Goal: Task Accomplishment & Management: Manage account settings

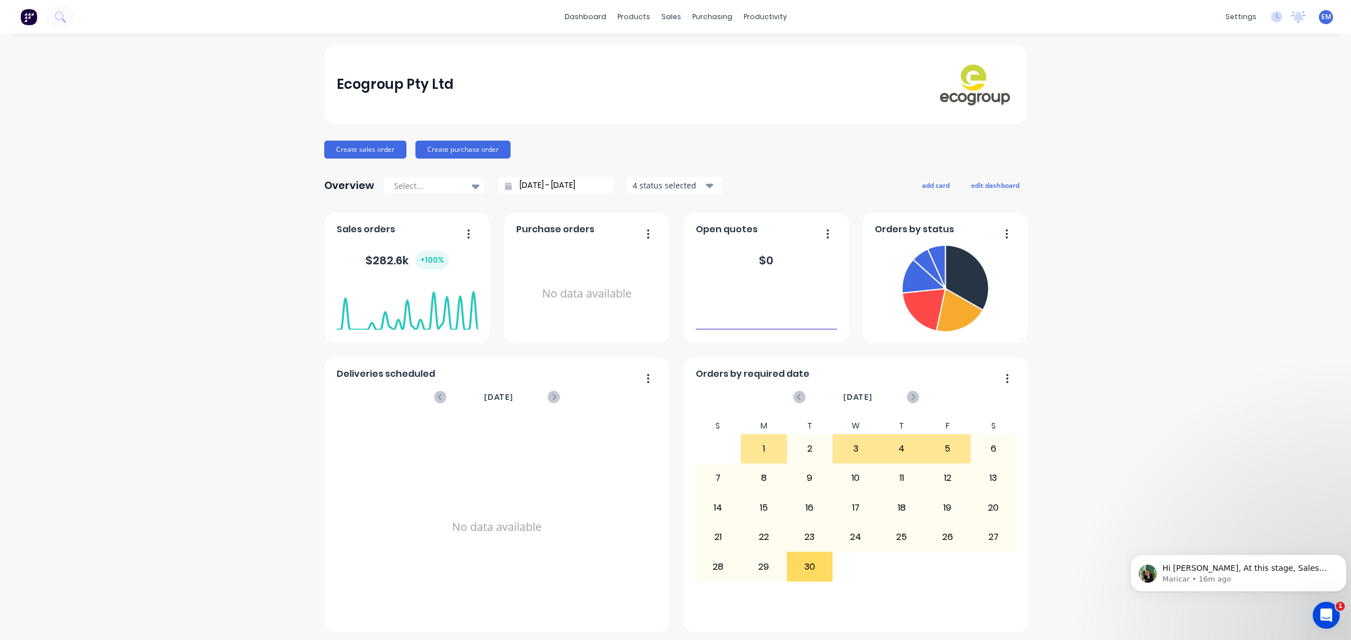
click at [1331, 617] on icon "Open Intercom Messenger" at bounding box center [1326, 616] width 19 height 19
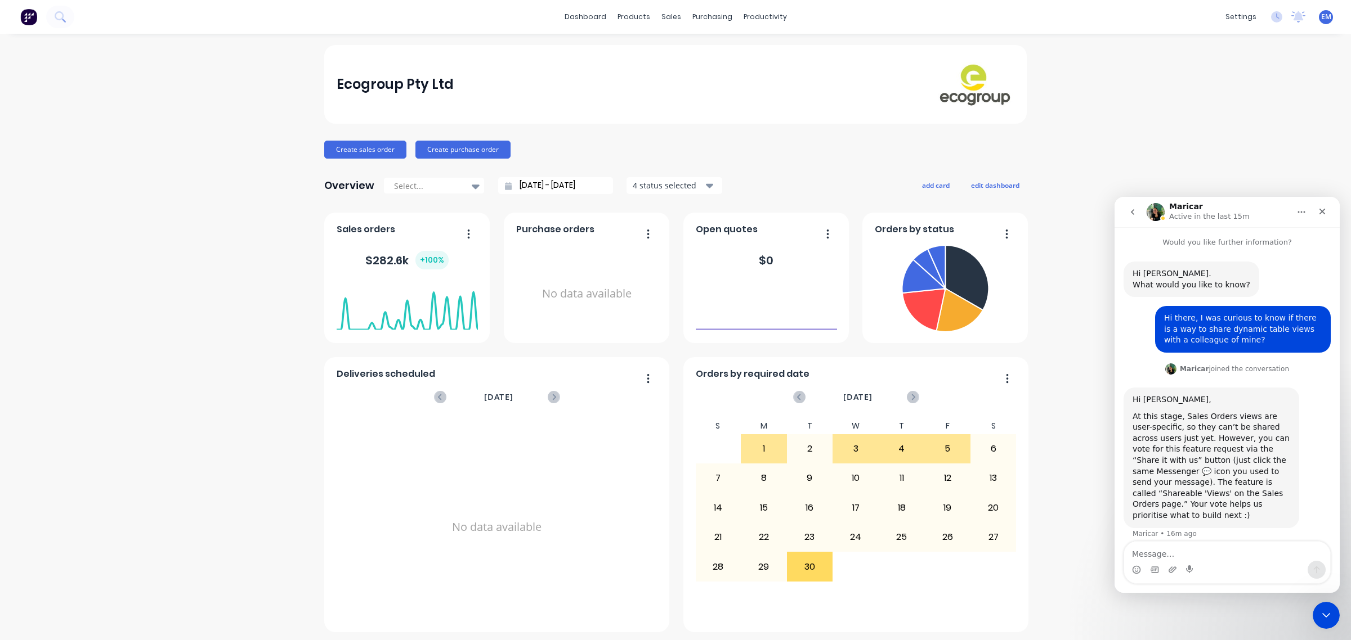
click at [1132, 212] on icon "go back" at bounding box center [1132, 212] width 9 height 9
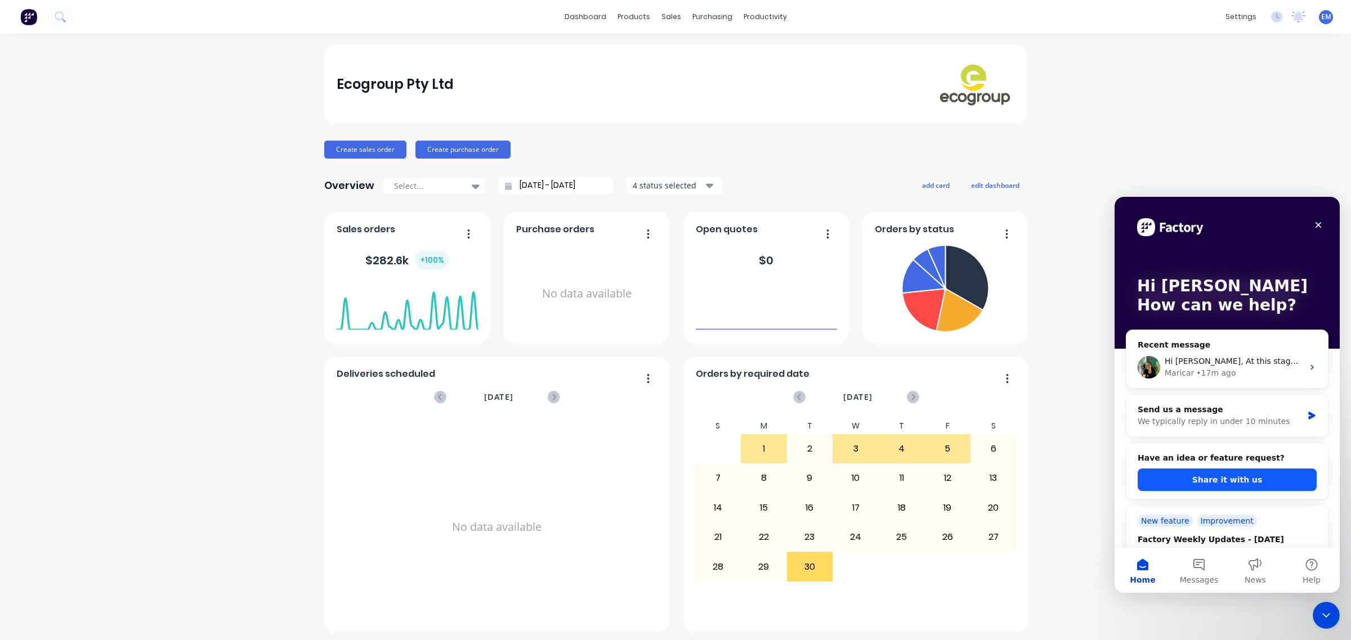
click at [1245, 481] on button "Share it with us" at bounding box center [1226, 480] width 179 height 23
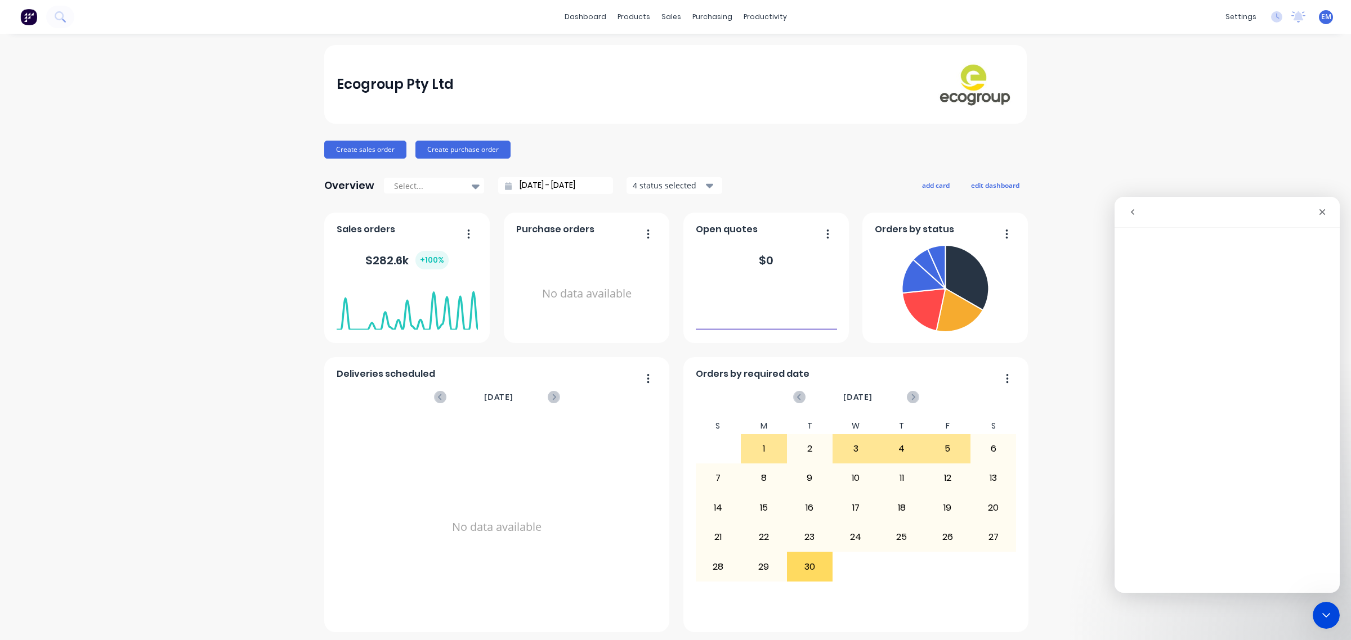
click at [1132, 210] on icon "go back" at bounding box center [1132, 212] width 9 height 9
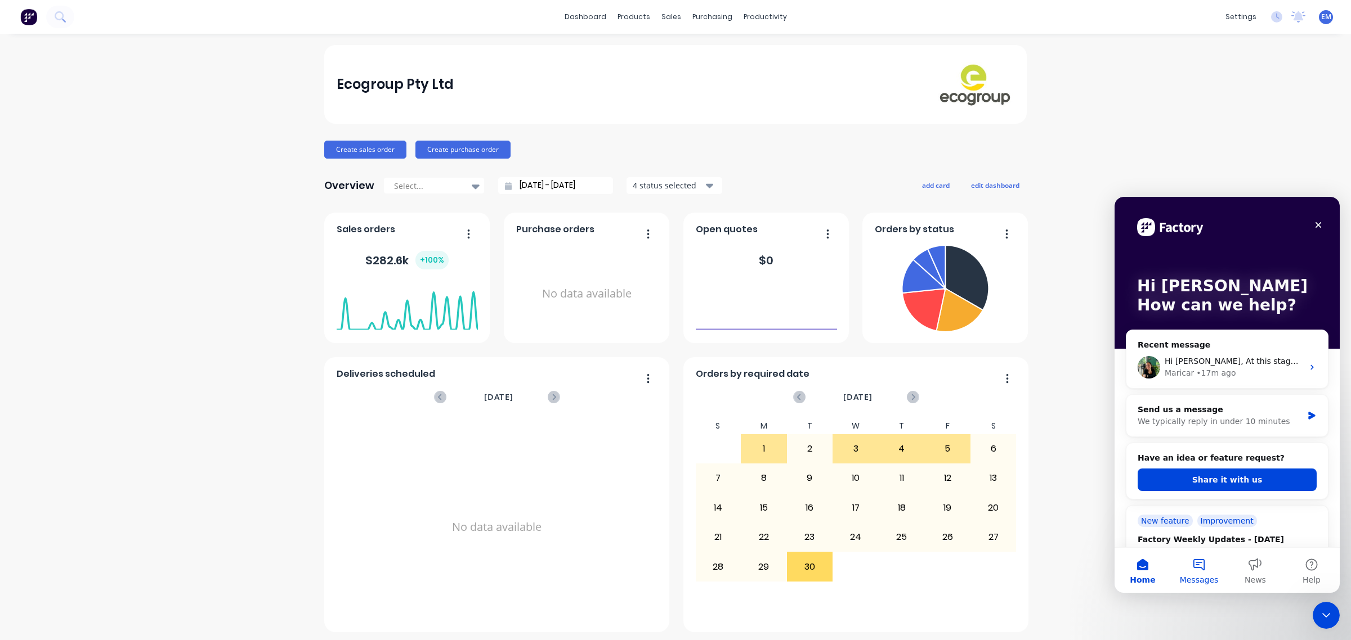
click at [1202, 570] on button "Messages" at bounding box center [1199, 570] width 56 height 45
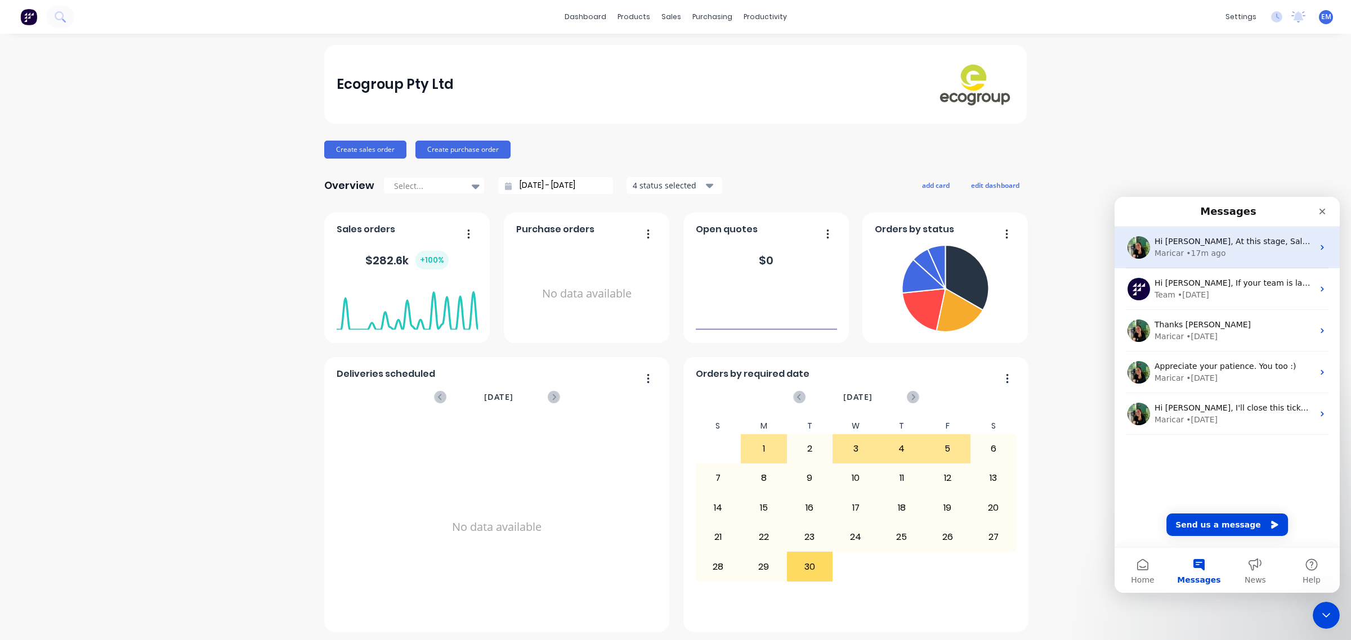
click at [1207, 257] on div "• 17m ago" at bounding box center [1205, 254] width 39 height 12
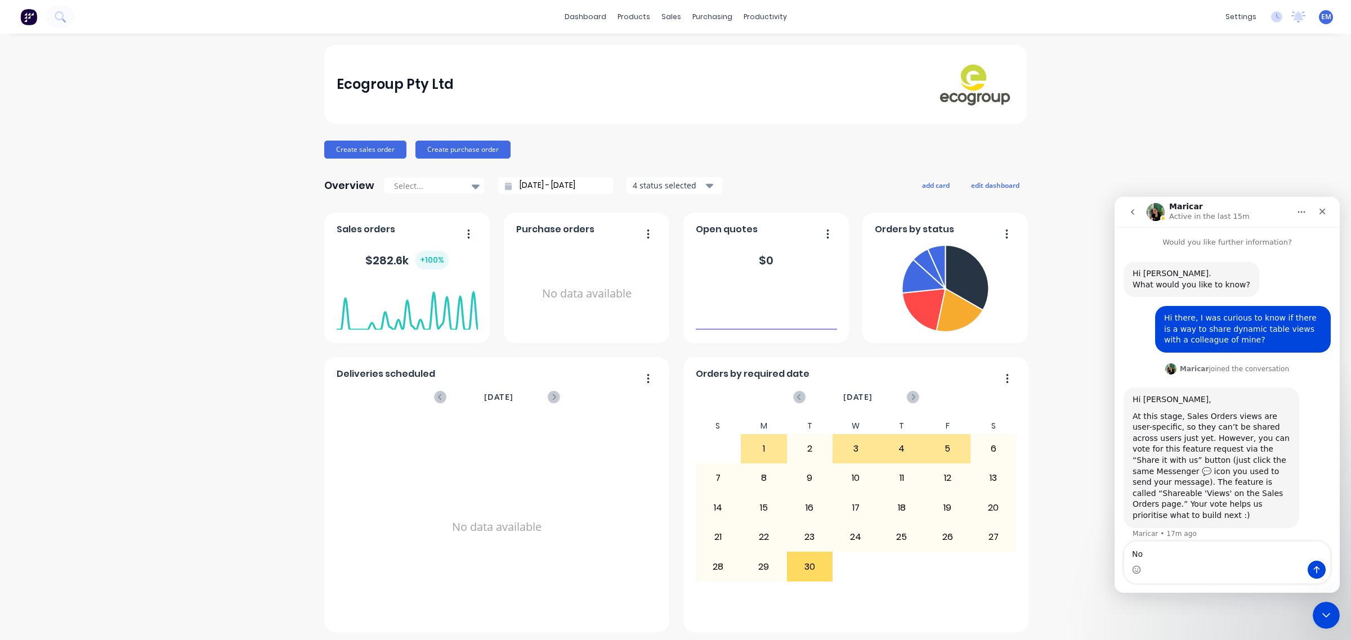
type textarea "N"
click at [1130, 554] on textarea "Thank you [PERSON_NAME]!" at bounding box center [1227, 551] width 206 height 19
type textarea "no problem, thank you [PERSON_NAME]!"
click at [1315, 575] on button "Send a message…" at bounding box center [1316, 570] width 18 height 18
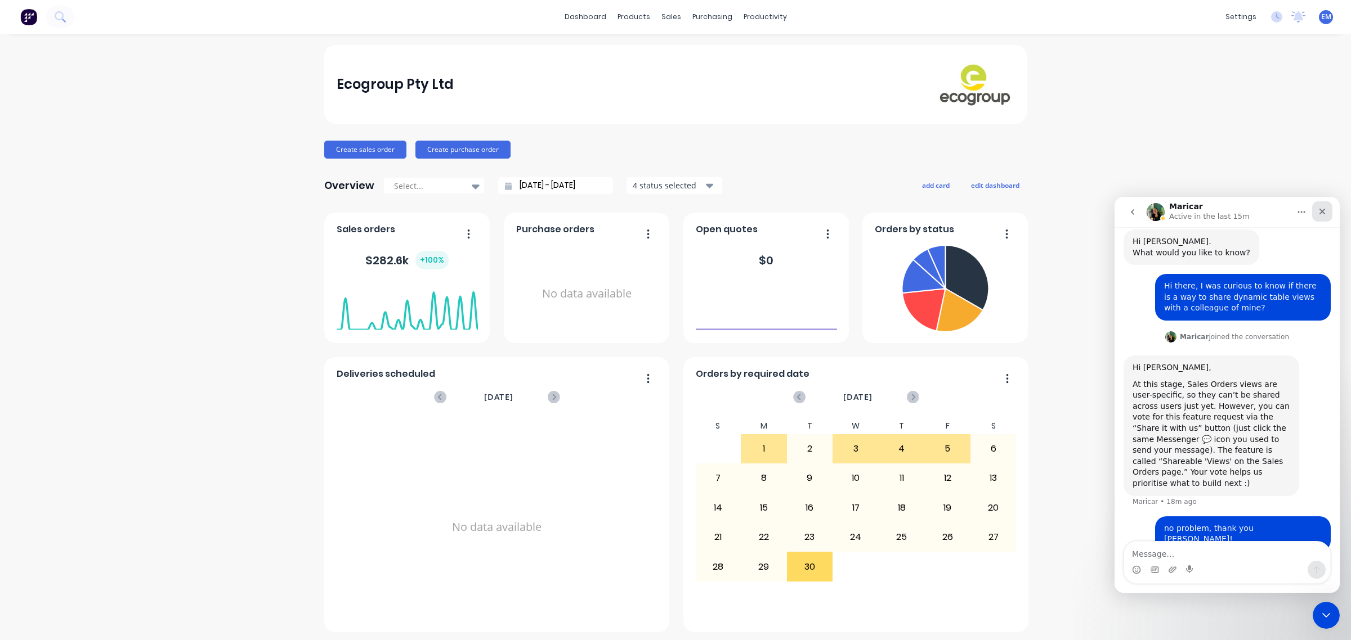
click at [1320, 212] on icon "Close" at bounding box center [1322, 212] width 6 height 6
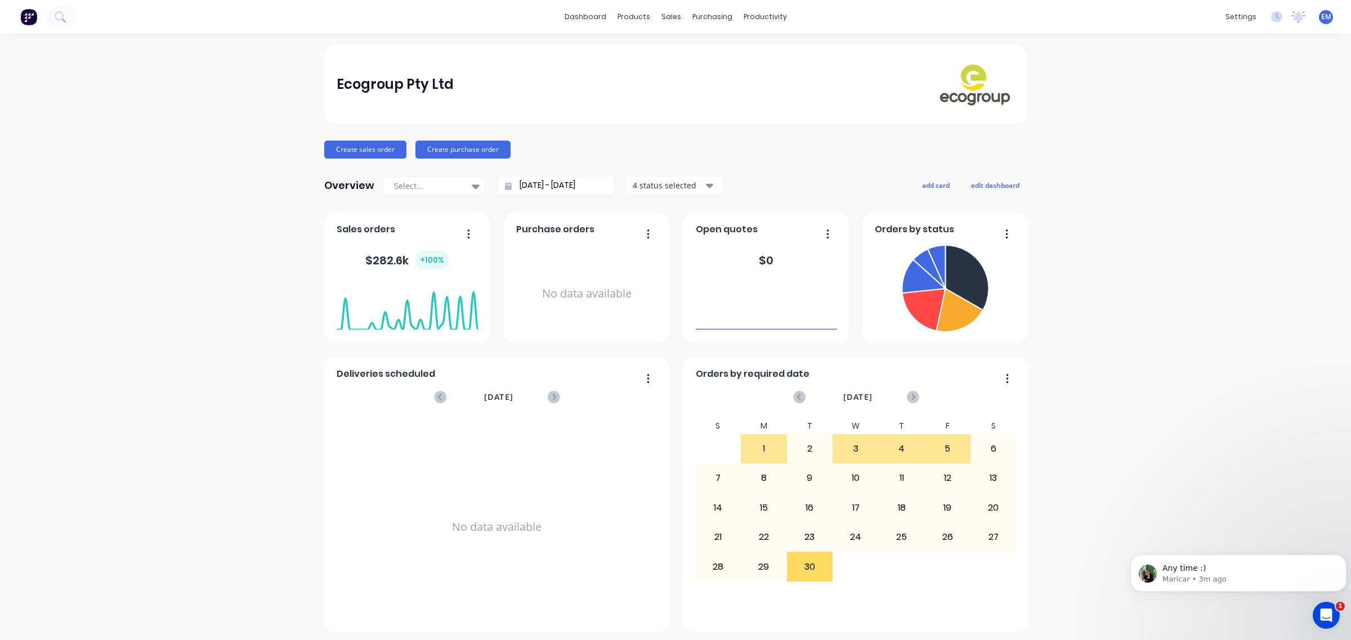
scroll to position [0, 0]
click at [679, 44] on link "Sales Orders" at bounding box center [725, 53] width 149 height 23
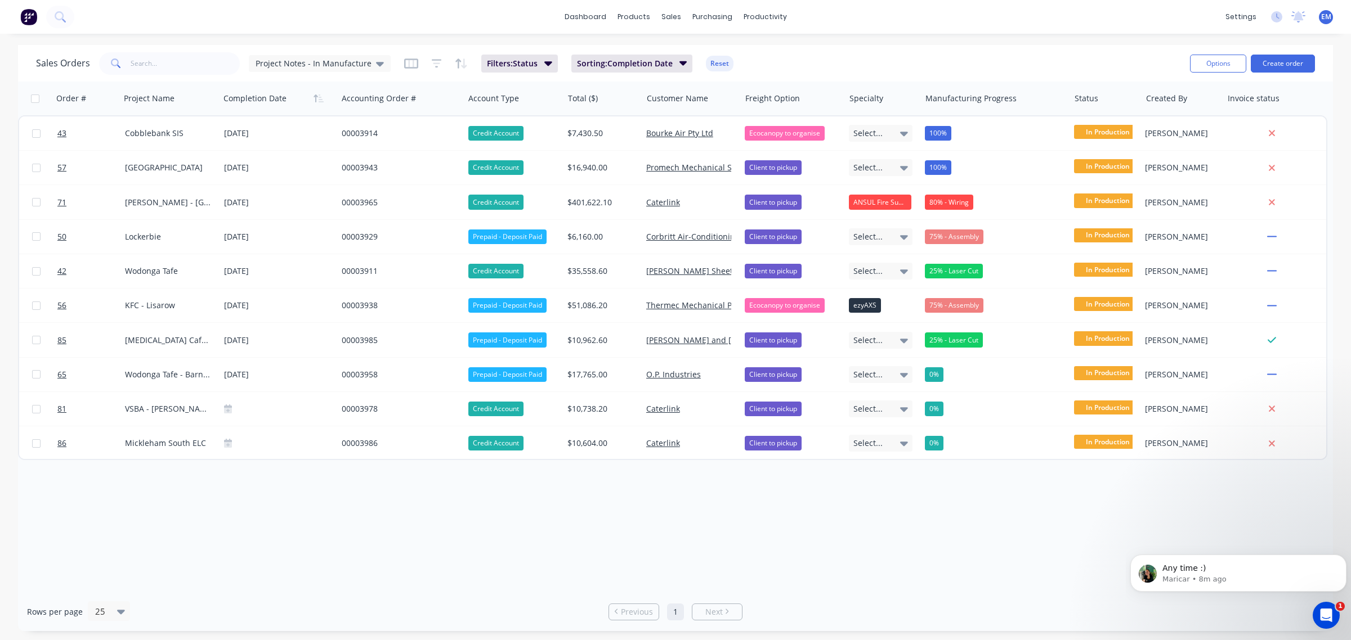
click at [1223, 521] on div "Order # Project Name Completion Date Accounting Order # Account Type Total ($) …" at bounding box center [675, 337] width 1315 height 511
click at [1317, 613] on icon "Open Intercom Messenger" at bounding box center [1324, 614] width 19 height 19
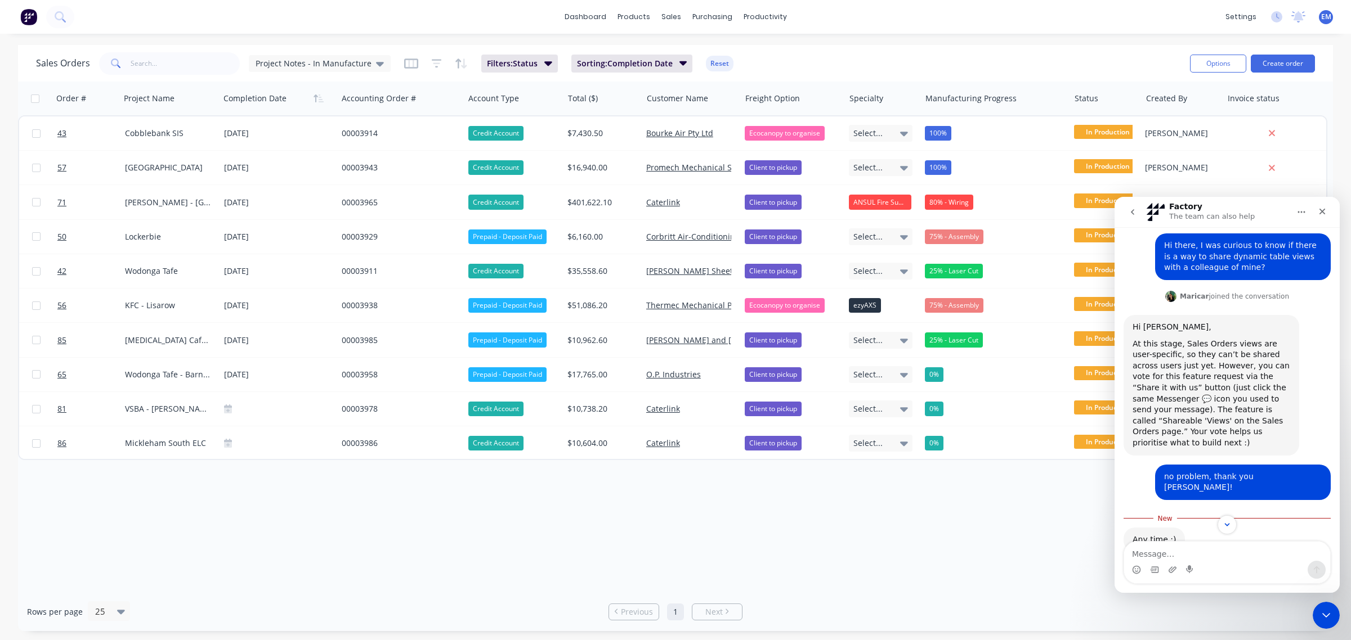
scroll to position [84, 0]
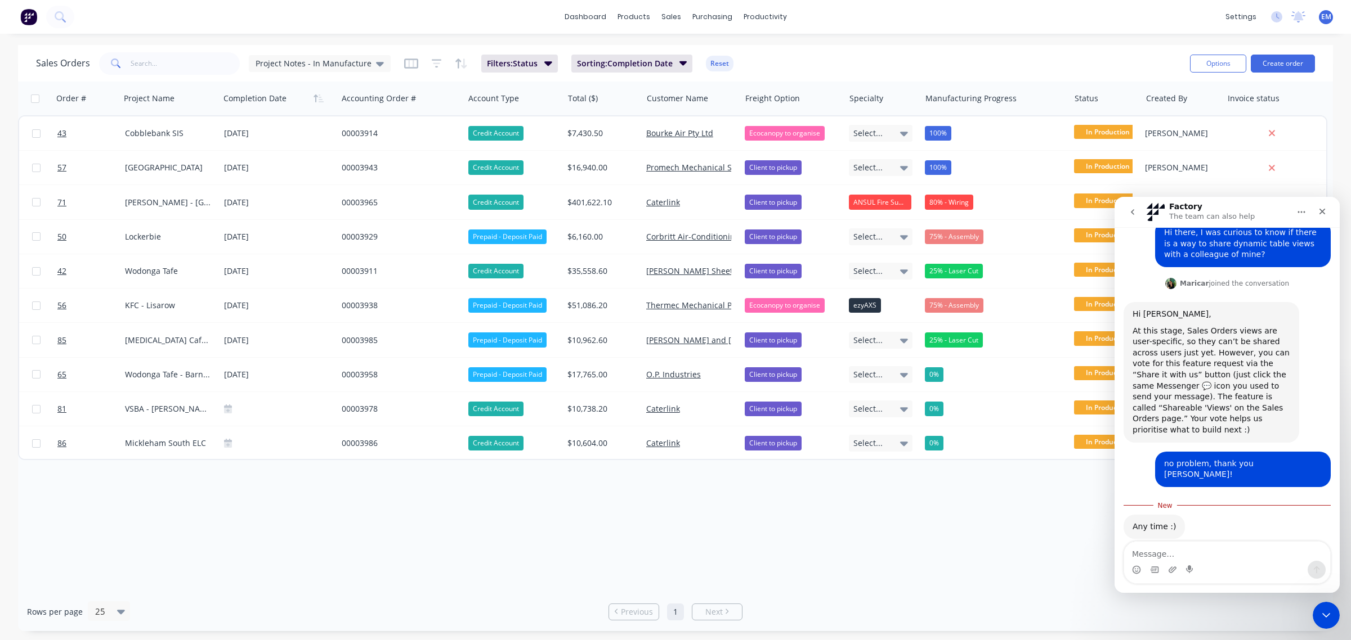
click at [1071, 527] on div "Order # Project Name Completion Date Accounting Order # Account Type Total ($) …" at bounding box center [675, 337] width 1315 height 511
click at [1324, 214] on icon "Close" at bounding box center [1322, 211] width 9 height 9
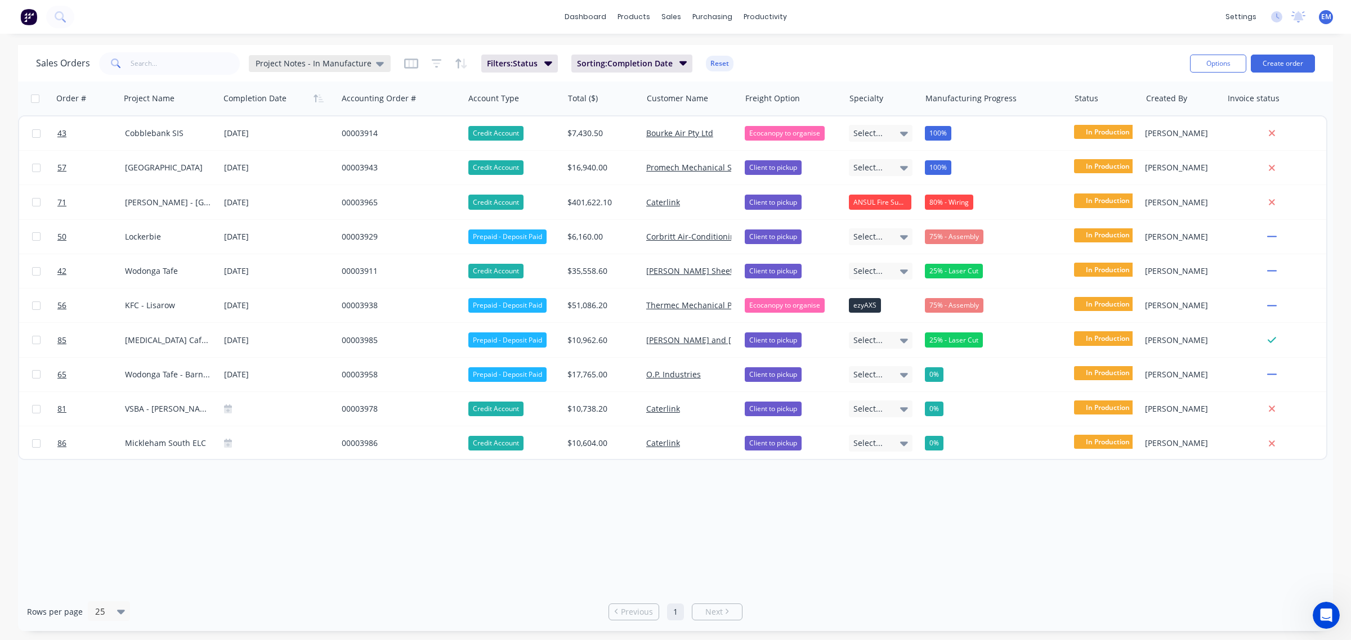
drag, startPoint x: 368, startPoint y: 60, endPoint x: 367, endPoint y: 69, distance: 8.5
click at [368, 60] on div "Project Notes - In Manufacture" at bounding box center [320, 64] width 128 height 10
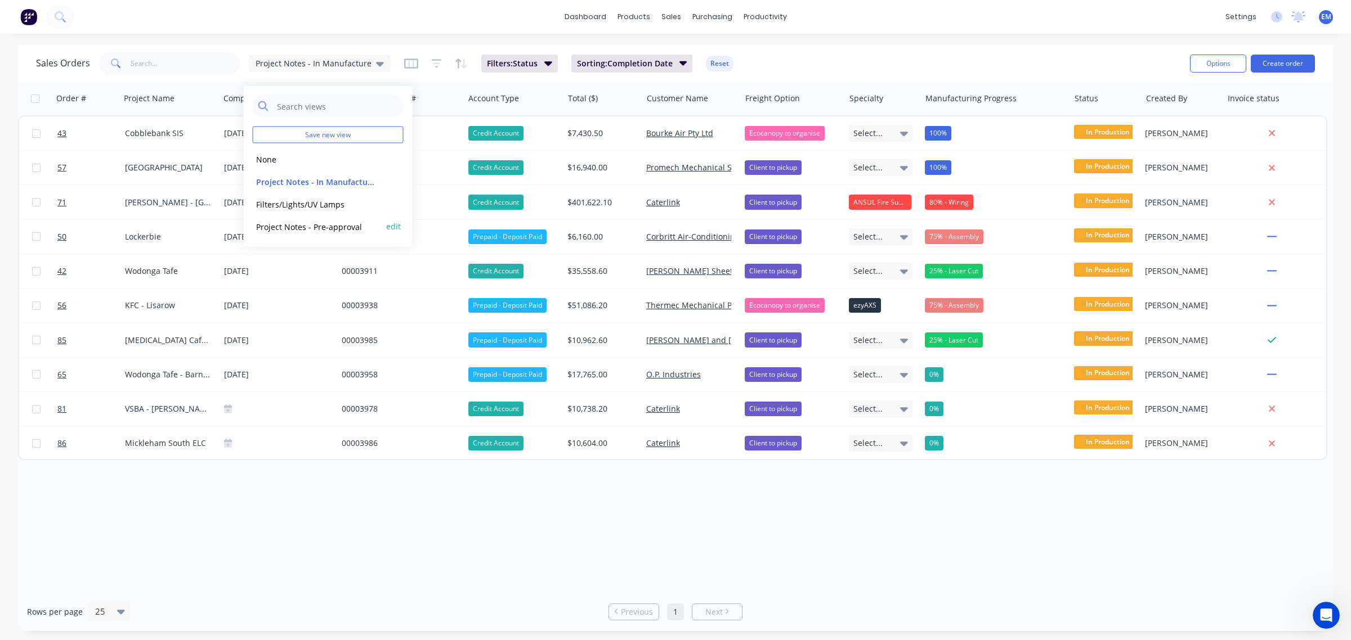
click at [334, 230] on button "Project Notes - Pre-approval" at bounding box center [317, 226] width 128 height 13
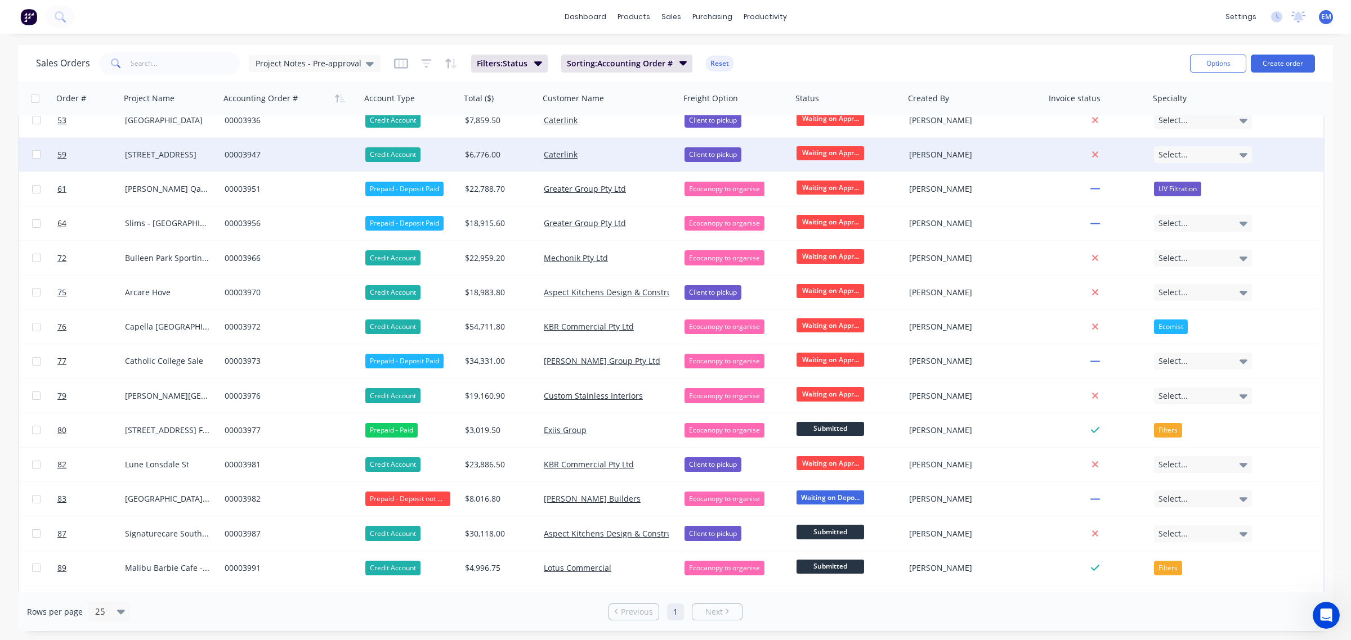
scroll to position [281, 0]
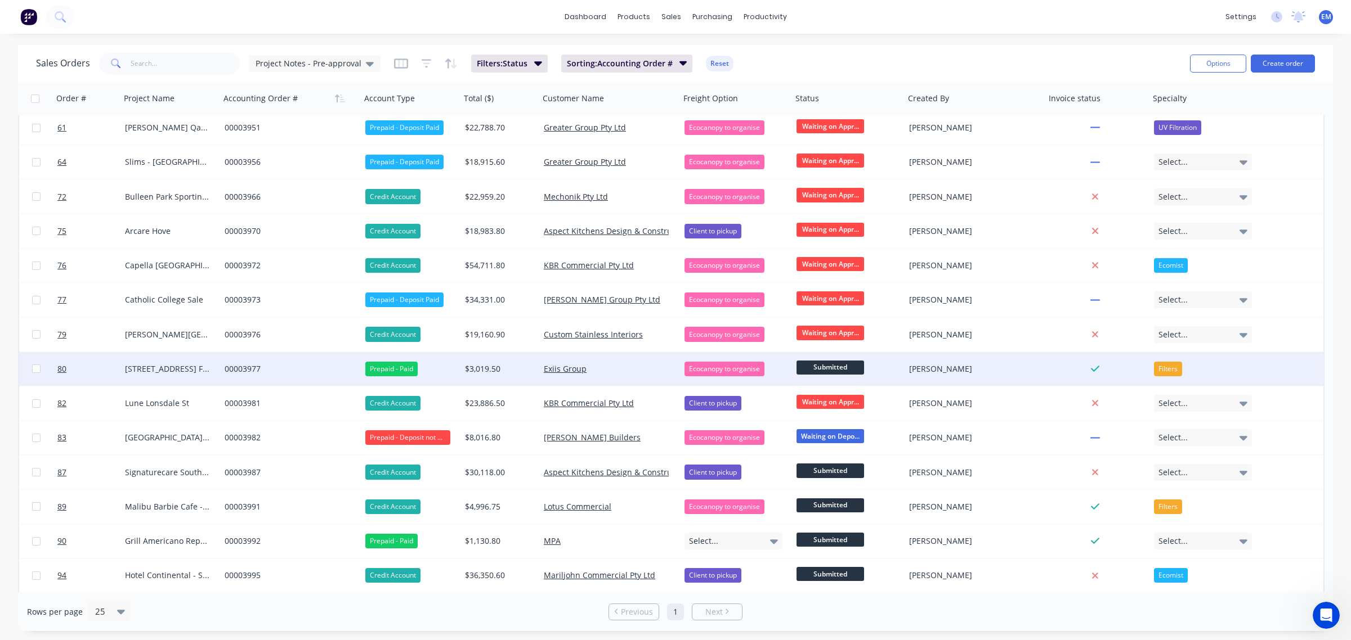
click at [829, 366] on span "Submitted" at bounding box center [830, 368] width 68 height 14
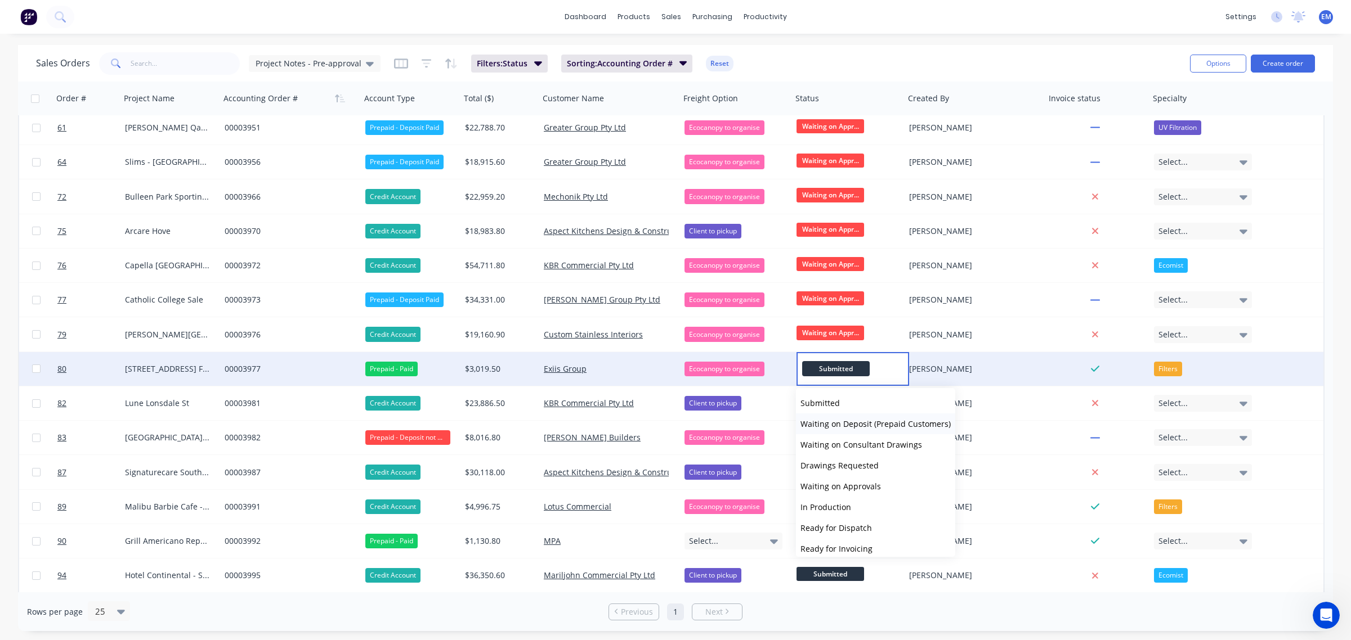
click at [871, 423] on span "Waiting on Deposit (Prepaid Customers)" at bounding box center [875, 424] width 150 height 11
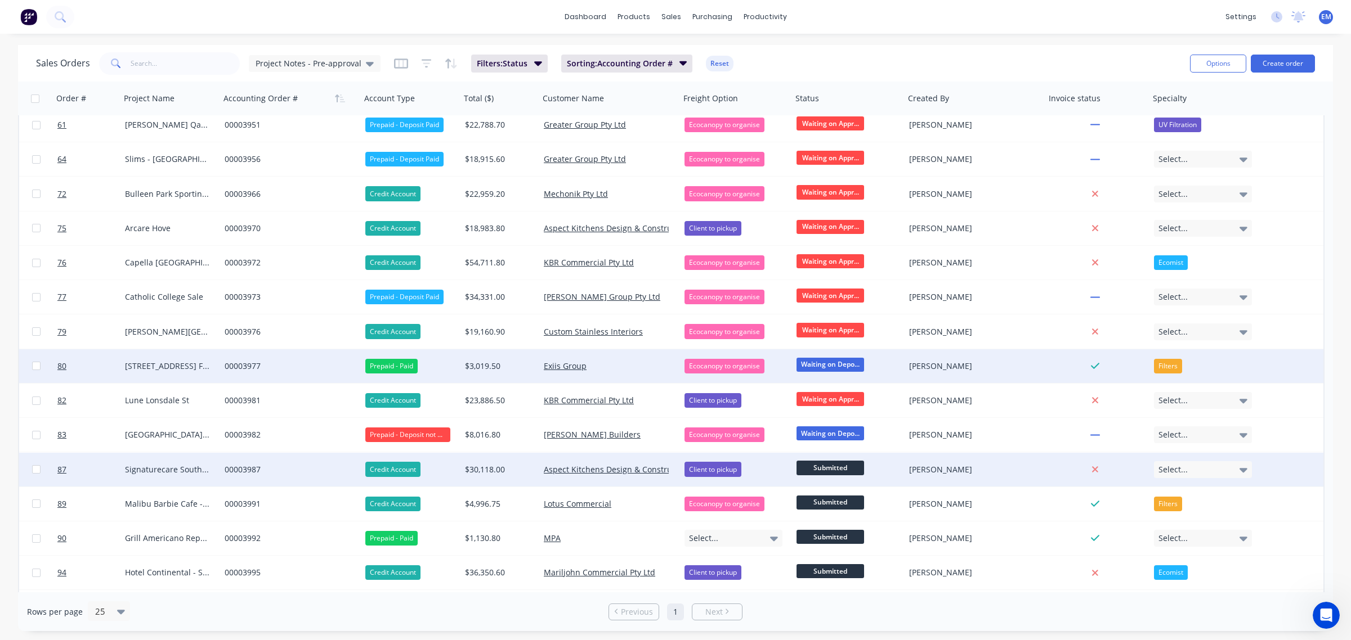
scroll to position [315, 0]
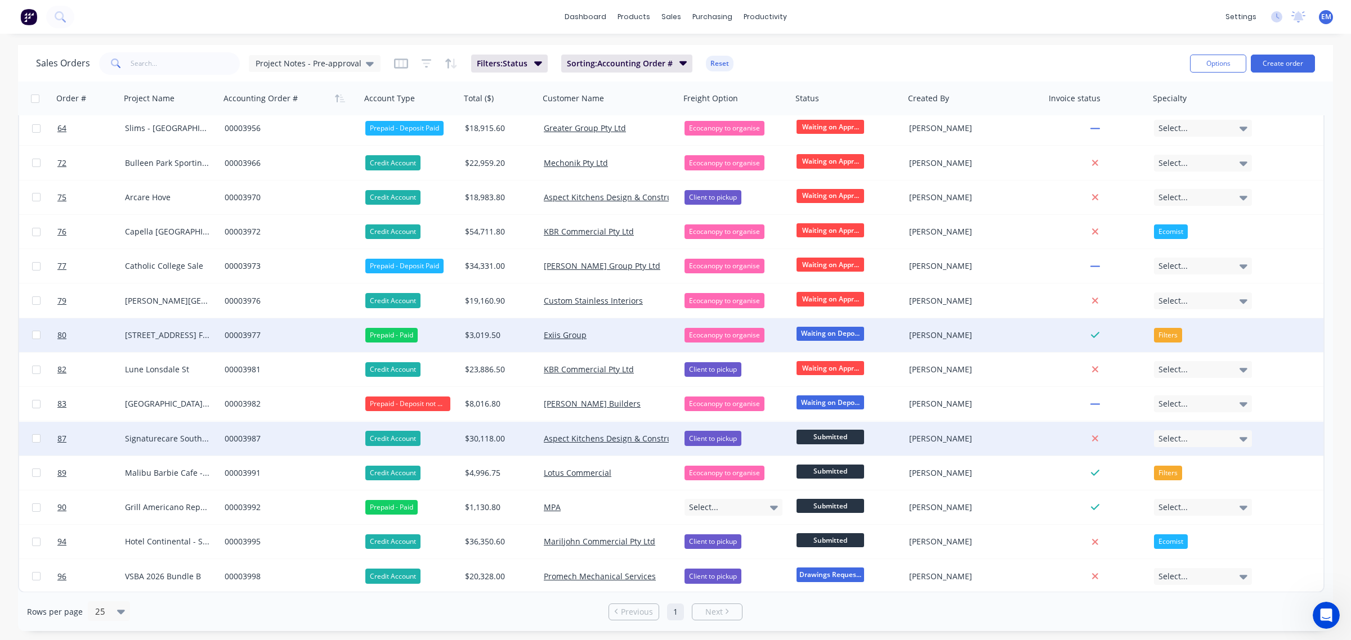
click at [819, 434] on span "Submitted" at bounding box center [830, 437] width 68 height 14
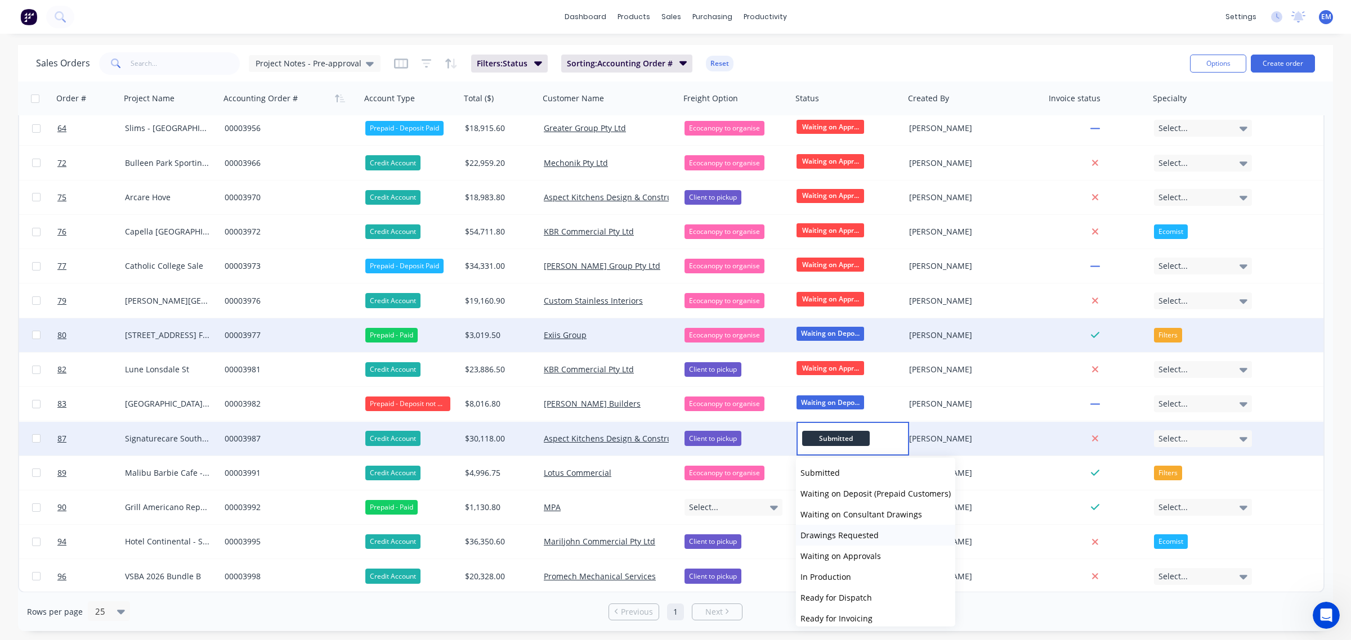
click at [840, 541] on button "Drawings Requested" at bounding box center [875, 535] width 159 height 21
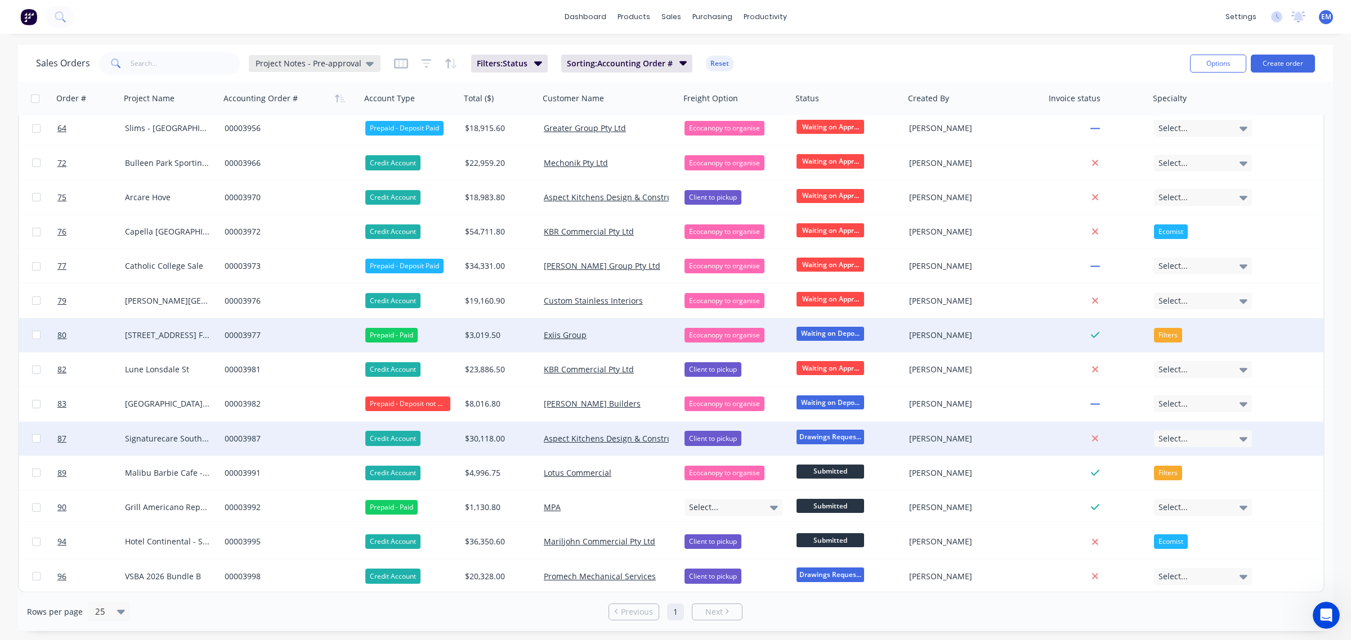
click at [369, 62] on icon at bounding box center [370, 64] width 8 height 5
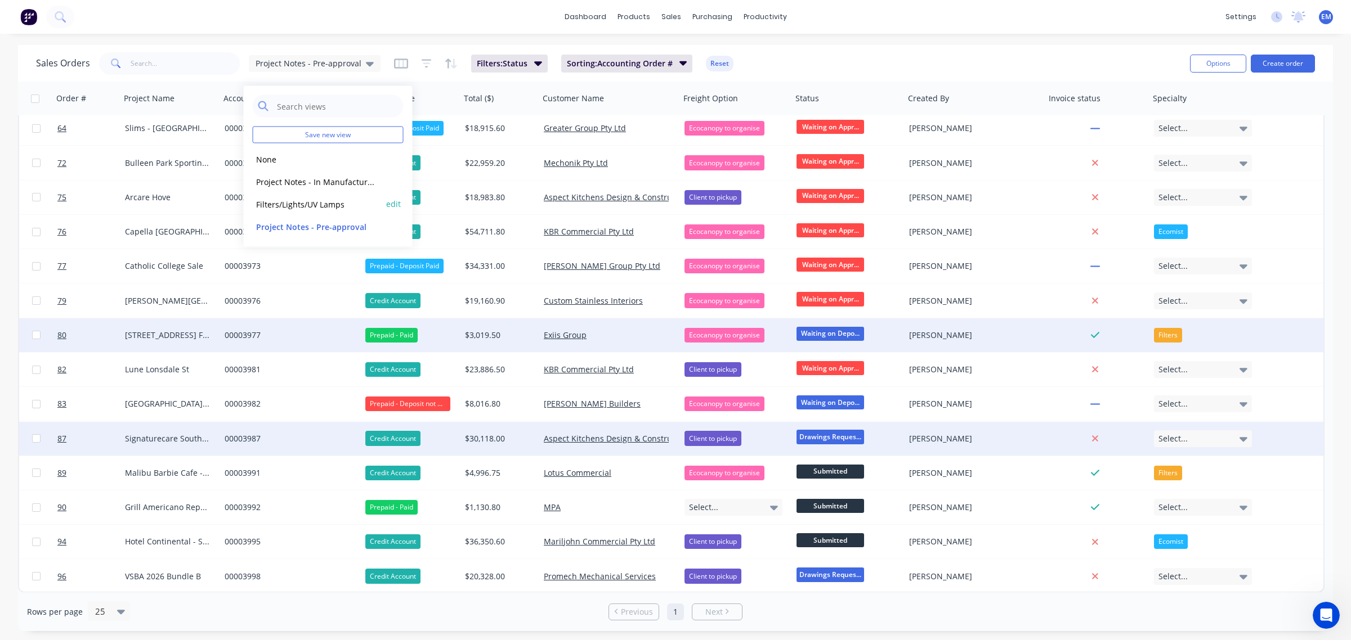
click at [350, 199] on button "Filters/Lights/UV Lamps" at bounding box center [317, 204] width 128 height 13
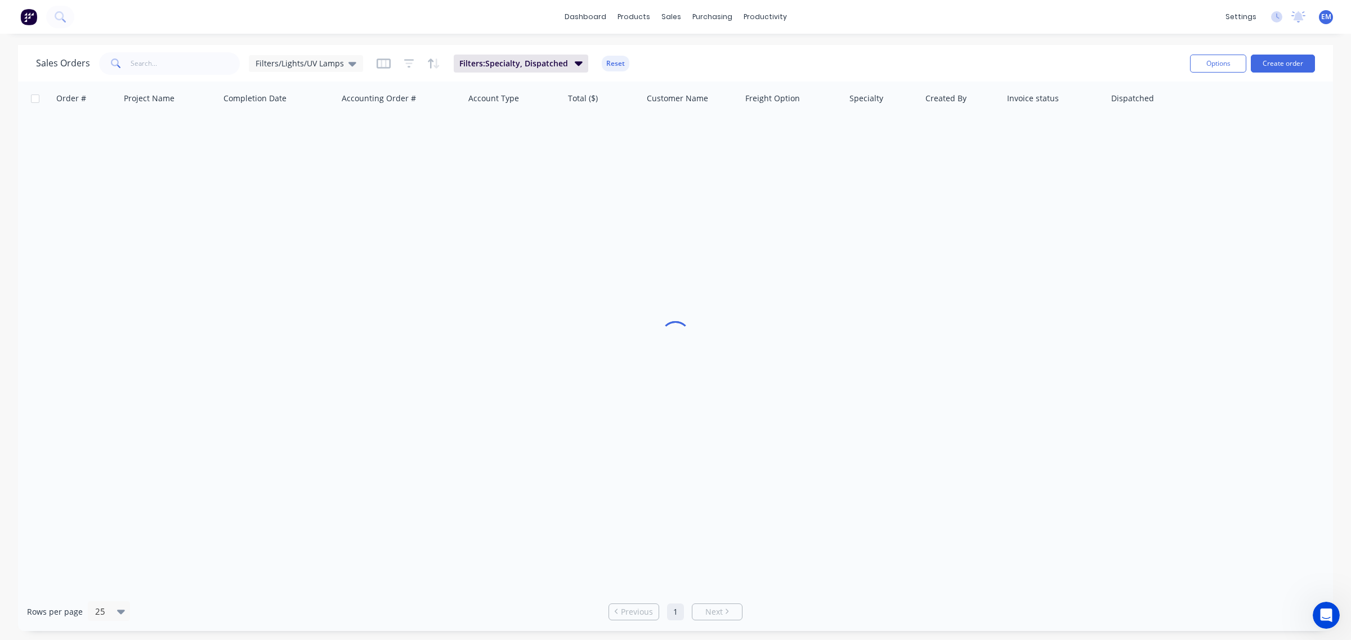
scroll to position [0, 0]
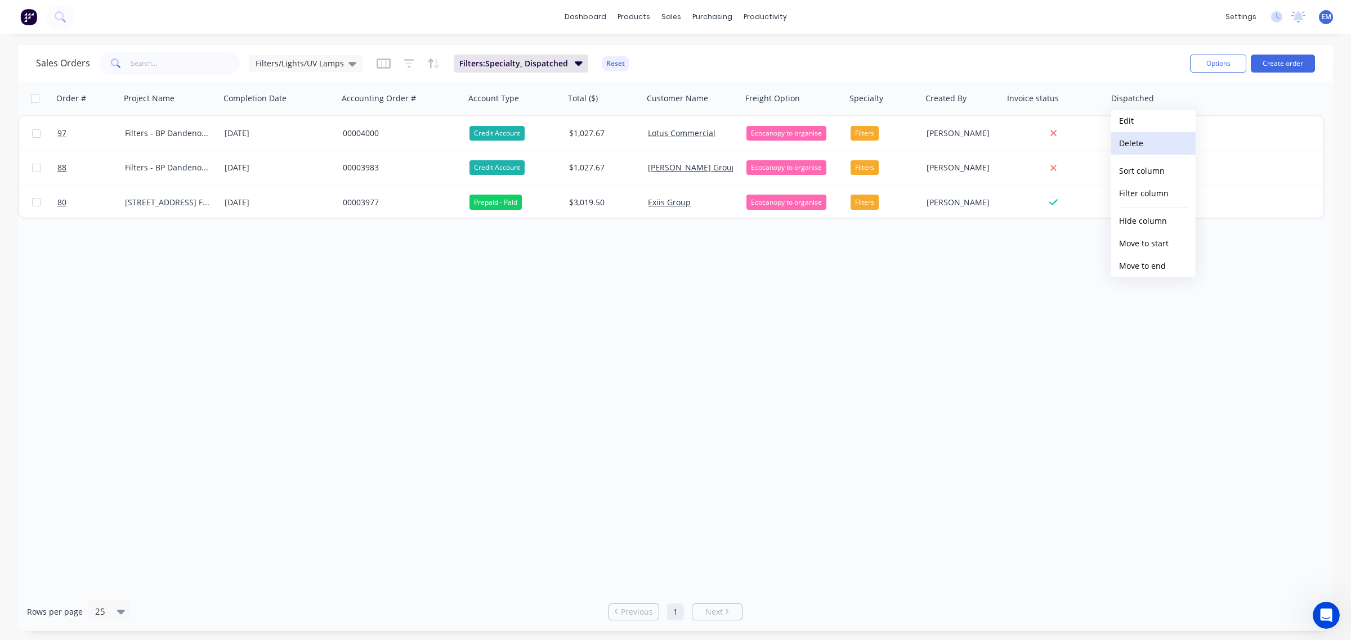
click at [1144, 142] on button "Delete" at bounding box center [1153, 143] width 84 height 23
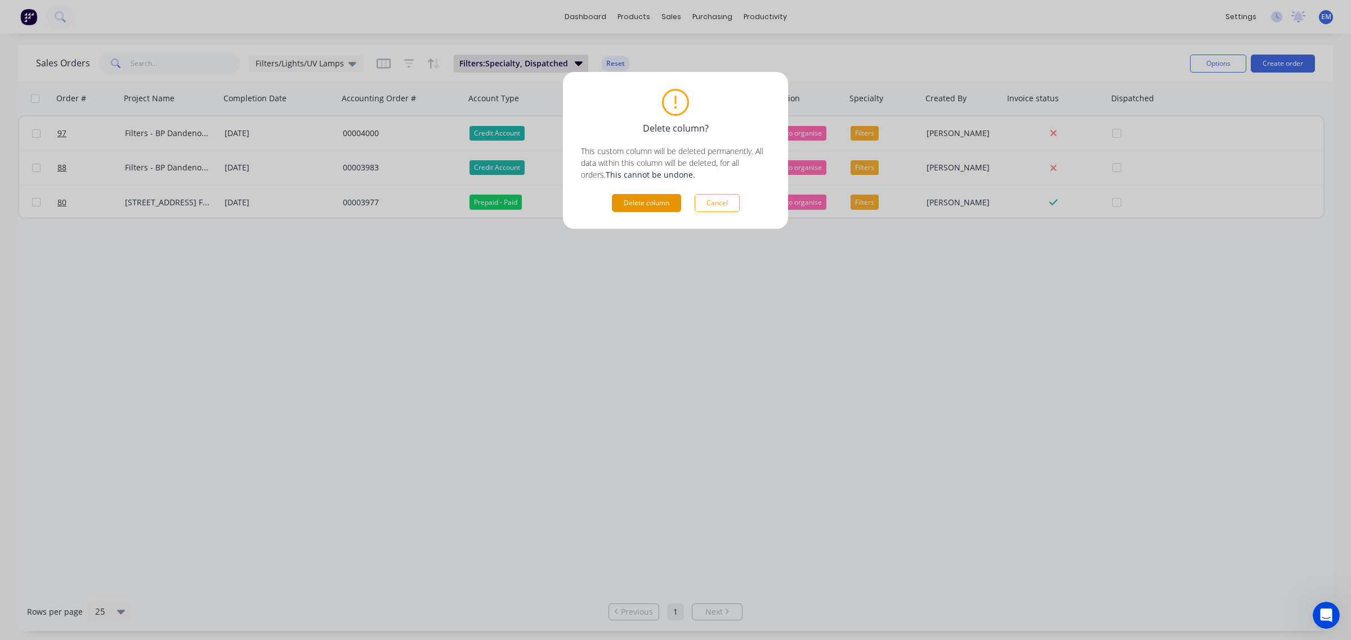
click at [651, 201] on button "Delete column" at bounding box center [646, 203] width 69 height 18
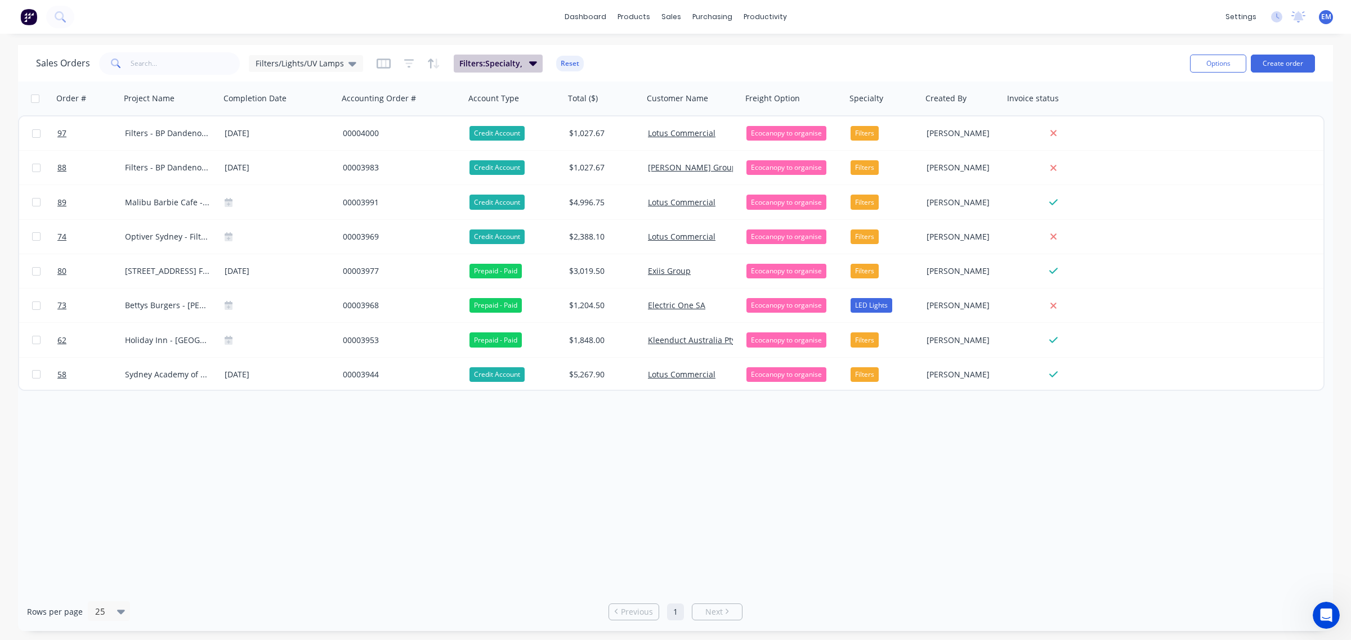
click at [533, 62] on icon "button" at bounding box center [533, 63] width 8 height 5
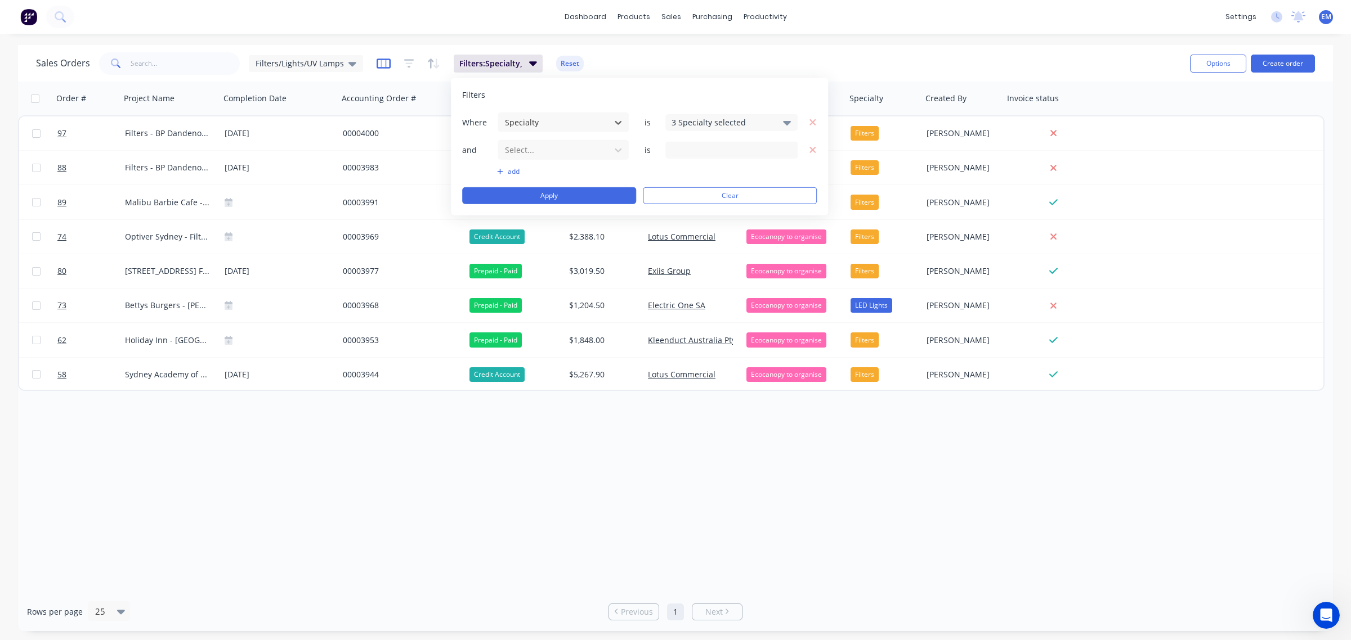
click at [383, 63] on icon "button" at bounding box center [383, 63] width 6 height 7
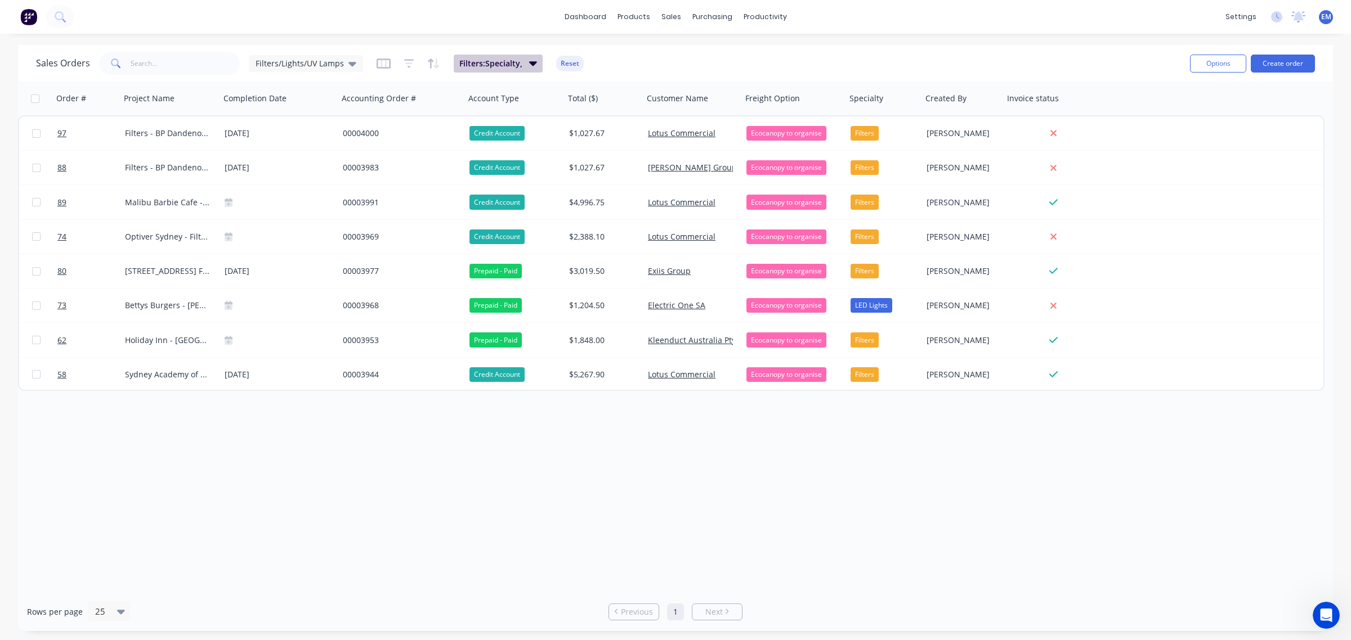
click at [492, 66] on span "Filters: Specialty," at bounding box center [490, 63] width 63 height 11
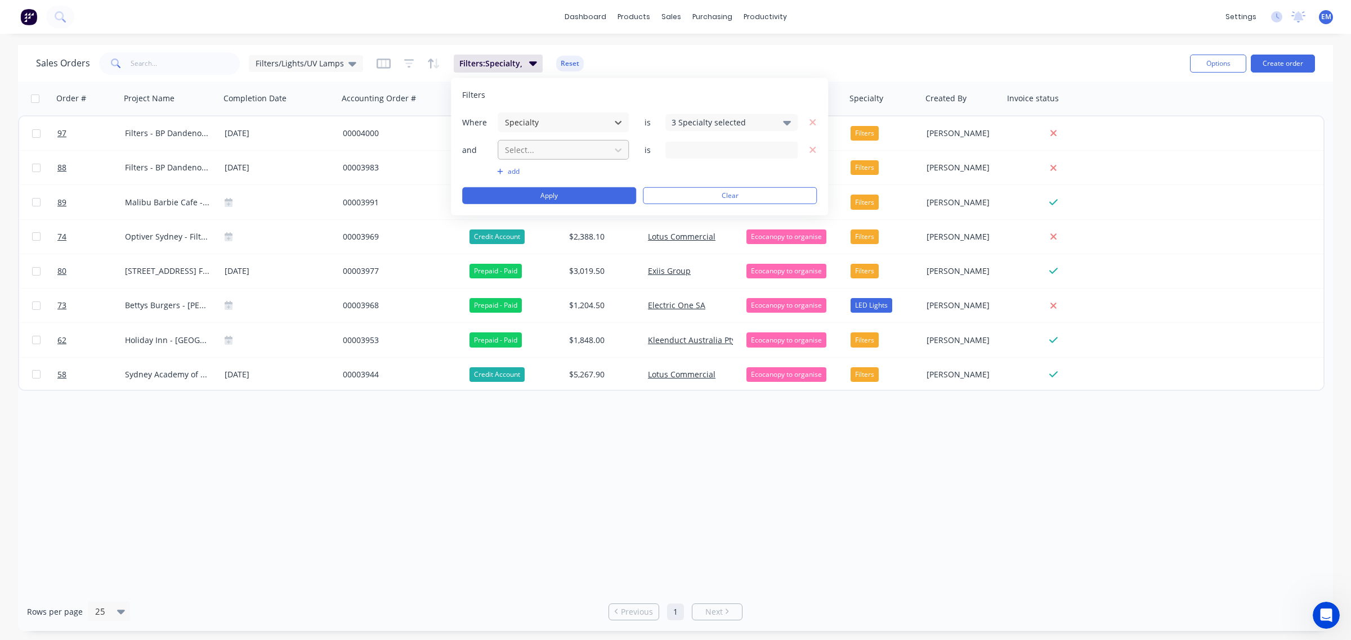
click at [523, 147] on div at bounding box center [554, 150] width 101 height 14
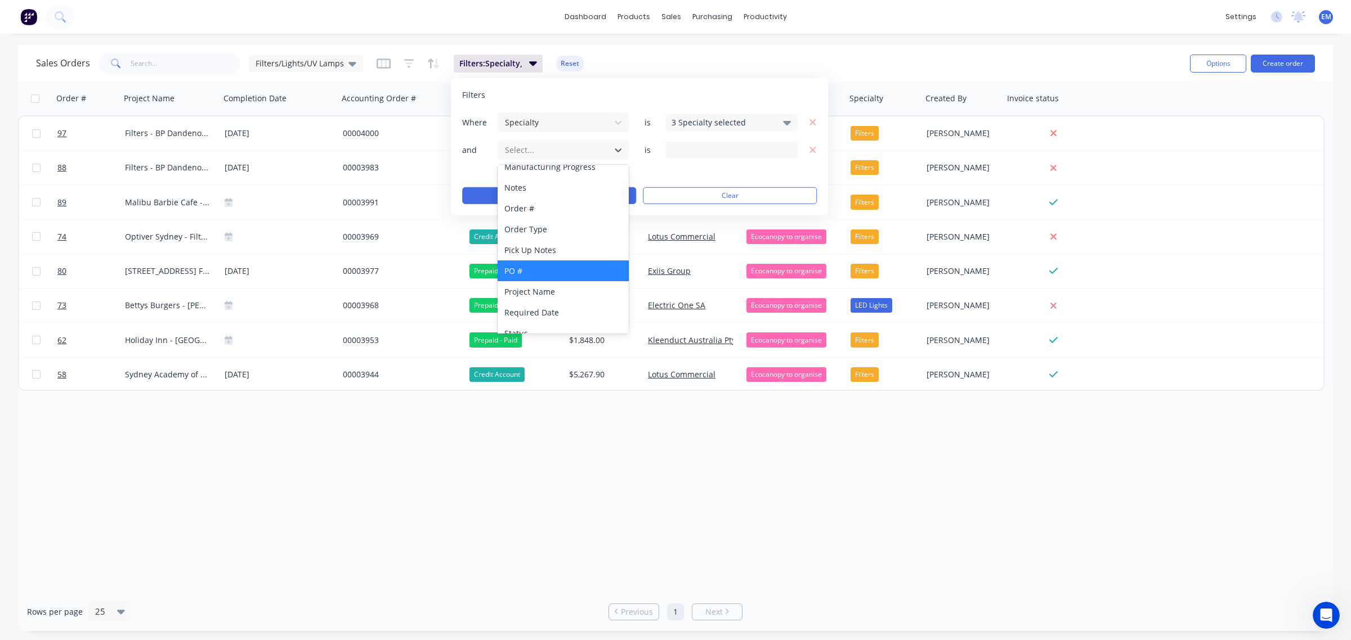
scroll to position [376, 0]
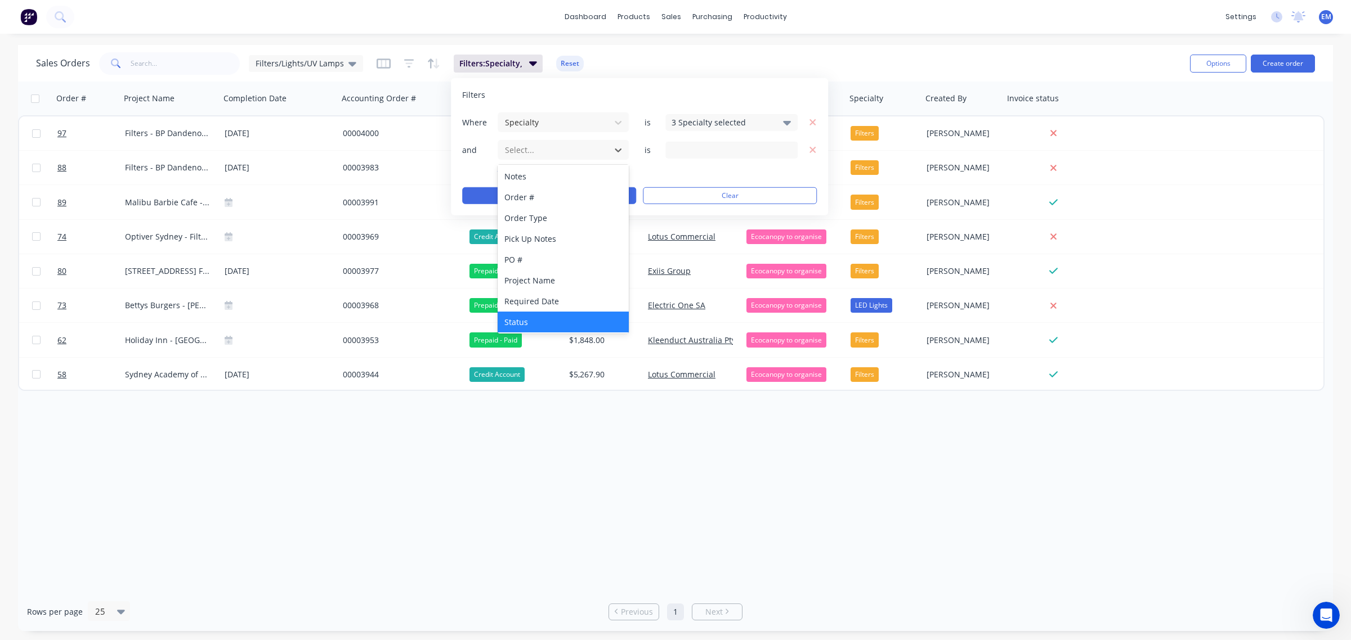
click at [564, 313] on div "Status" at bounding box center [563, 322] width 131 height 21
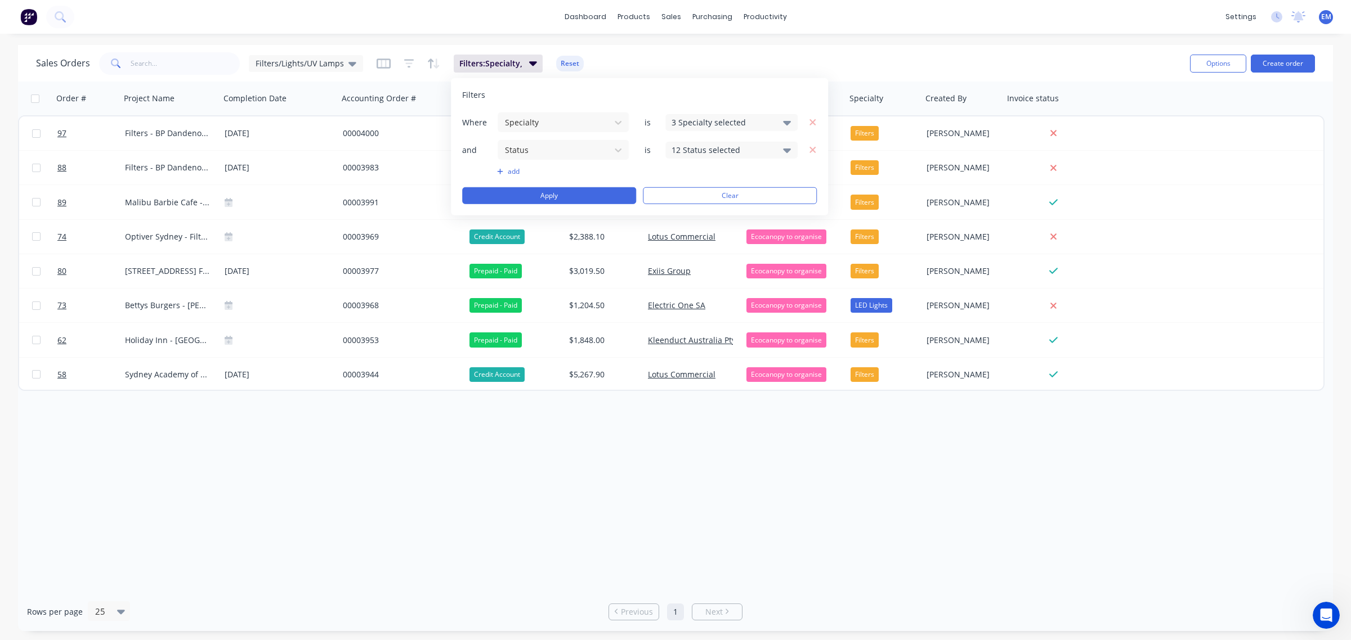
click at [713, 153] on div "12 Status selected" at bounding box center [722, 150] width 102 height 12
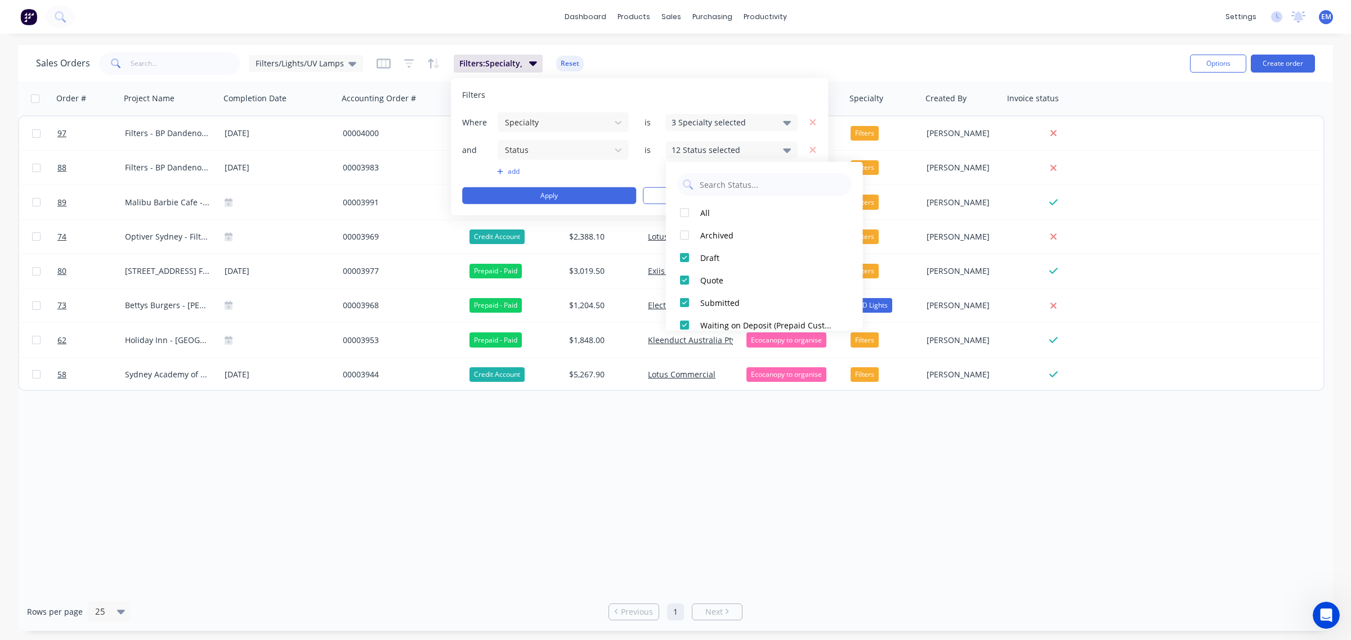
scroll to position [191, 0]
click at [683, 311] on div at bounding box center [684, 314] width 23 height 23
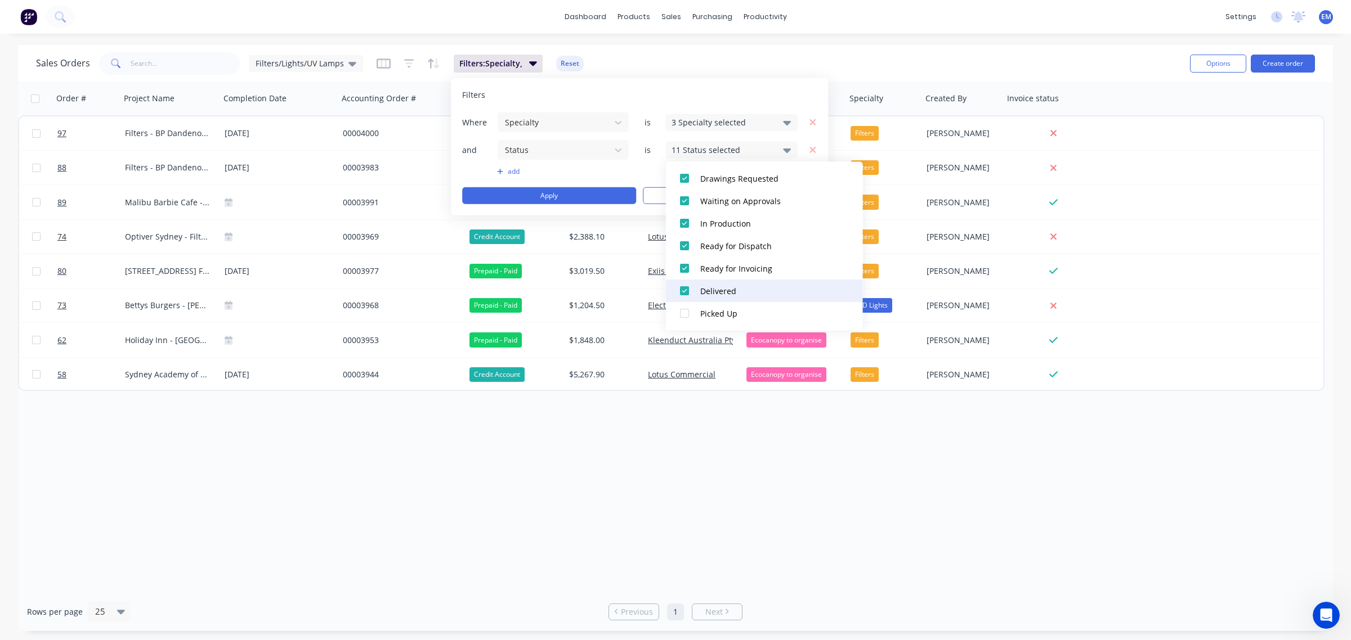
click at [684, 293] on div at bounding box center [684, 291] width 23 height 23
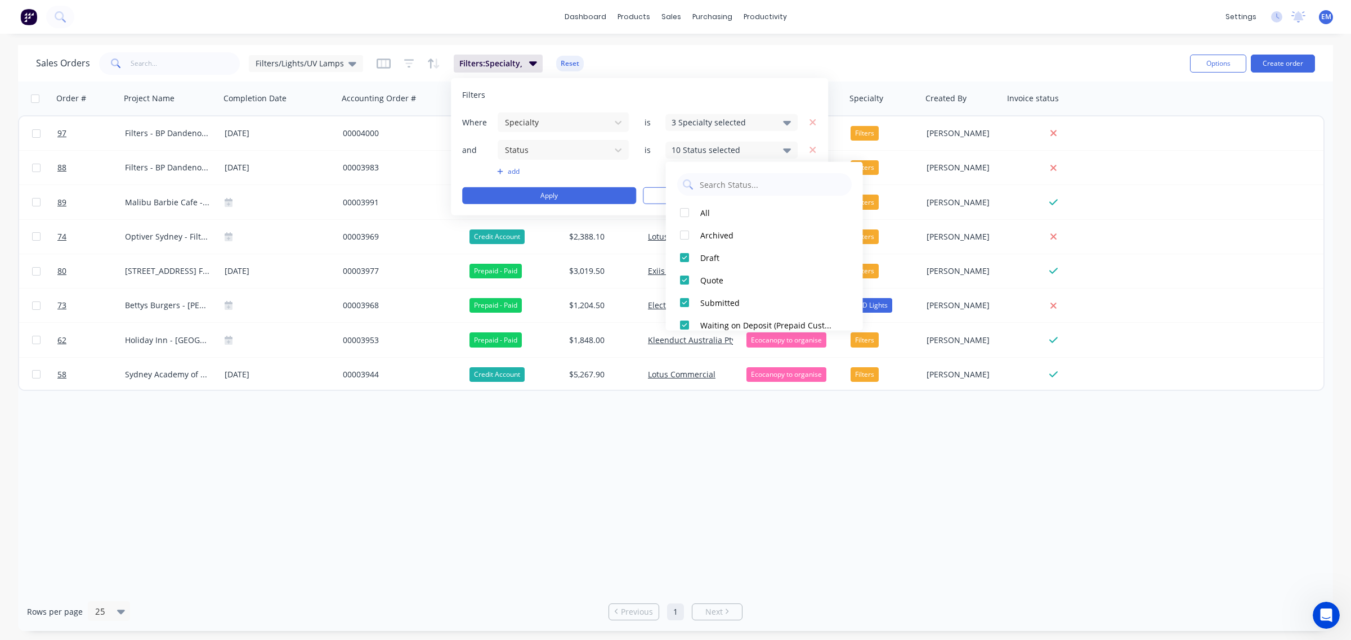
click at [615, 173] on button "add" at bounding box center [563, 171] width 132 height 9
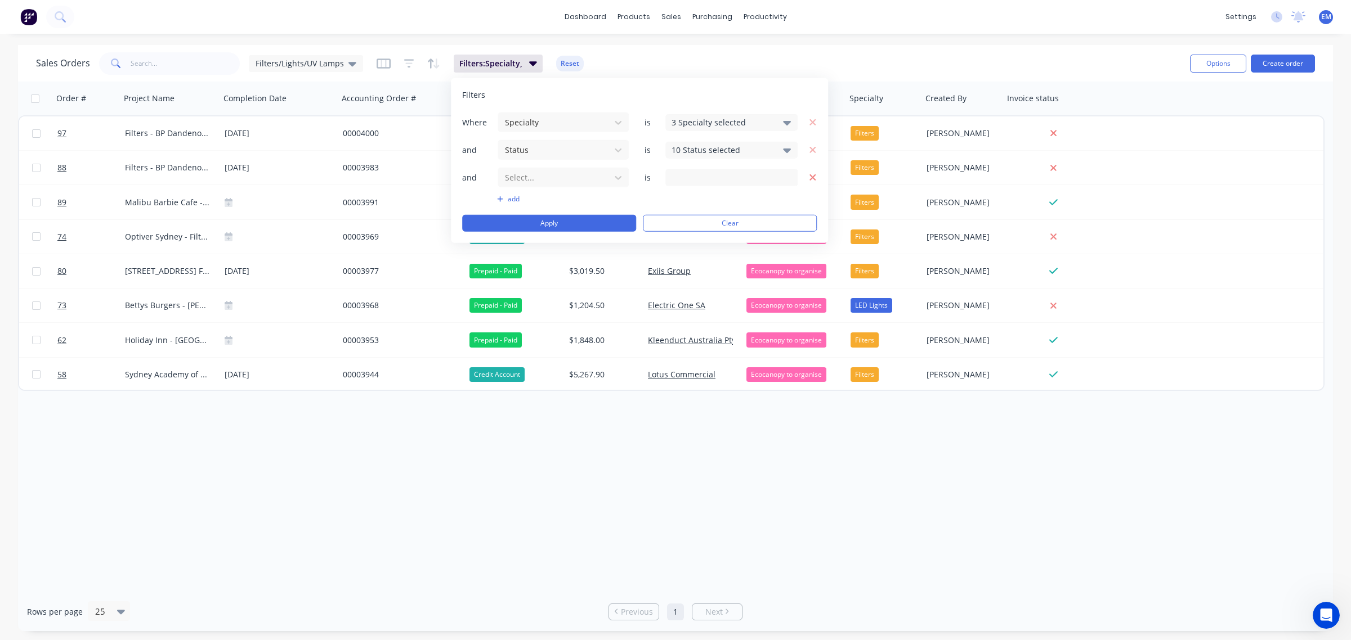
click at [811, 181] on icon "button" at bounding box center [813, 177] width 8 height 10
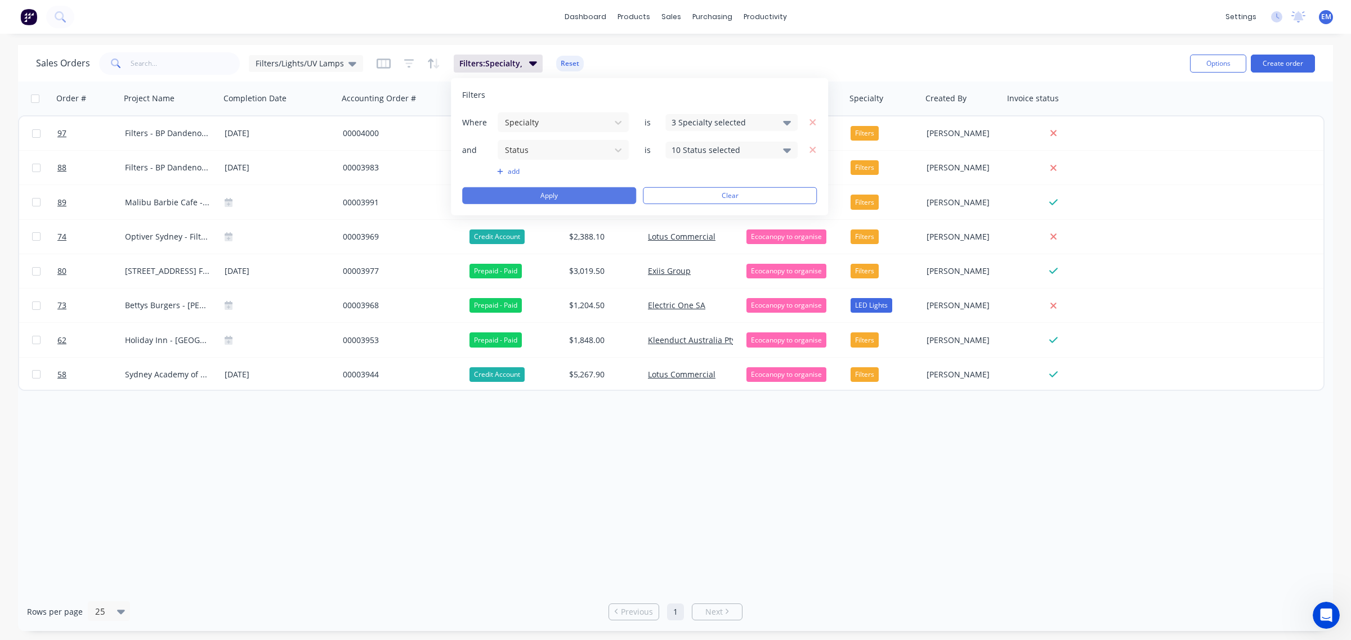
click at [571, 195] on button "Apply" at bounding box center [549, 195] width 174 height 17
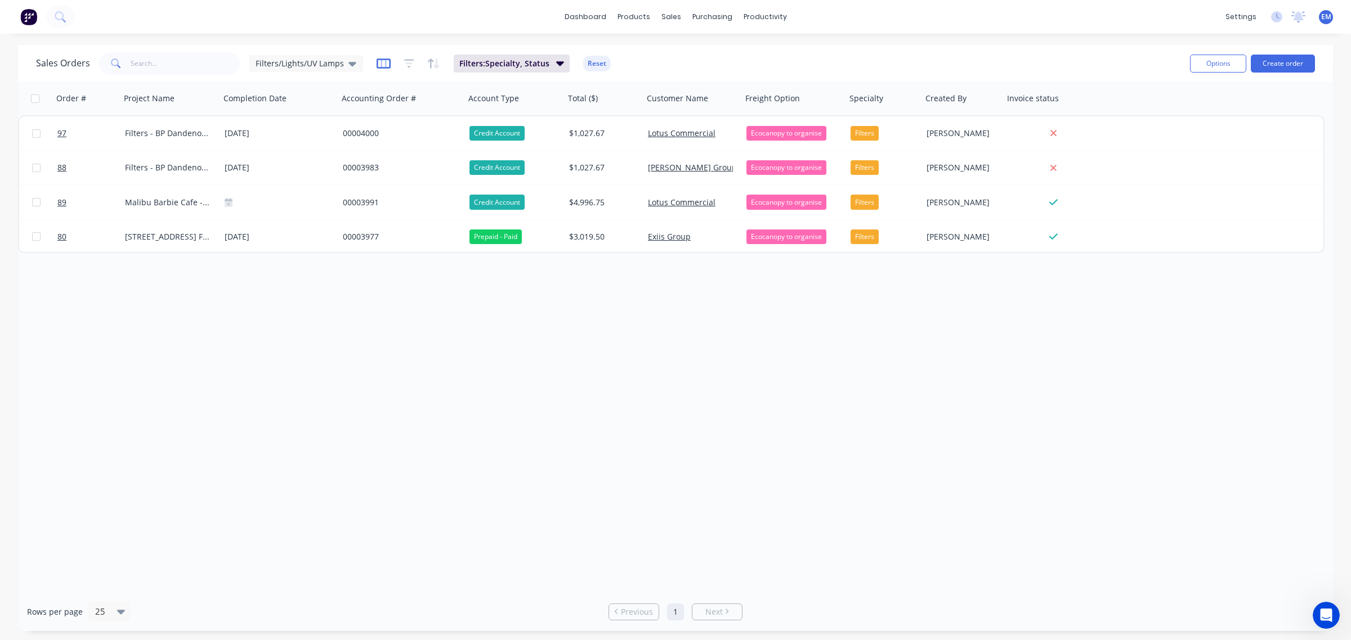
click at [383, 60] on icon "button" at bounding box center [383, 63] width 6 height 7
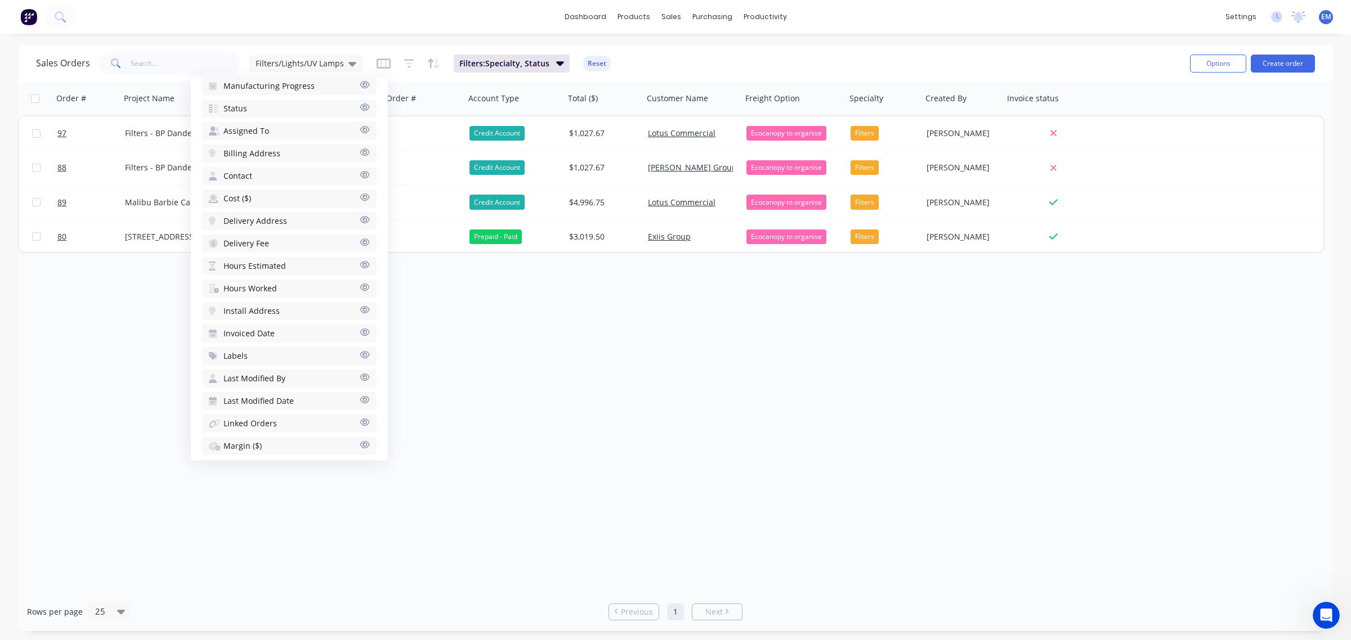
scroll to position [362, 0]
click at [360, 174] on icon "button" at bounding box center [365, 177] width 10 height 7
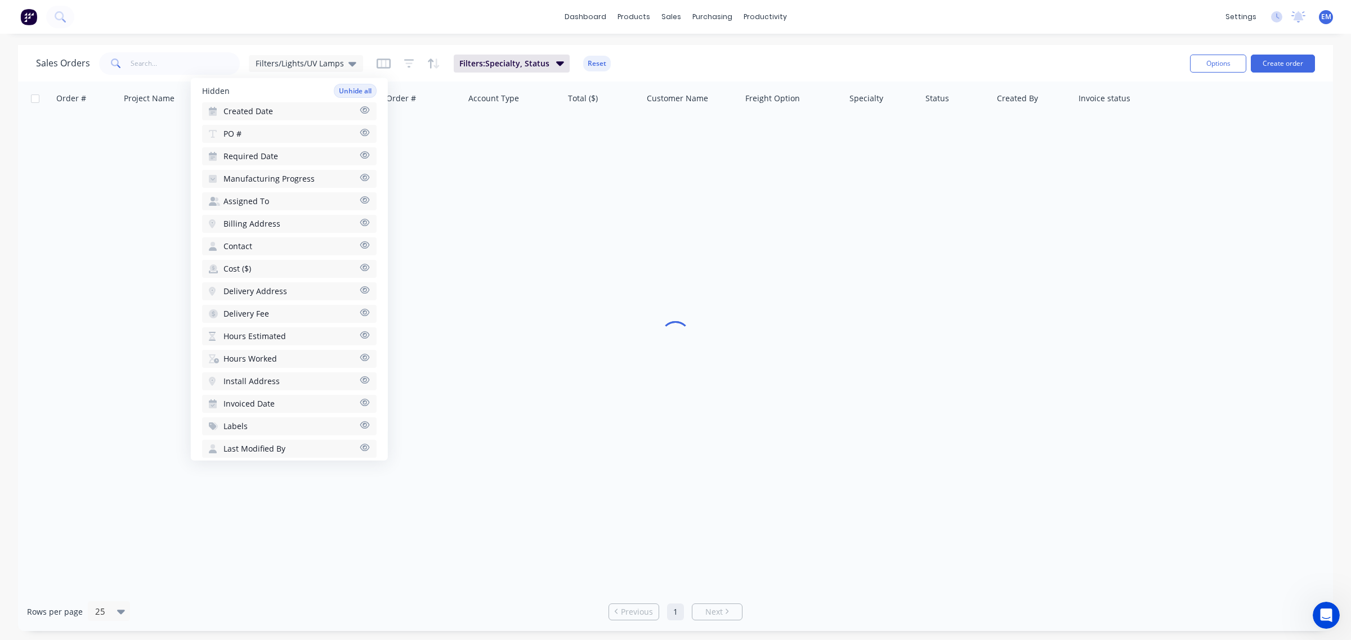
scroll to position [383, 0]
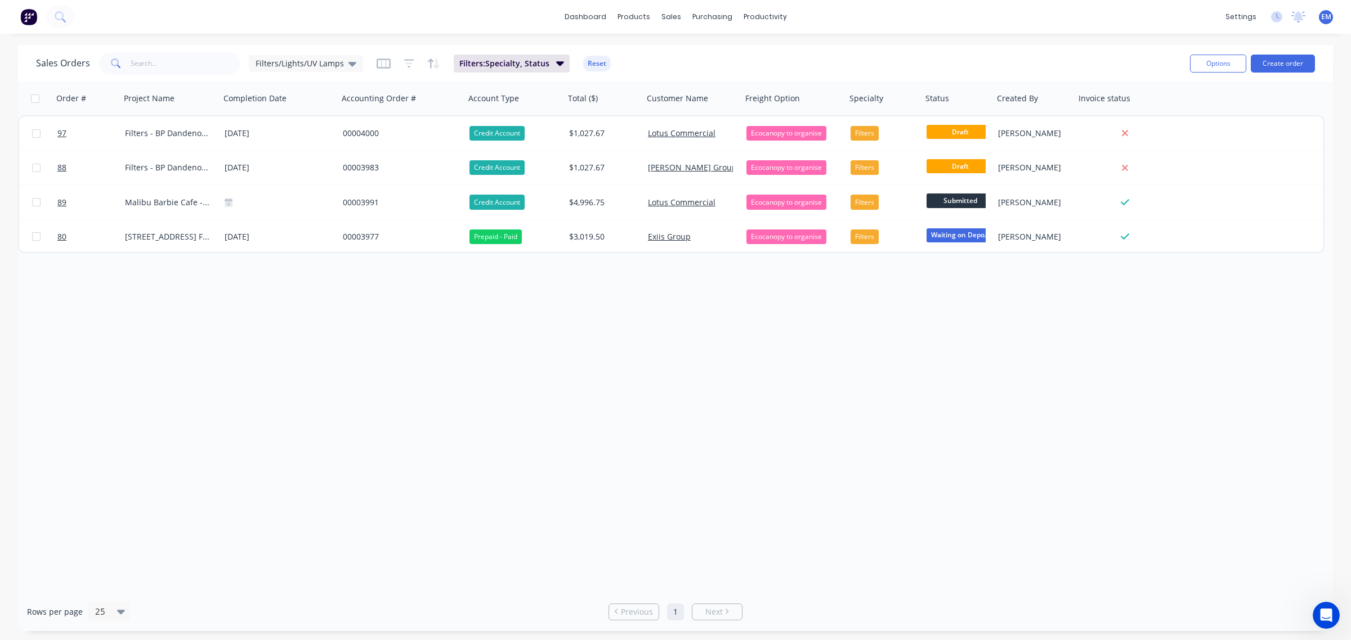
click at [595, 339] on div "Order # Project Name Completion Date Accounting Order # Account Type Total ($) …" at bounding box center [675, 337] width 1315 height 511
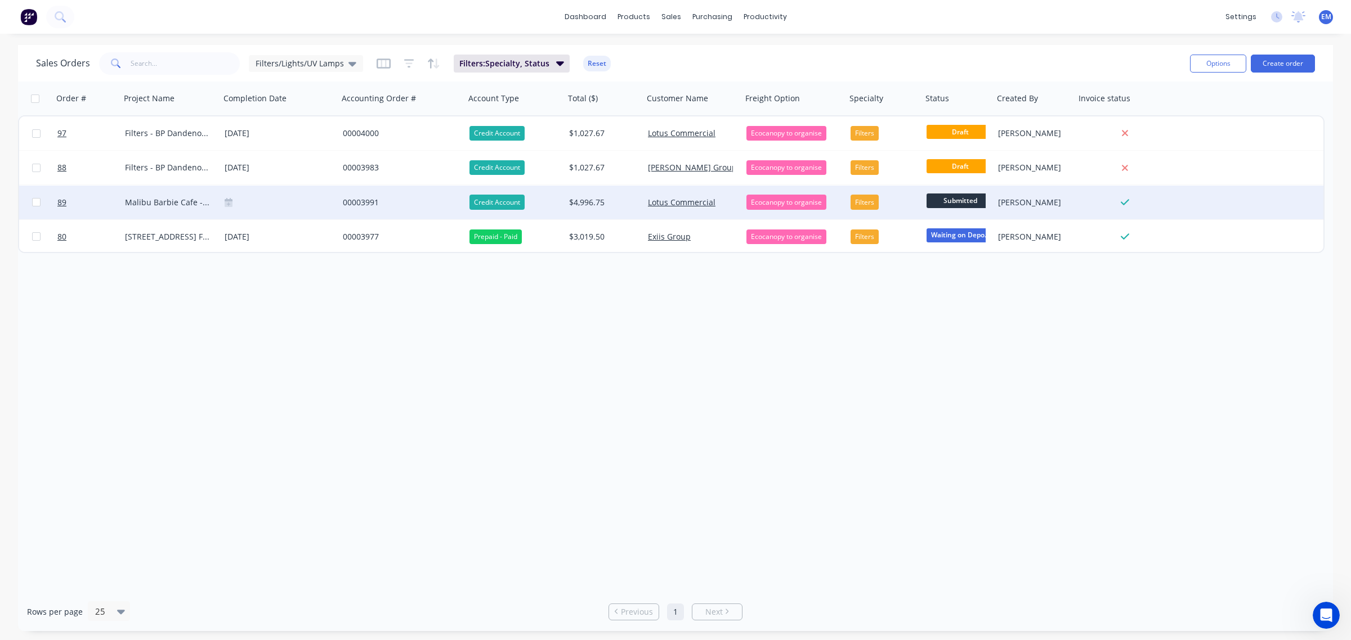
click at [957, 200] on span "Submitted" at bounding box center [960, 201] width 68 height 14
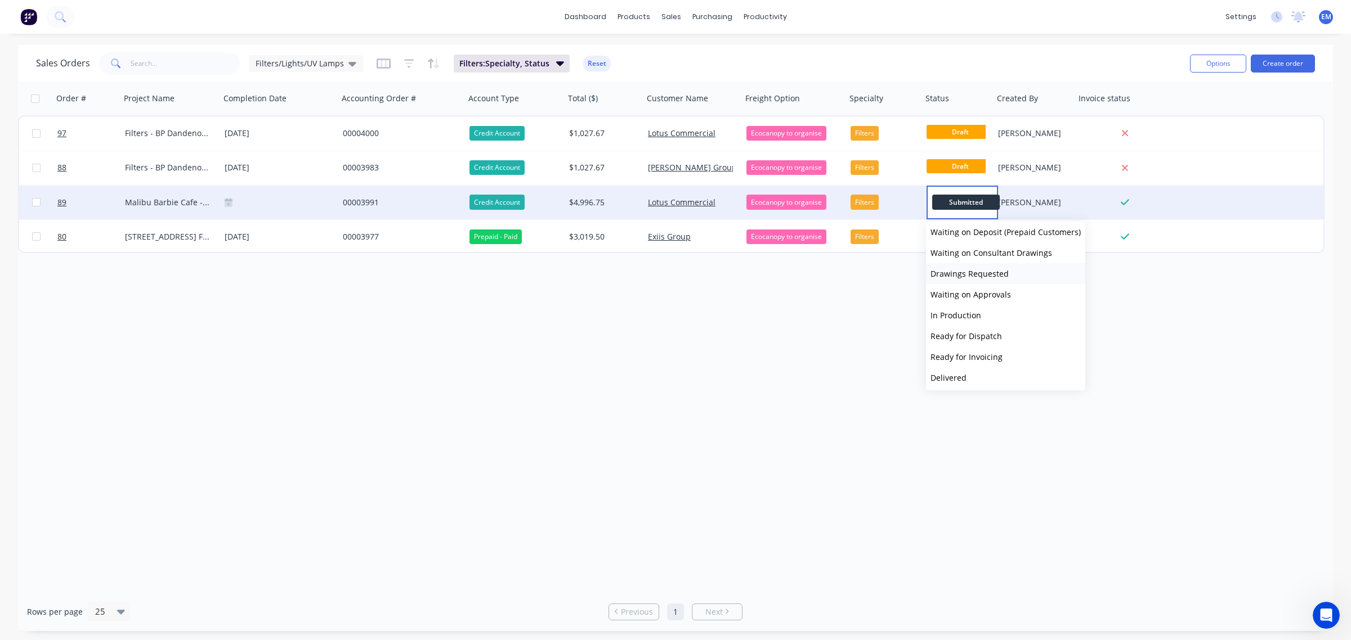
scroll to position [48, 0]
click at [967, 375] on button "Picked Up" at bounding box center [1005, 375] width 159 height 21
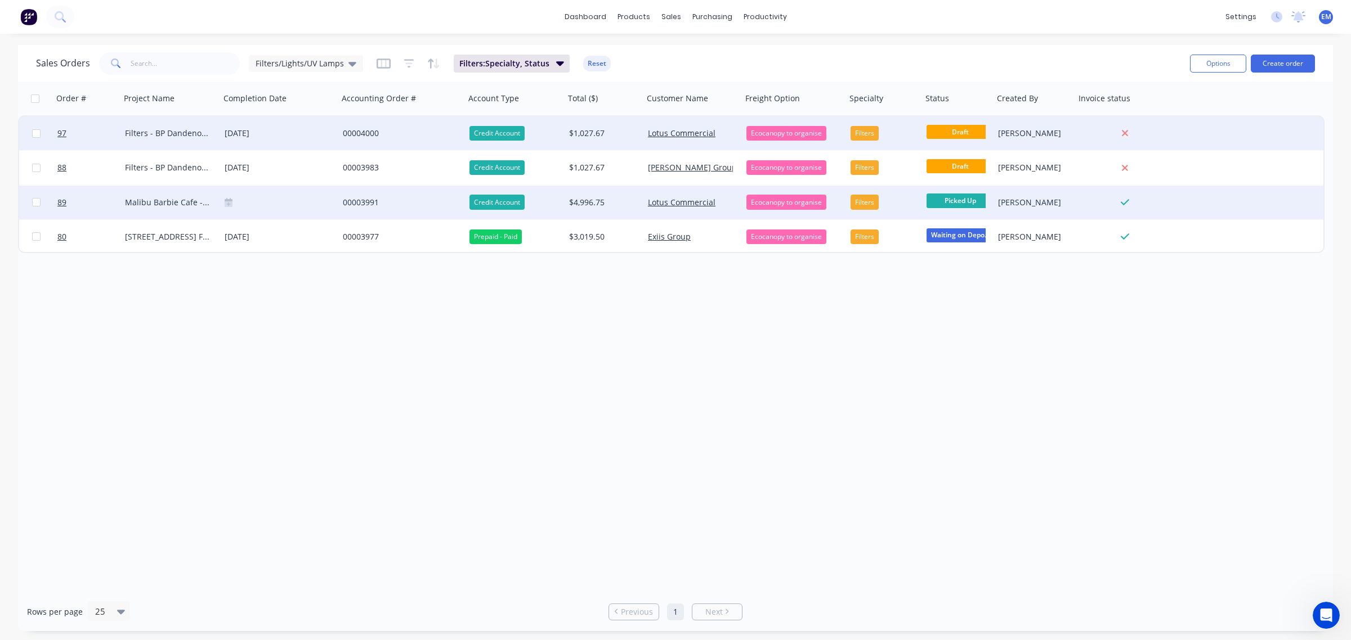
click at [968, 131] on span "Draft" at bounding box center [960, 132] width 68 height 14
click at [947, 131] on span "Draft" at bounding box center [960, 132] width 68 height 14
click at [963, 142] on div "Draft" at bounding box center [957, 134] width 71 height 34
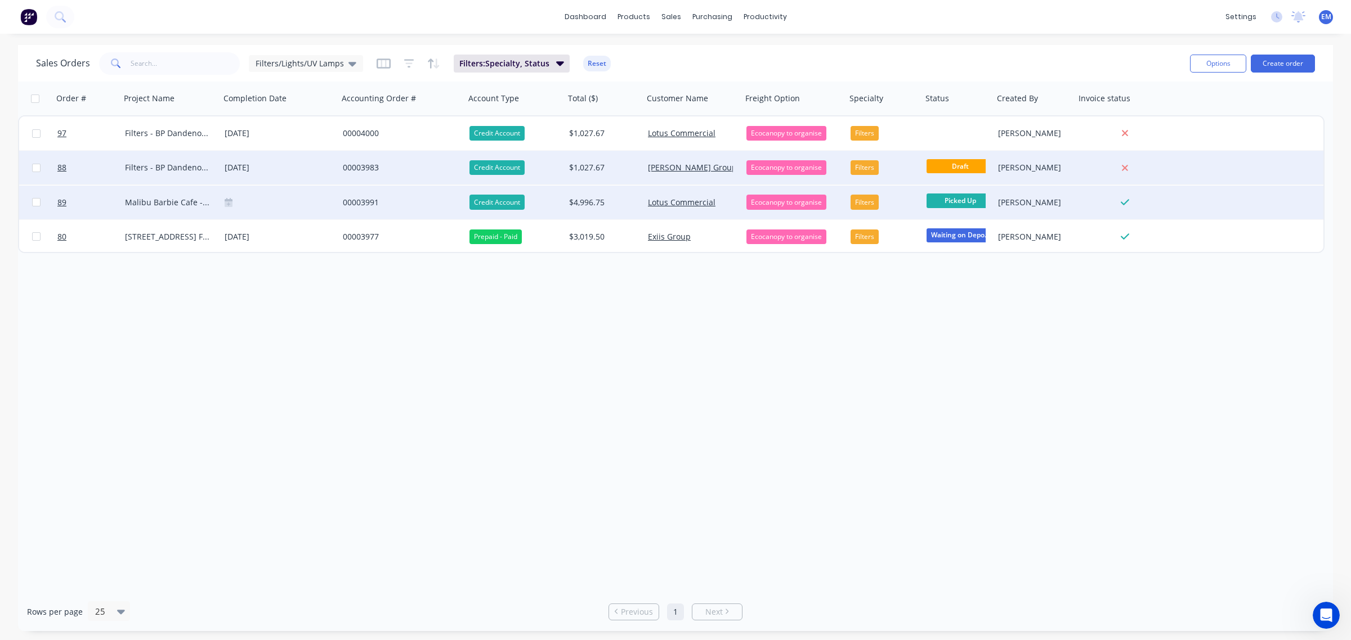
click at [960, 159] on span "Draft" at bounding box center [960, 166] width 68 height 14
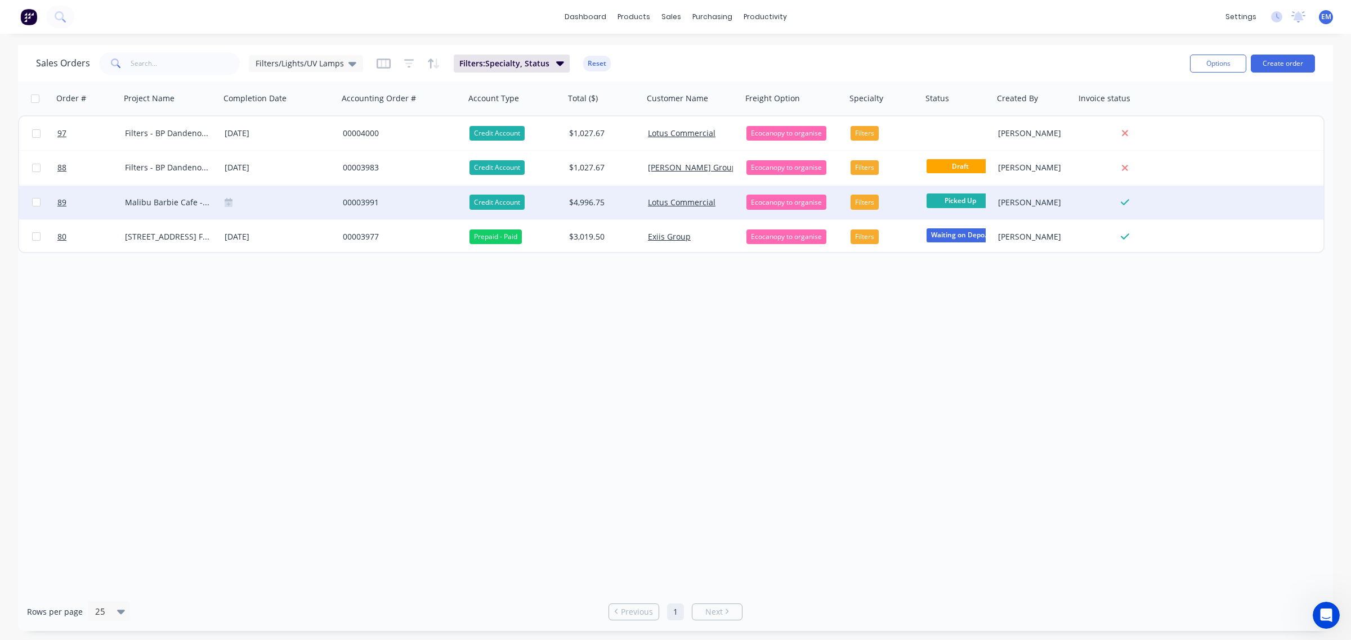
click at [973, 343] on div "Order # Project Name Completion Date Accounting Order # Account Type Total ($) …" at bounding box center [675, 337] width 1315 height 511
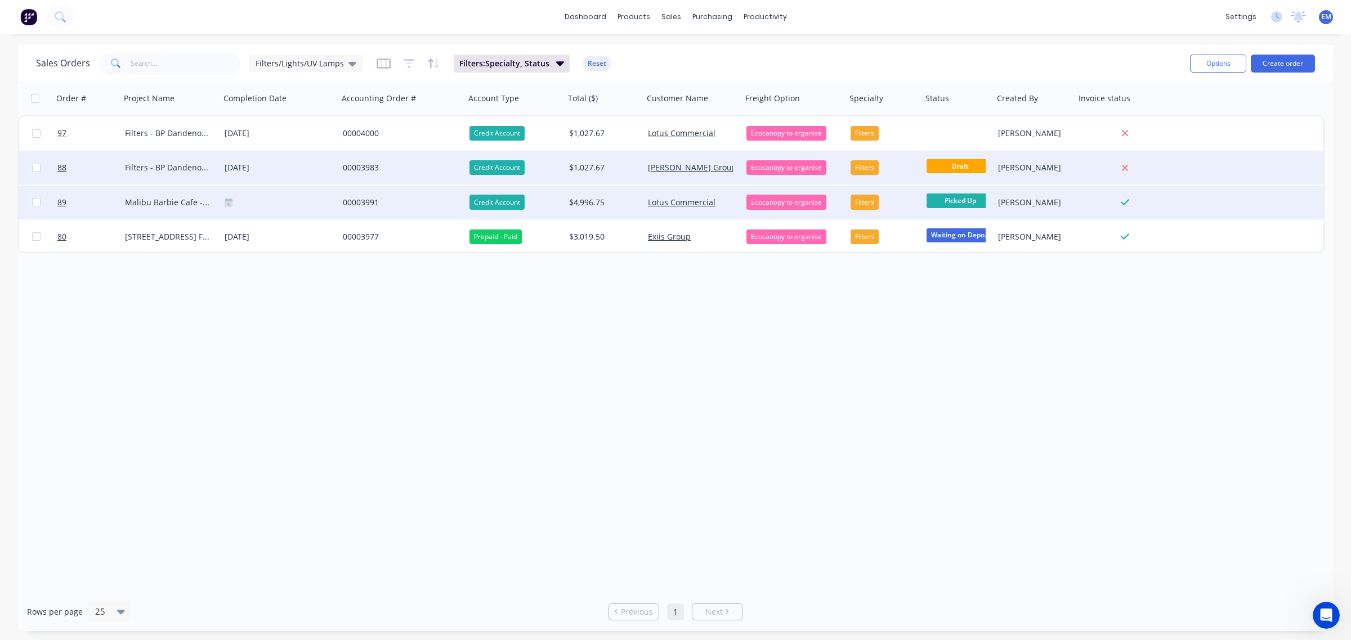
click at [966, 162] on span "Draft" at bounding box center [960, 166] width 68 height 14
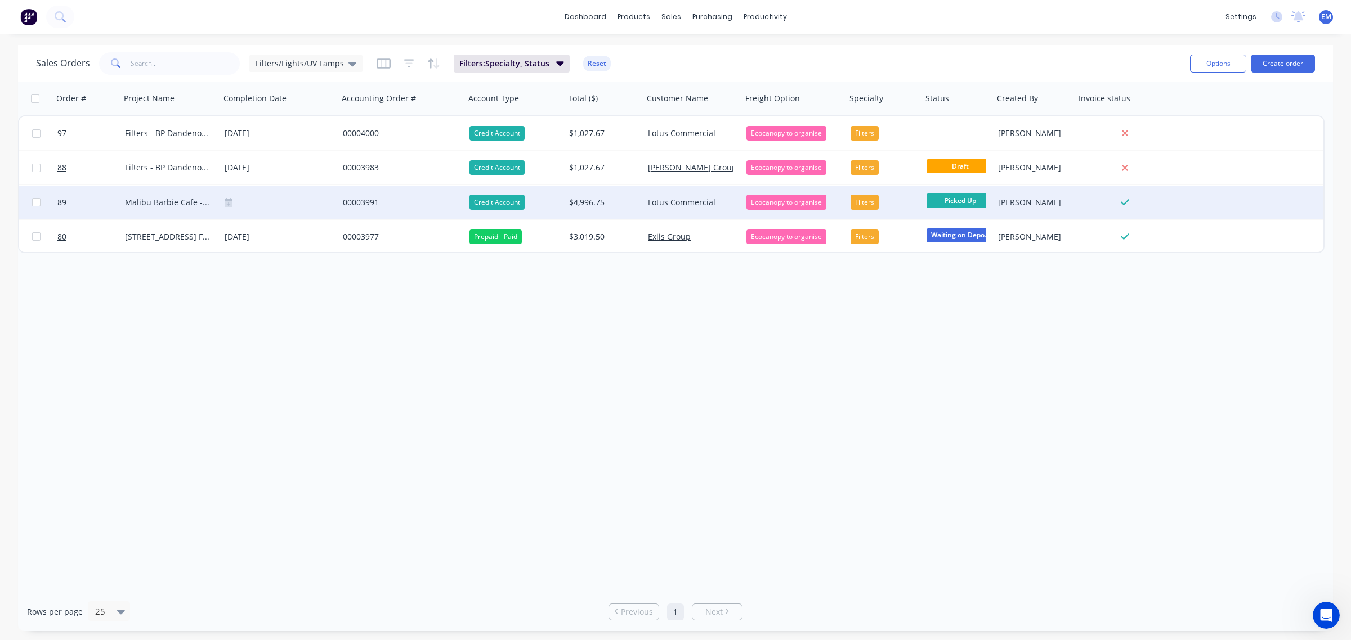
click at [966, 304] on div "Order # Project Name Completion Date Accounting Order # Account Type Total ($) …" at bounding box center [675, 337] width 1315 height 511
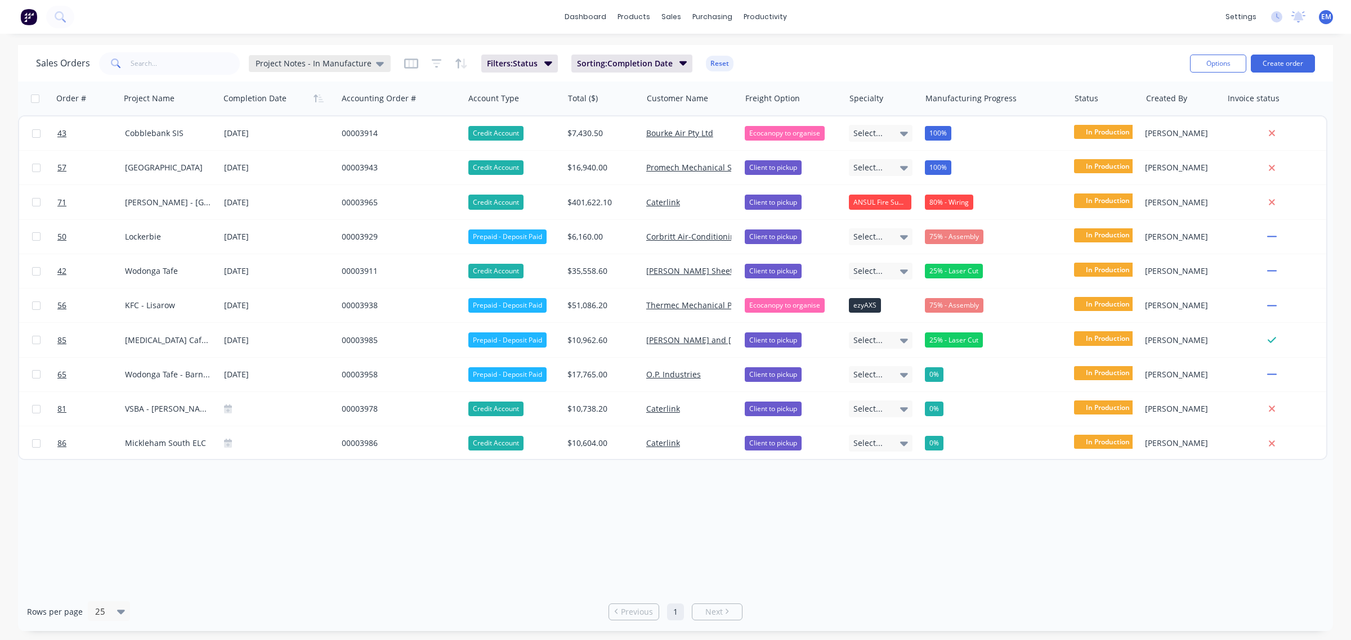
click at [365, 65] on span "Project Notes - In Manufacture" at bounding box center [314, 63] width 116 height 12
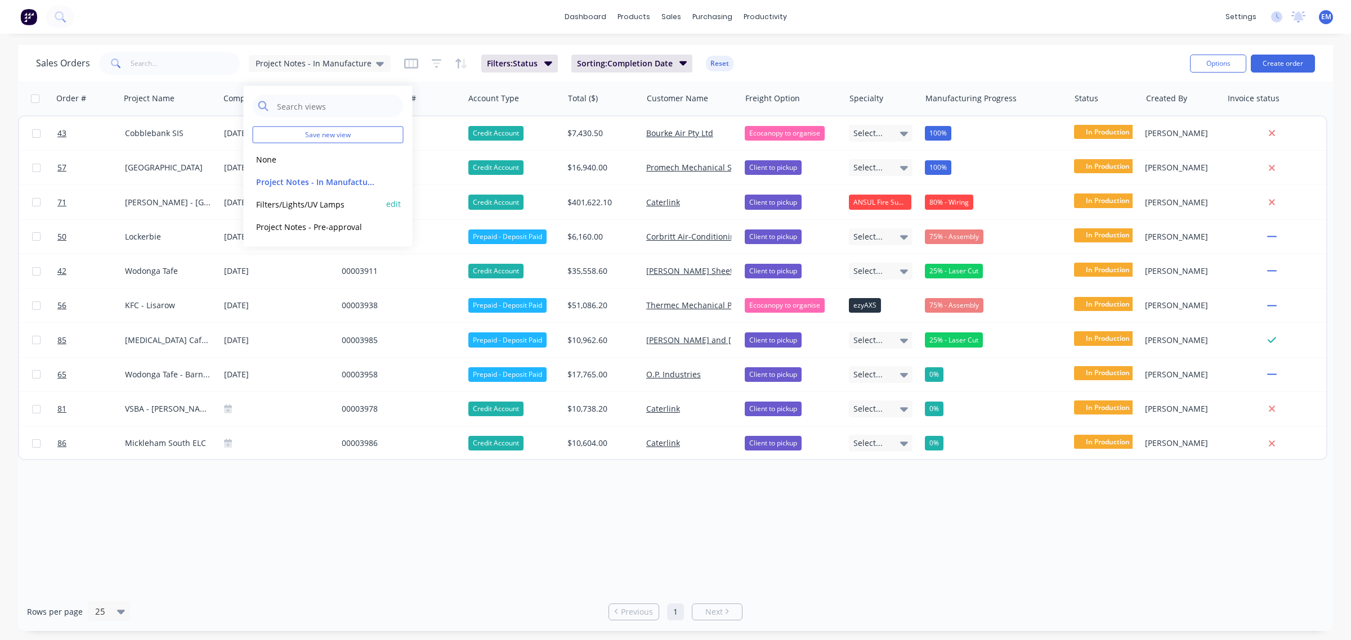
click at [313, 205] on button "Filters/Lights/UV Lamps" at bounding box center [317, 204] width 128 height 13
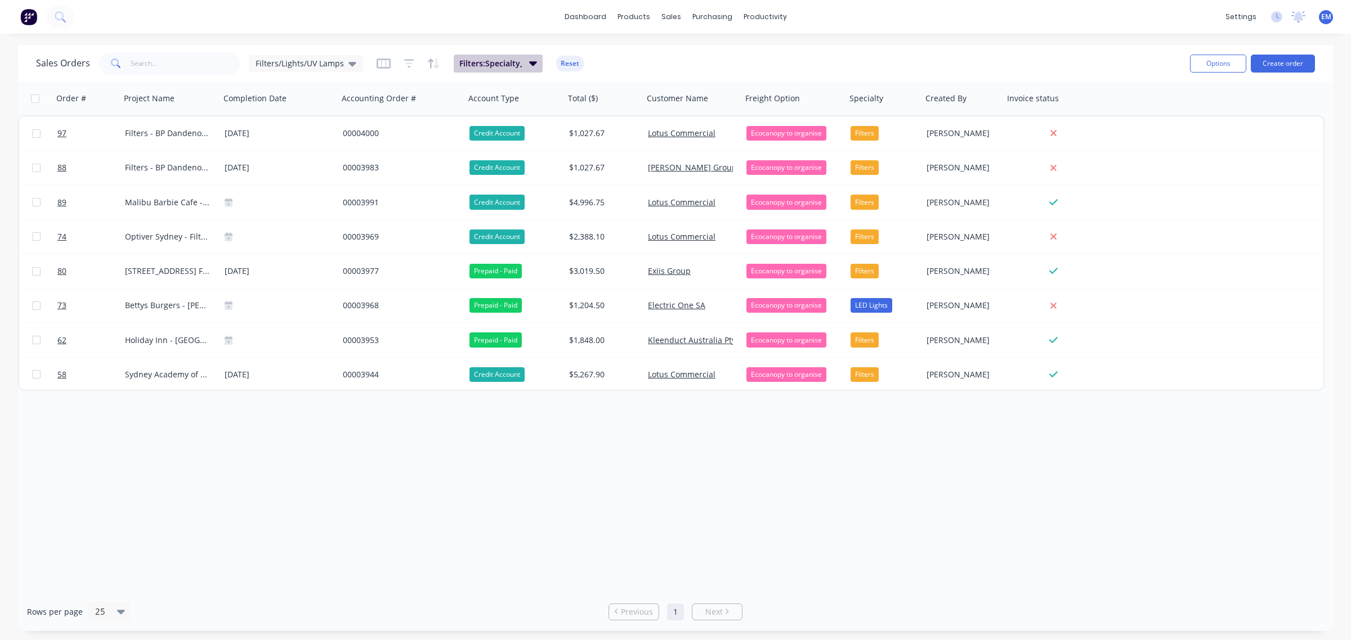
click at [496, 68] on span "Filters: Specialty," at bounding box center [490, 63] width 63 height 11
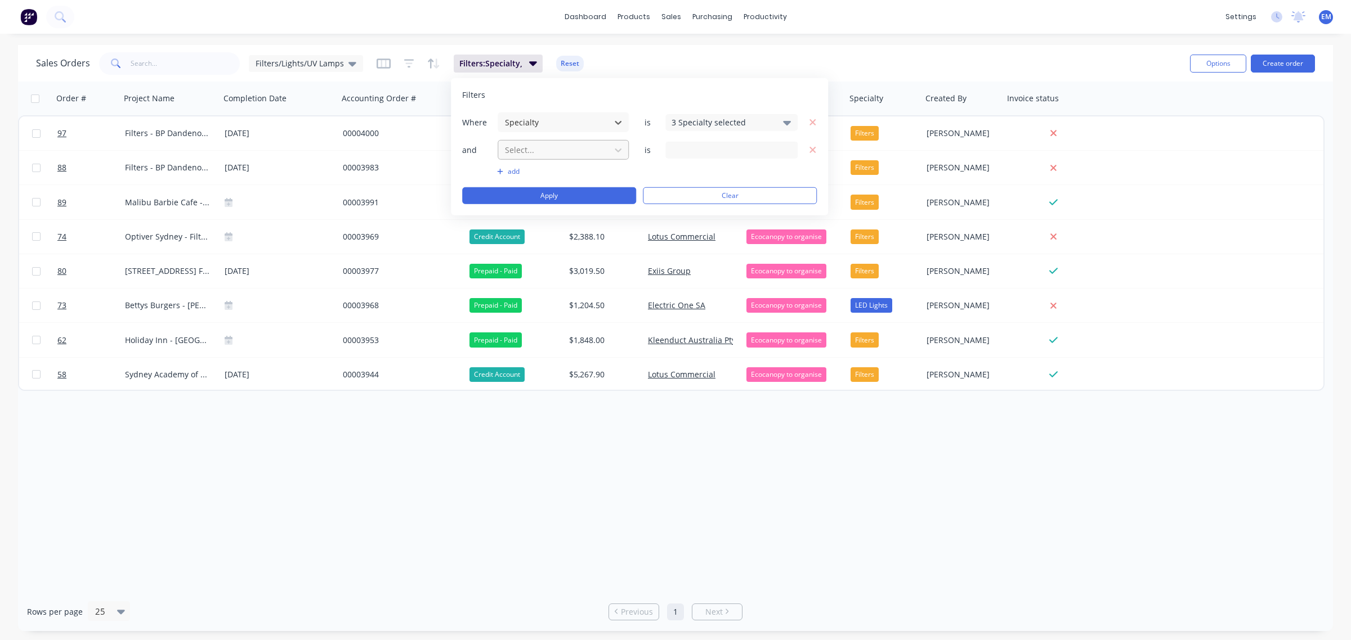
click at [519, 146] on div at bounding box center [554, 150] width 101 height 14
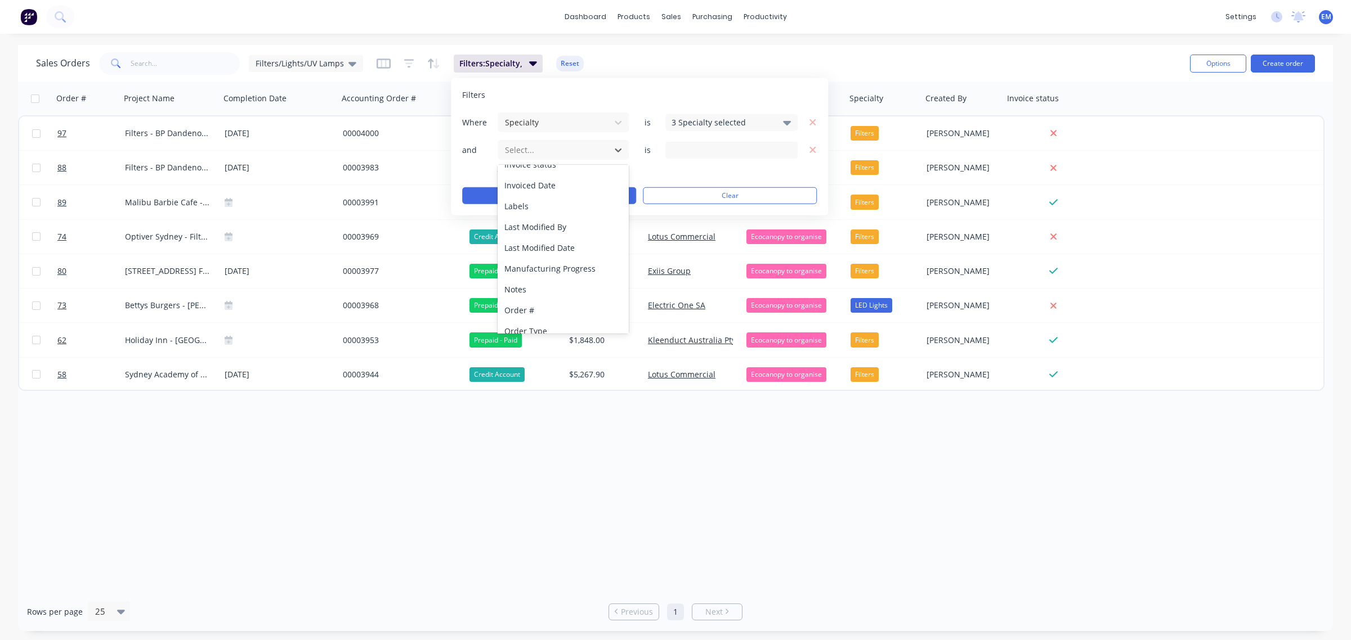
scroll to position [376, 0]
click at [568, 327] on div "Status" at bounding box center [563, 322] width 131 height 21
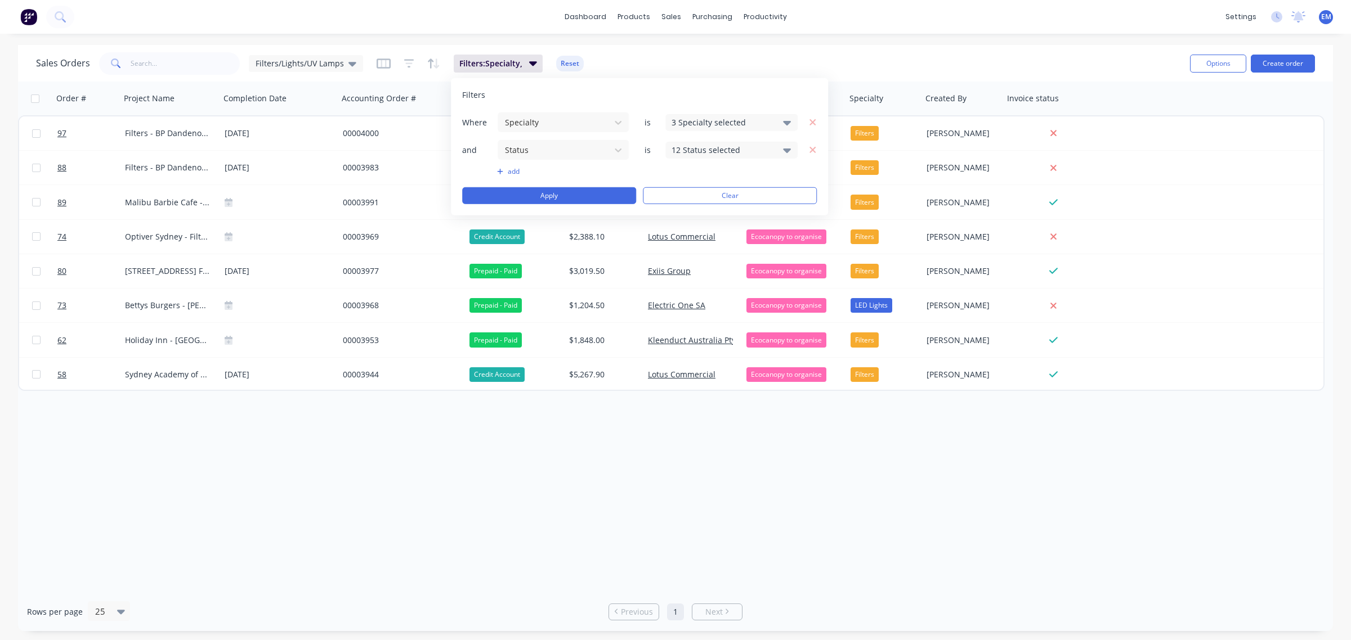
click at [711, 154] on div "12 Status selected" at bounding box center [722, 150] width 102 height 12
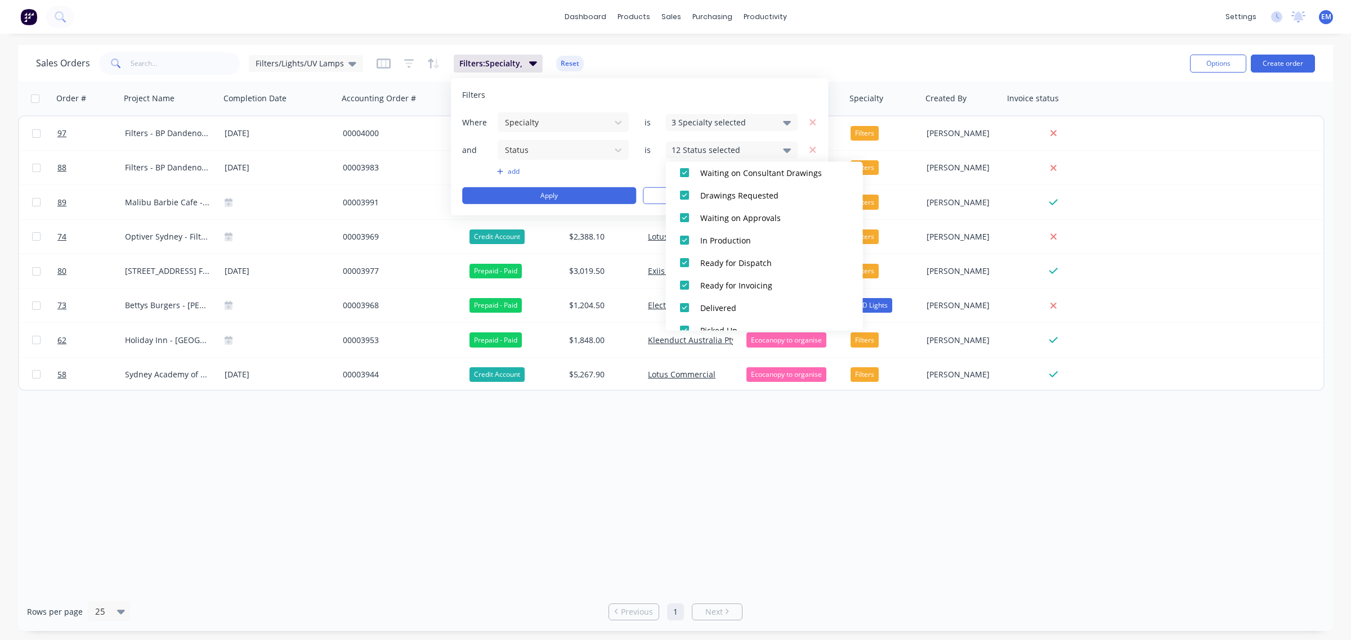
scroll to position [191, 0]
click at [685, 313] on div at bounding box center [684, 314] width 23 height 23
click at [683, 293] on div at bounding box center [684, 291] width 23 height 23
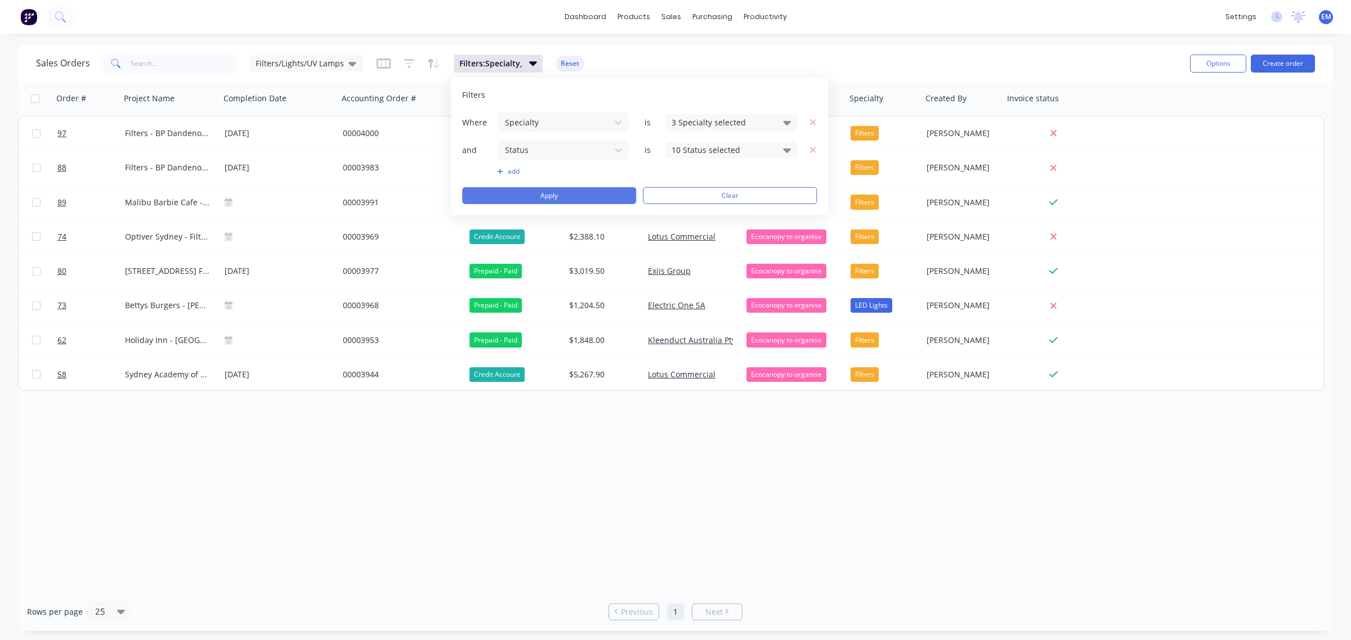
click at [581, 194] on button "Apply" at bounding box center [549, 195] width 174 height 17
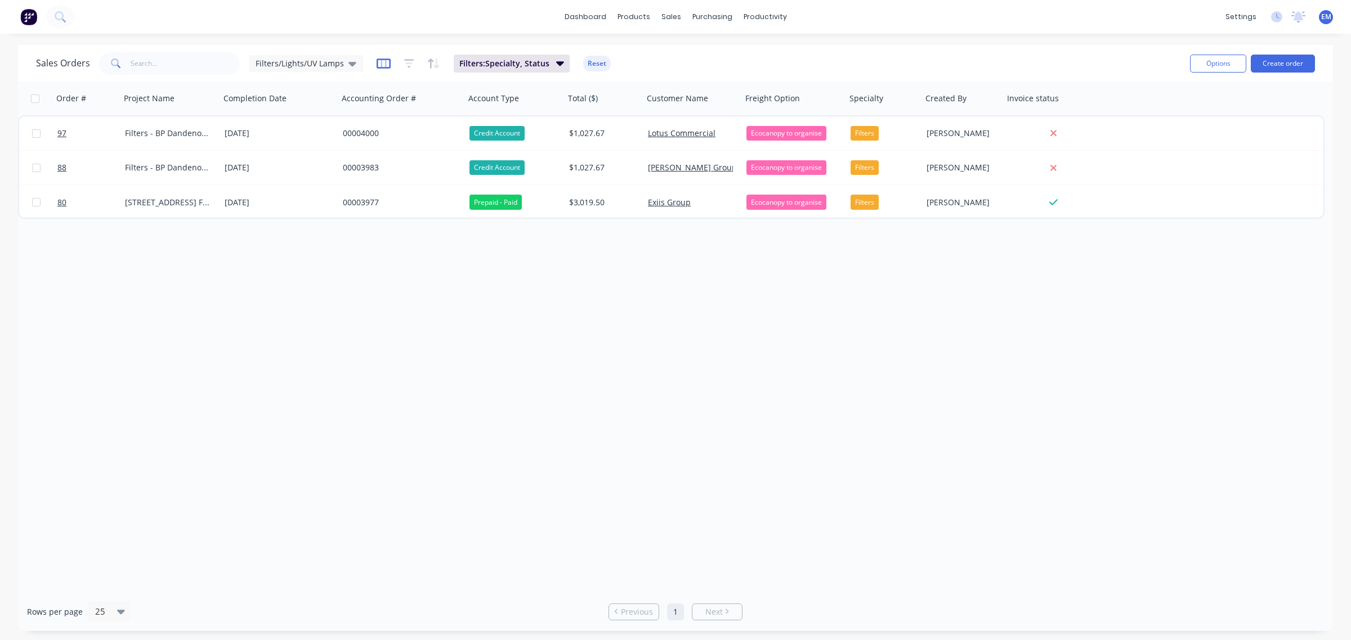
click at [386, 65] on icon "button" at bounding box center [384, 63] width 14 height 11
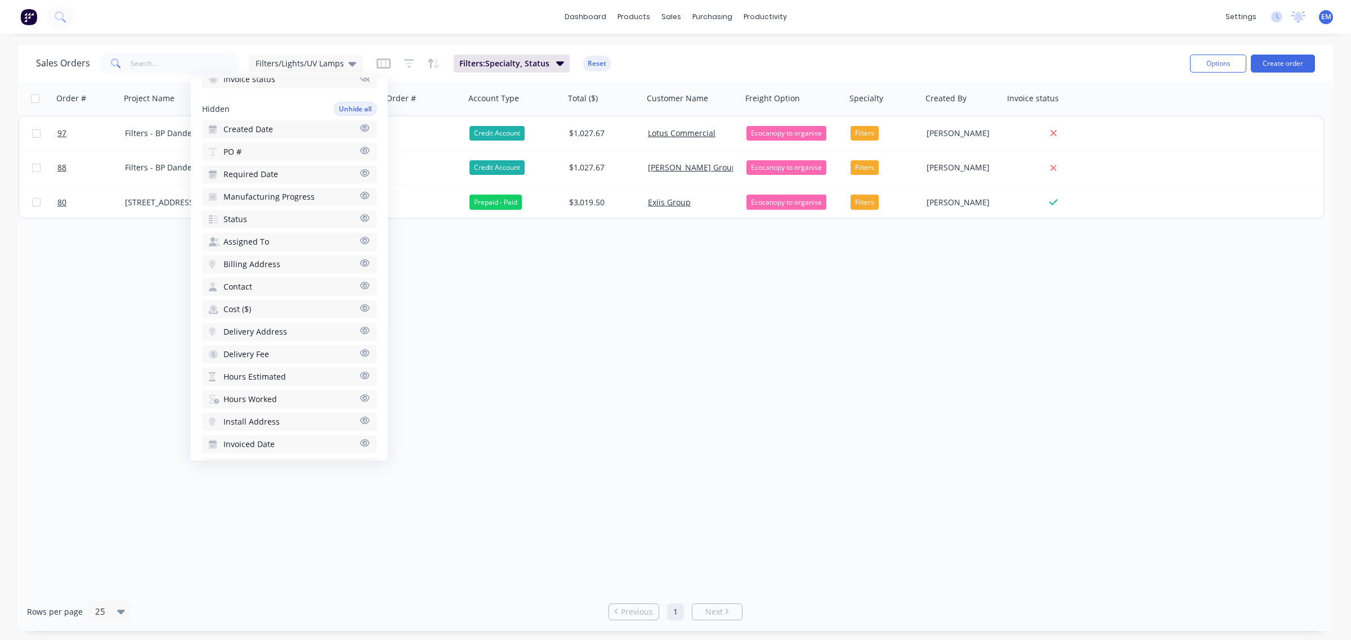
scroll to position [352, 0]
click at [360, 184] on icon "button" at bounding box center [365, 187] width 10 height 7
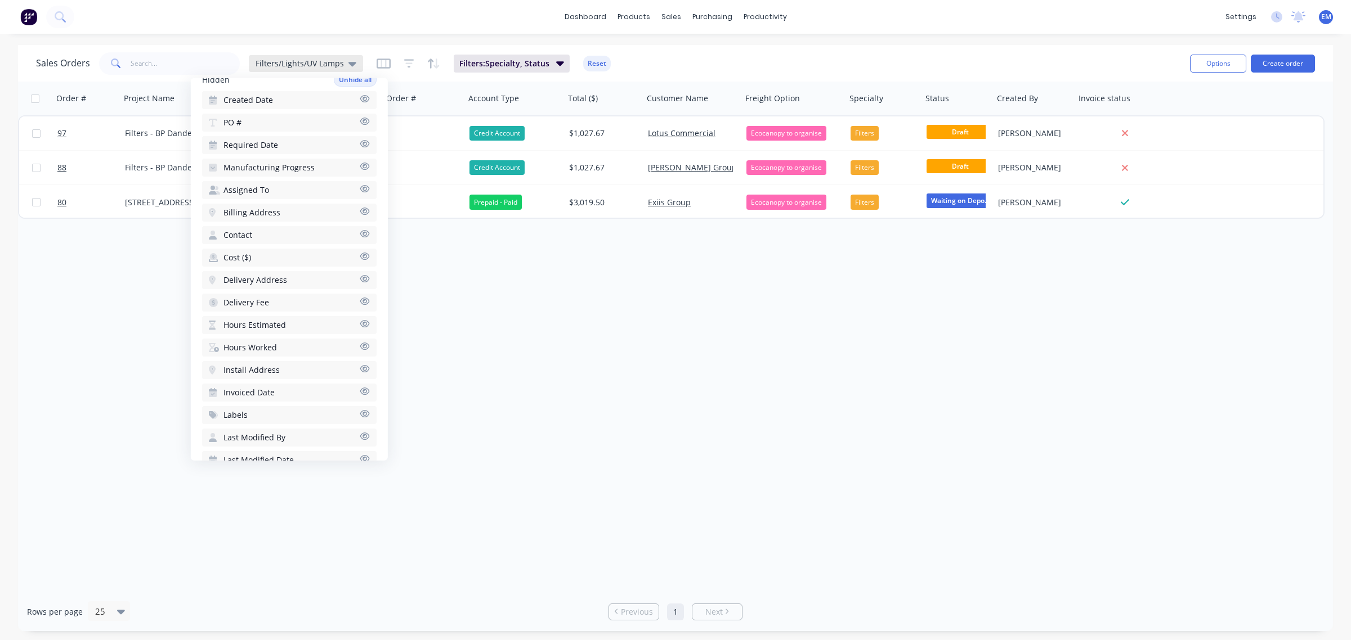
click at [350, 62] on icon at bounding box center [352, 64] width 8 height 5
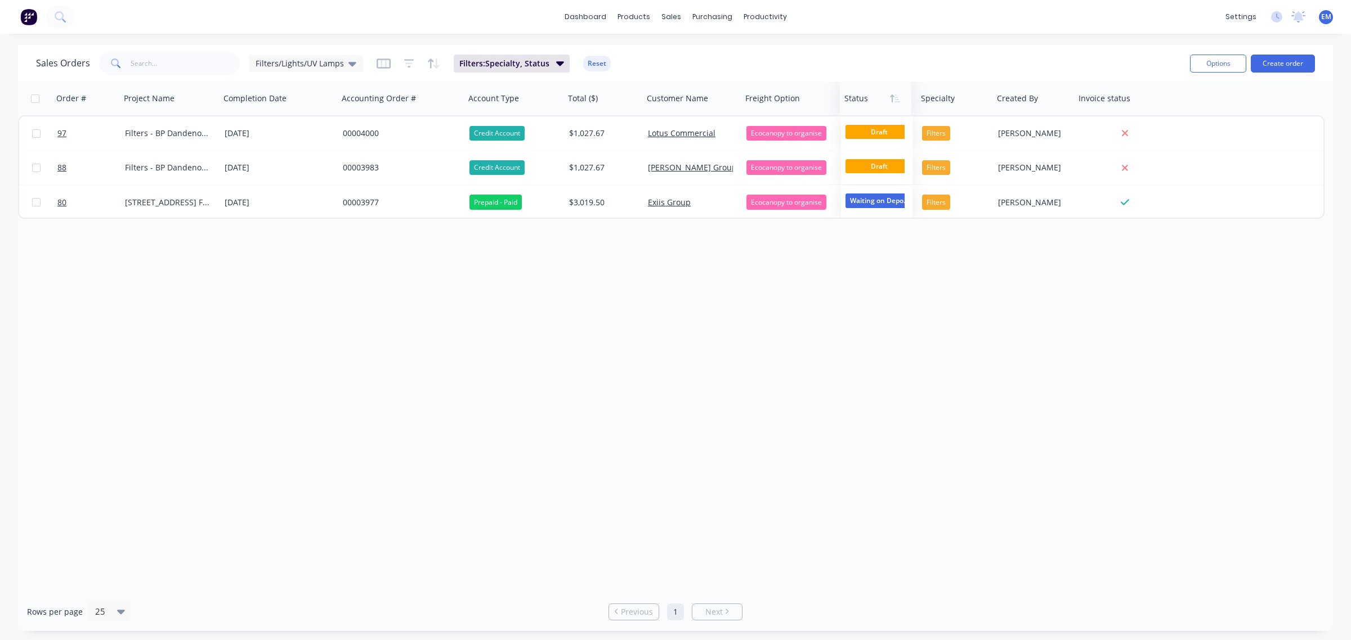
drag, startPoint x: 946, startPoint y: 100, endPoint x: 865, endPoint y: 104, distance: 81.2
click at [865, 104] on div at bounding box center [873, 98] width 59 height 23
click at [348, 64] on icon at bounding box center [352, 63] width 8 height 12
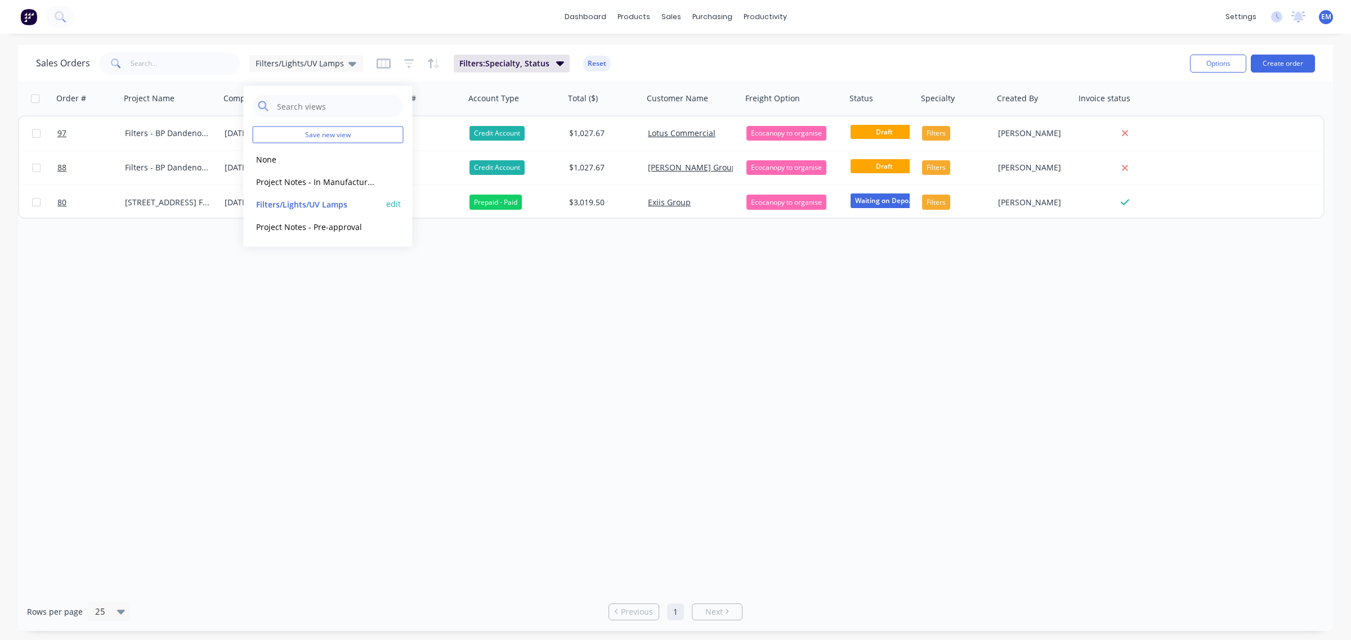
click at [390, 201] on button "edit" at bounding box center [393, 204] width 15 height 12
click at [458, 150] on button "Update" at bounding box center [471, 156] width 75 height 18
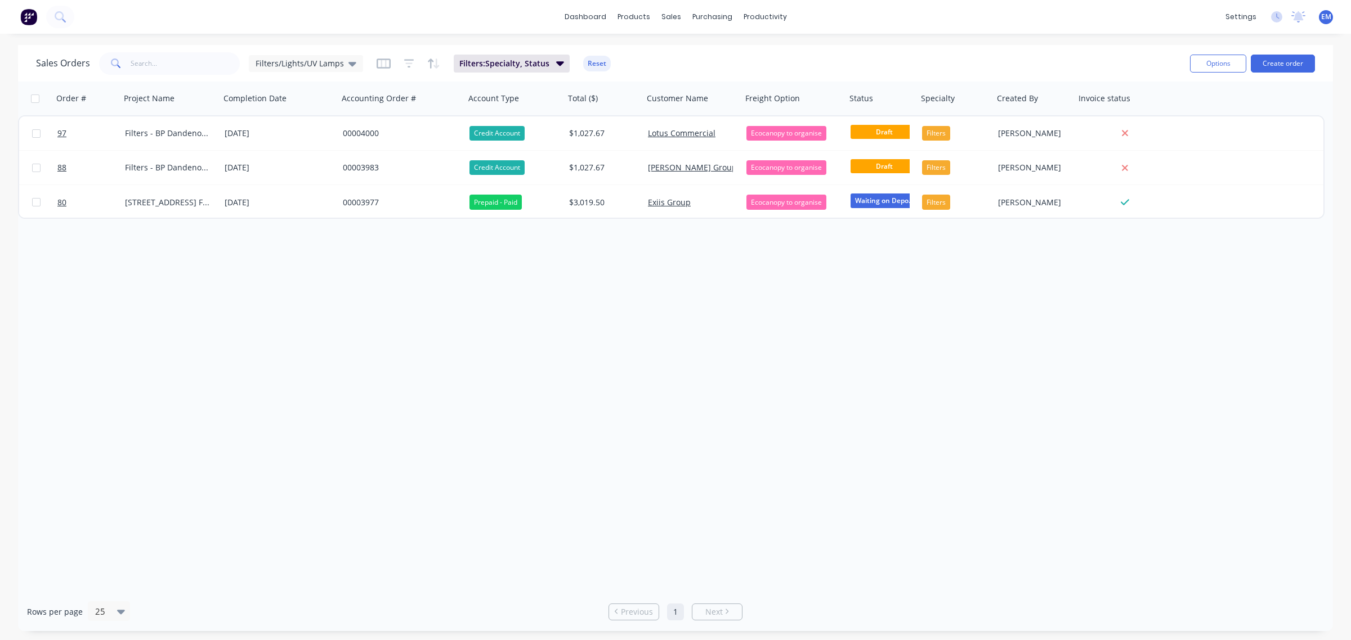
click at [718, 307] on div "Order # Project Name Completion Date Accounting Order # Account Type Total ($) …" at bounding box center [675, 337] width 1315 height 511
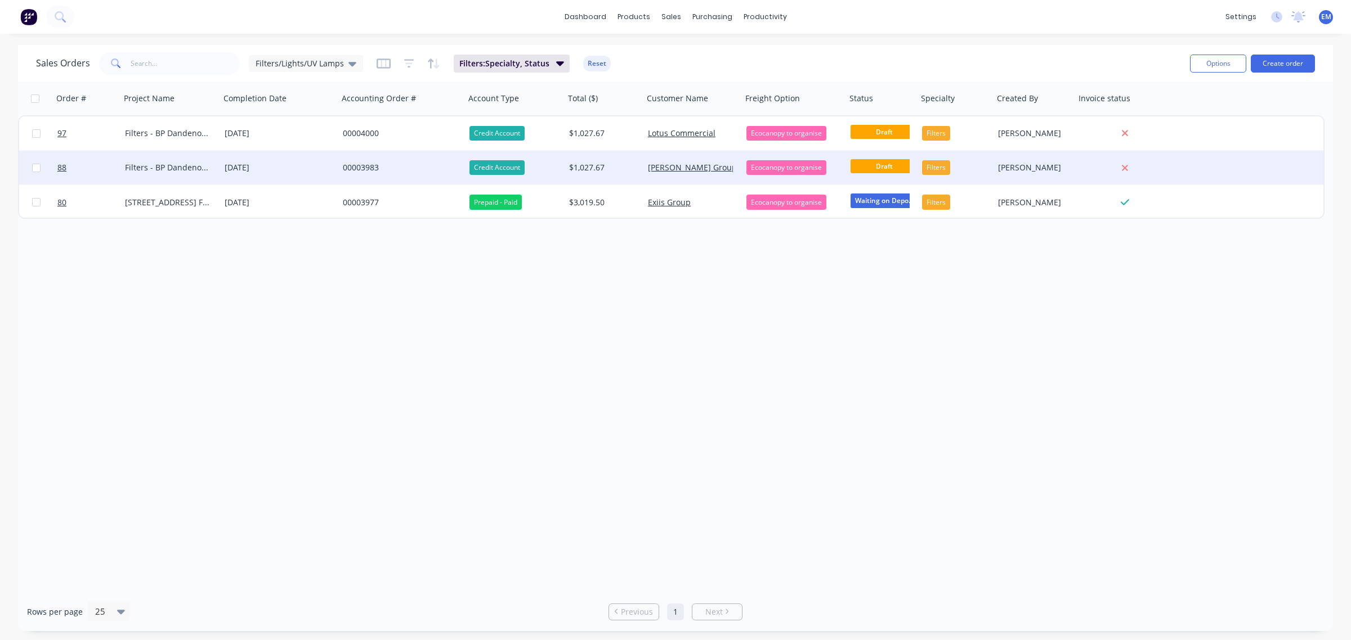
click at [875, 164] on span "Draft" at bounding box center [884, 166] width 68 height 14
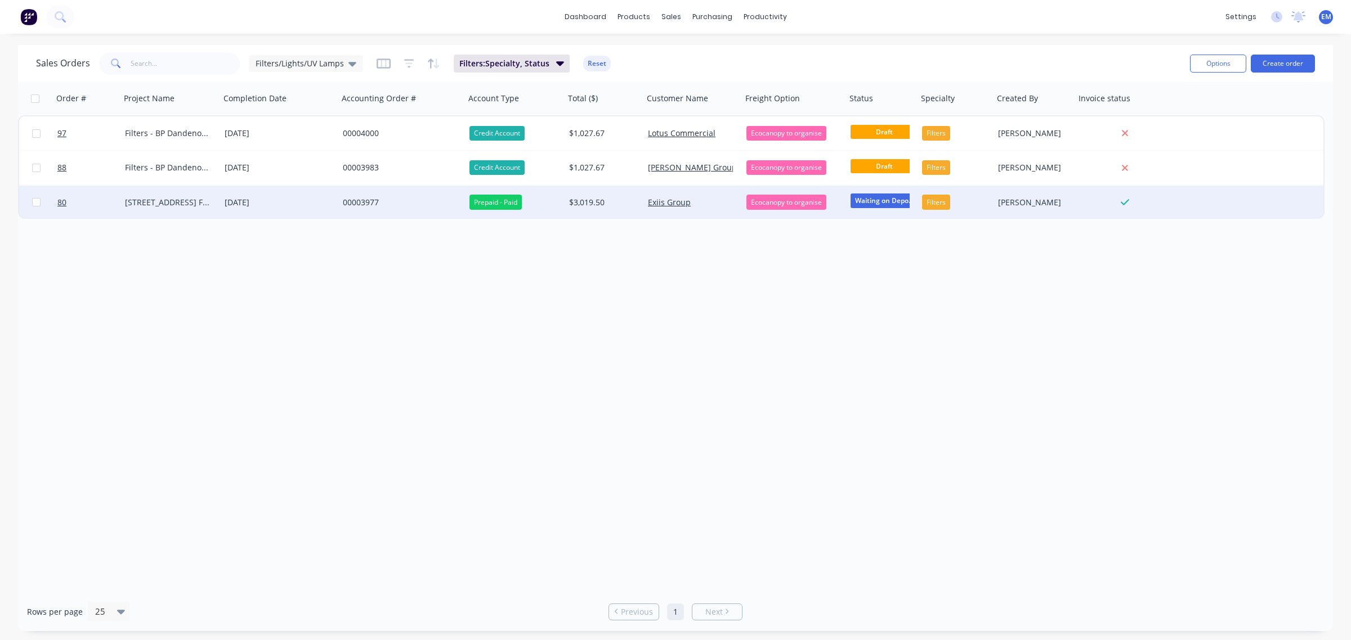
click at [876, 200] on span "Waiting on Depo..." at bounding box center [884, 201] width 68 height 14
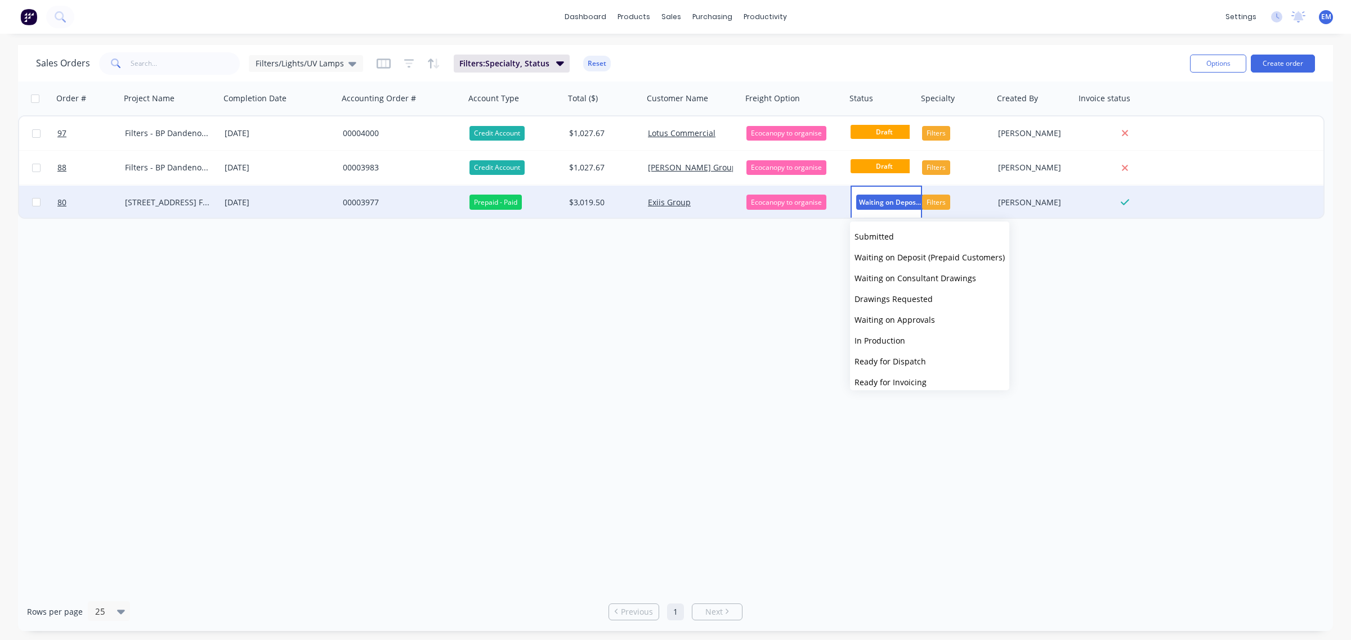
click at [798, 281] on div "Order # Project Name Completion Date Accounting Order # Account Type Total ($) …" at bounding box center [675, 337] width 1315 height 511
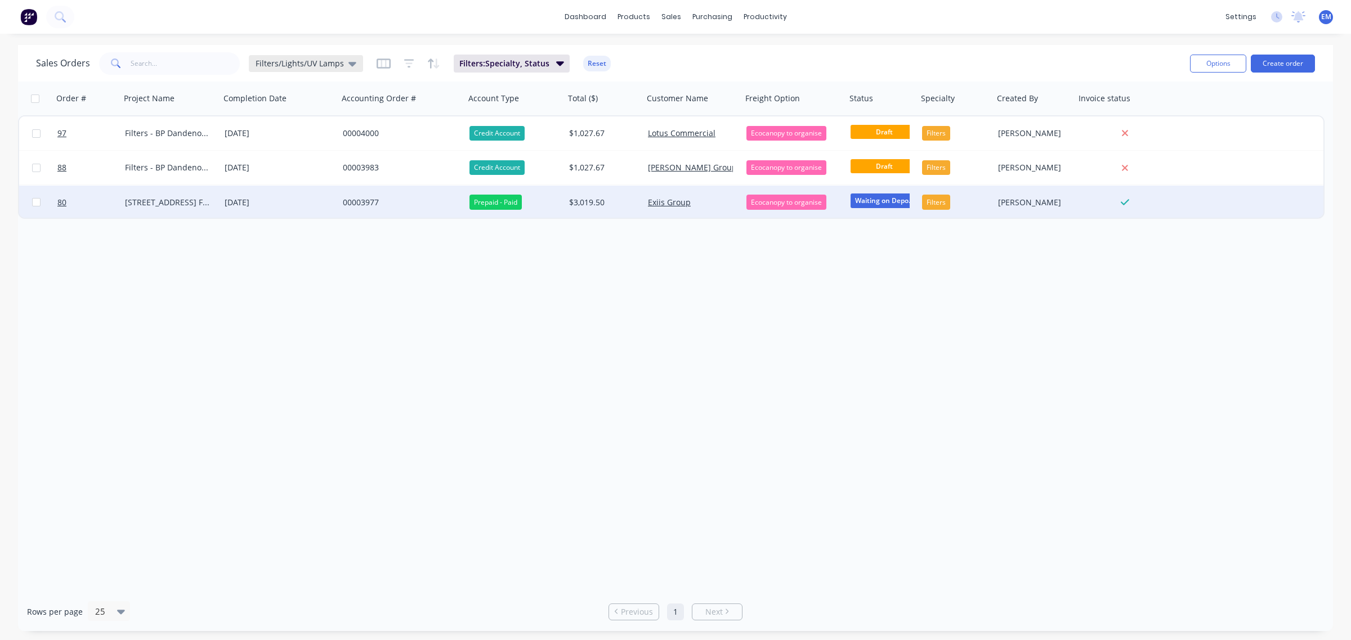
click at [328, 69] on div "Filters/Lights/UV Lamps" at bounding box center [306, 63] width 114 height 17
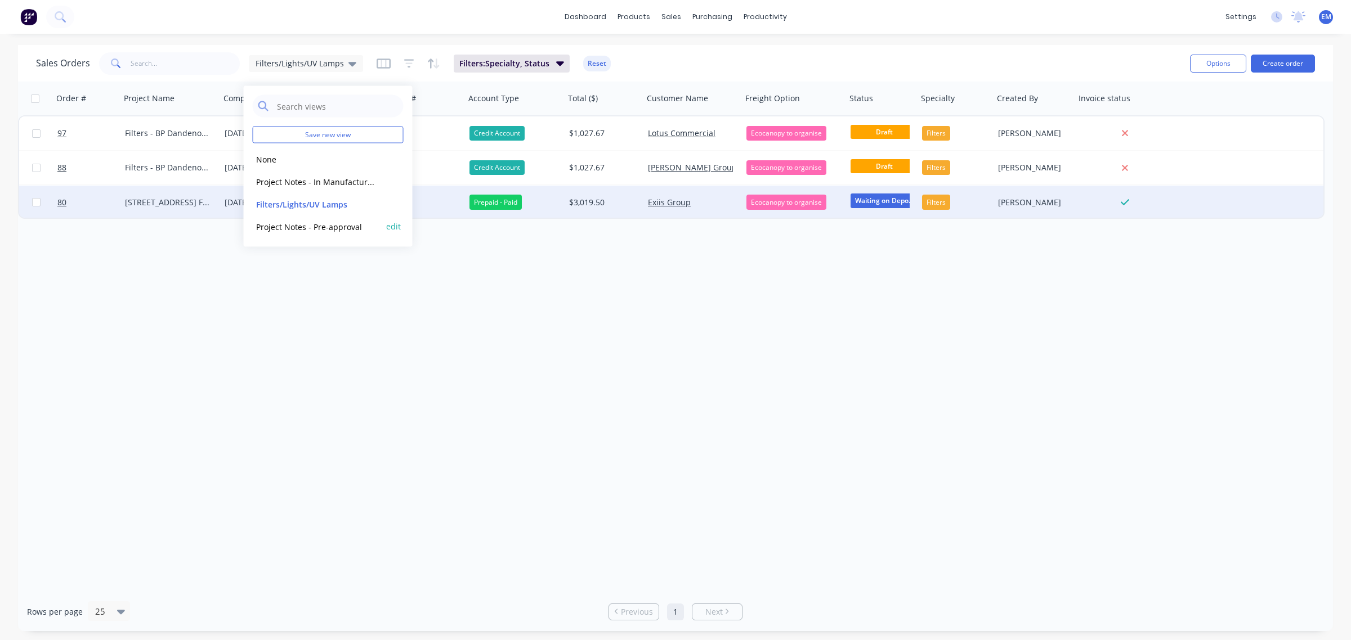
click at [344, 222] on button "Project Notes - Pre-approval" at bounding box center [317, 226] width 128 height 13
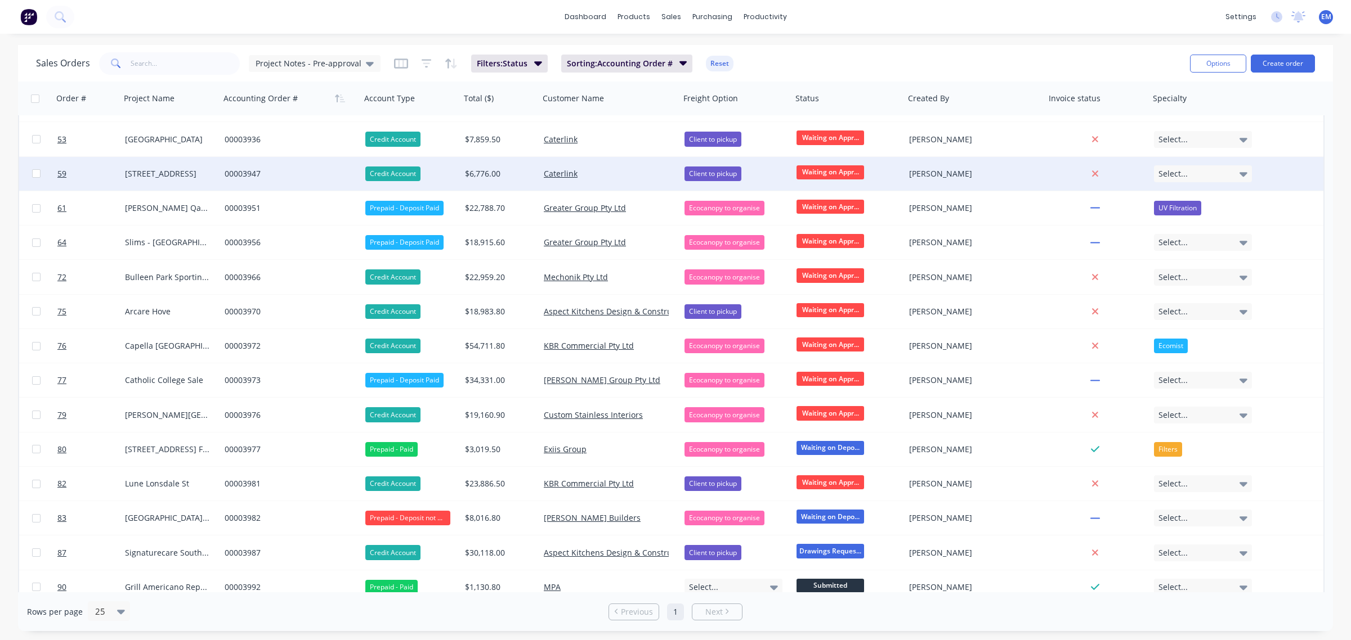
scroll to position [280, 0]
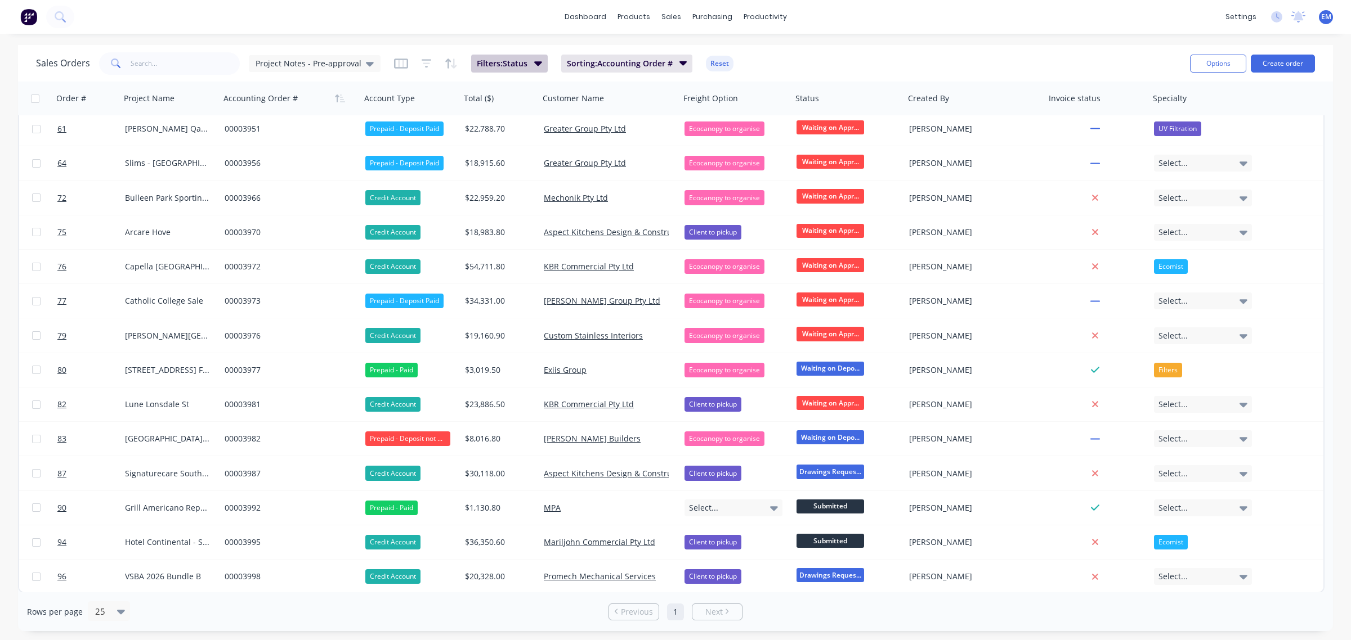
click at [526, 57] on button "Filters: Status" at bounding box center [509, 64] width 77 height 18
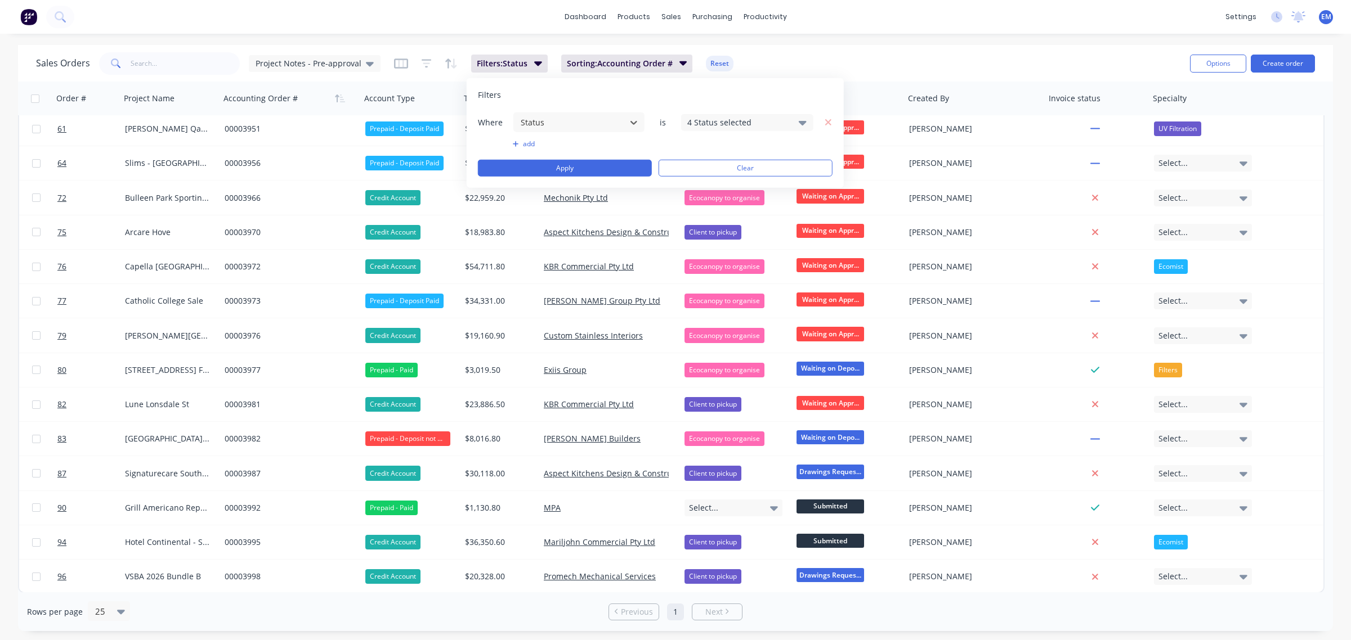
click at [709, 124] on div "4 Status selected" at bounding box center [738, 123] width 102 height 12
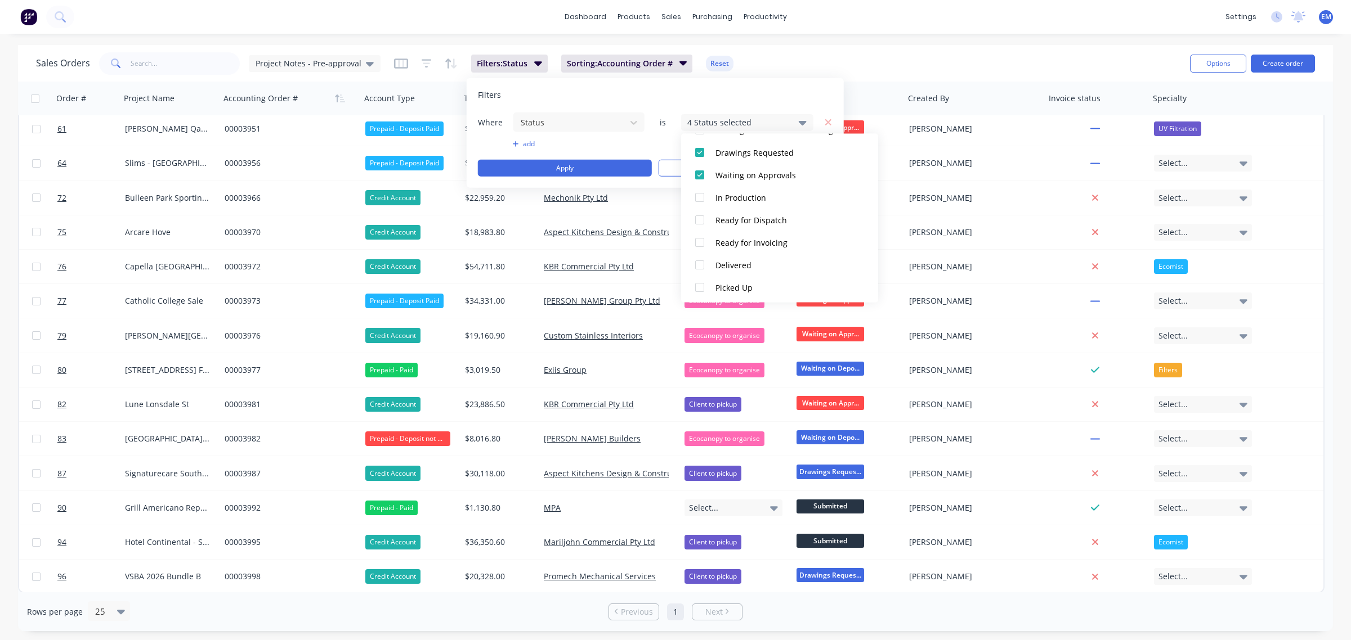
scroll to position [191, 0]
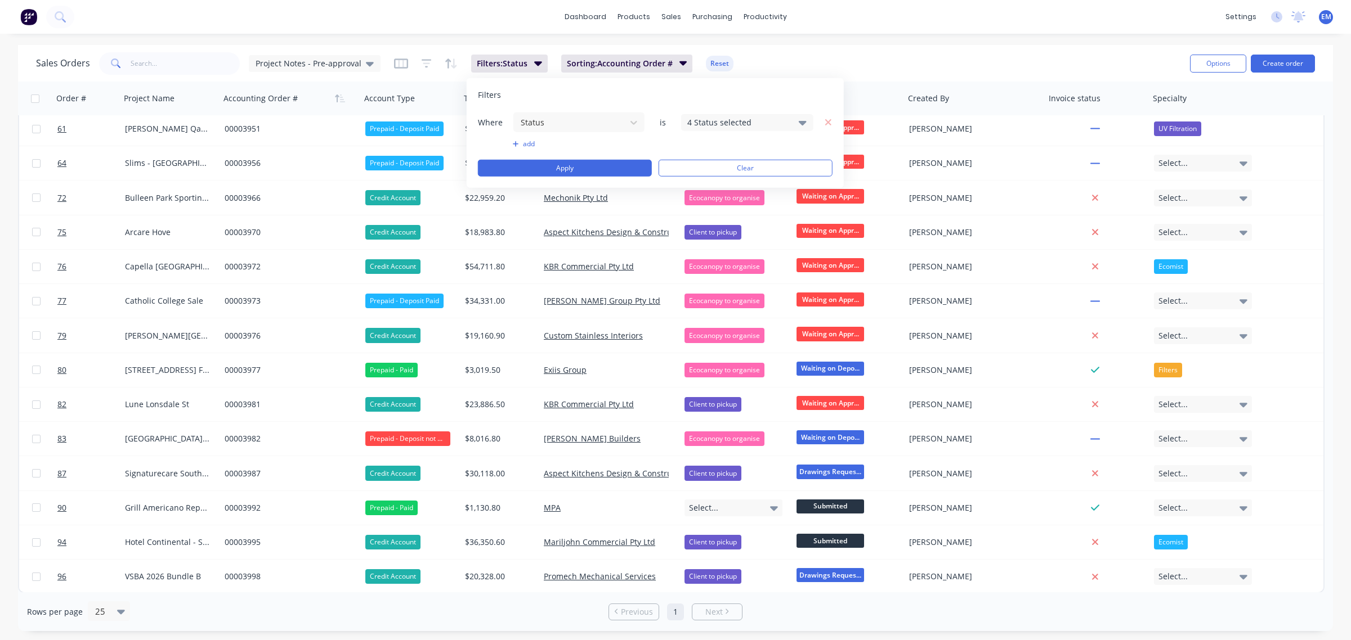
click at [532, 140] on button "add" at bounding box center [579, 144] width 132 height 9
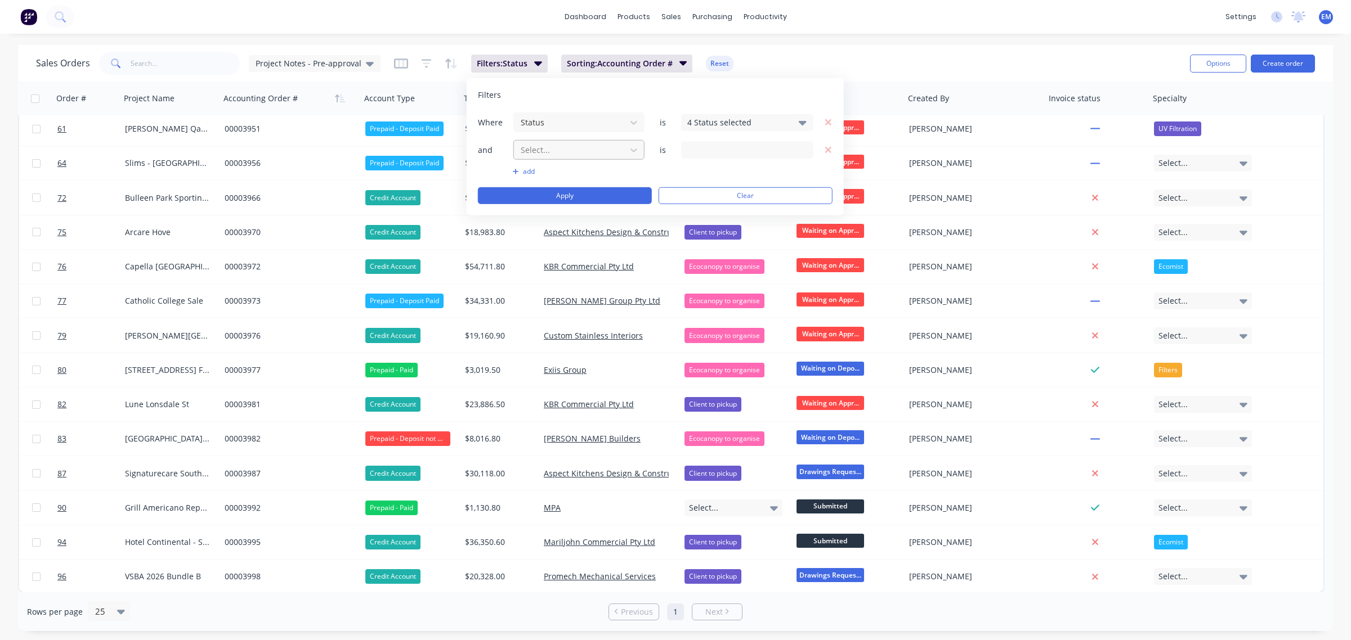
click at [539, 153] on div at bounding box center [569, 150] width 101 height 14
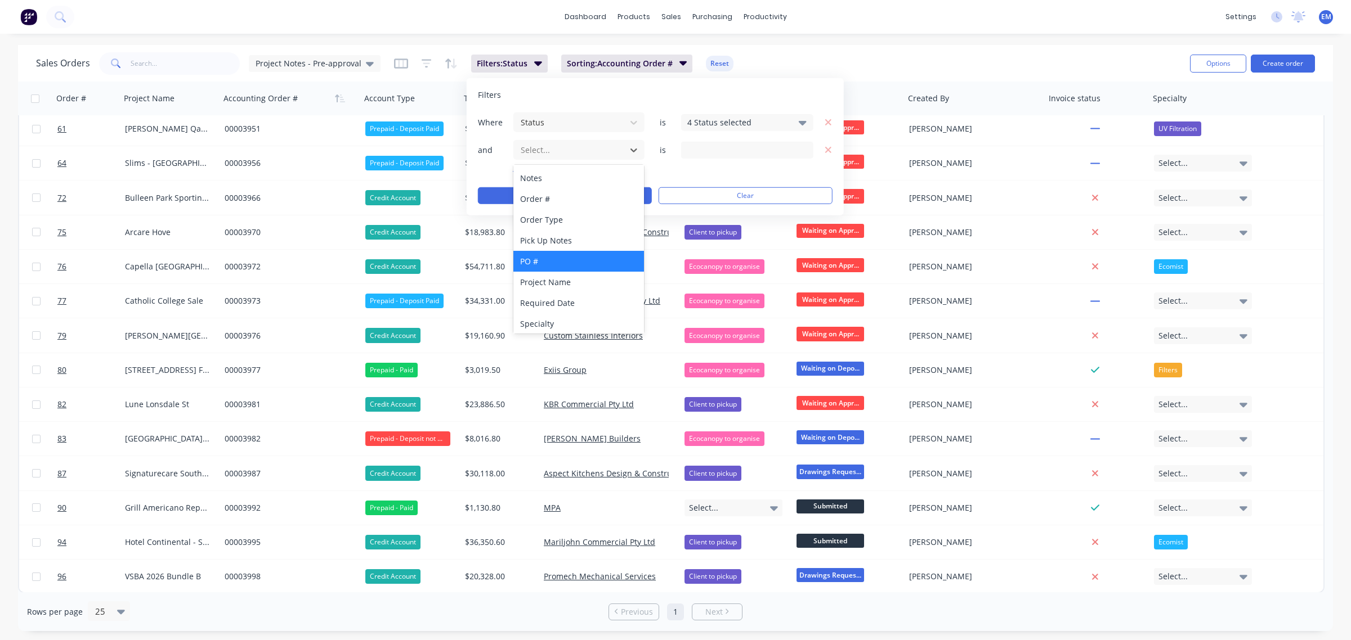
scroll to position [376, 0]
click at [558, 315] on div "Specialty" at bounding box center [578, 322] width 131 height 21
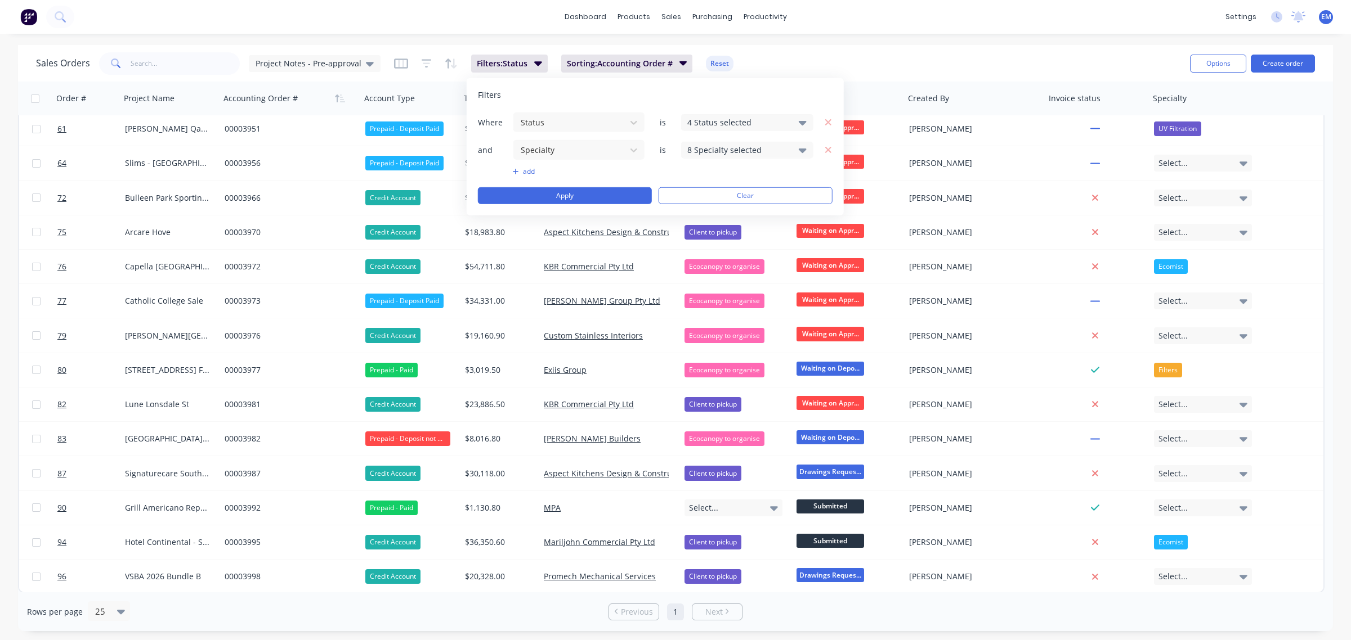
click at [709, 146] on div "8 Specialty selected" at bounding box center [738, 150] width 102 height 12
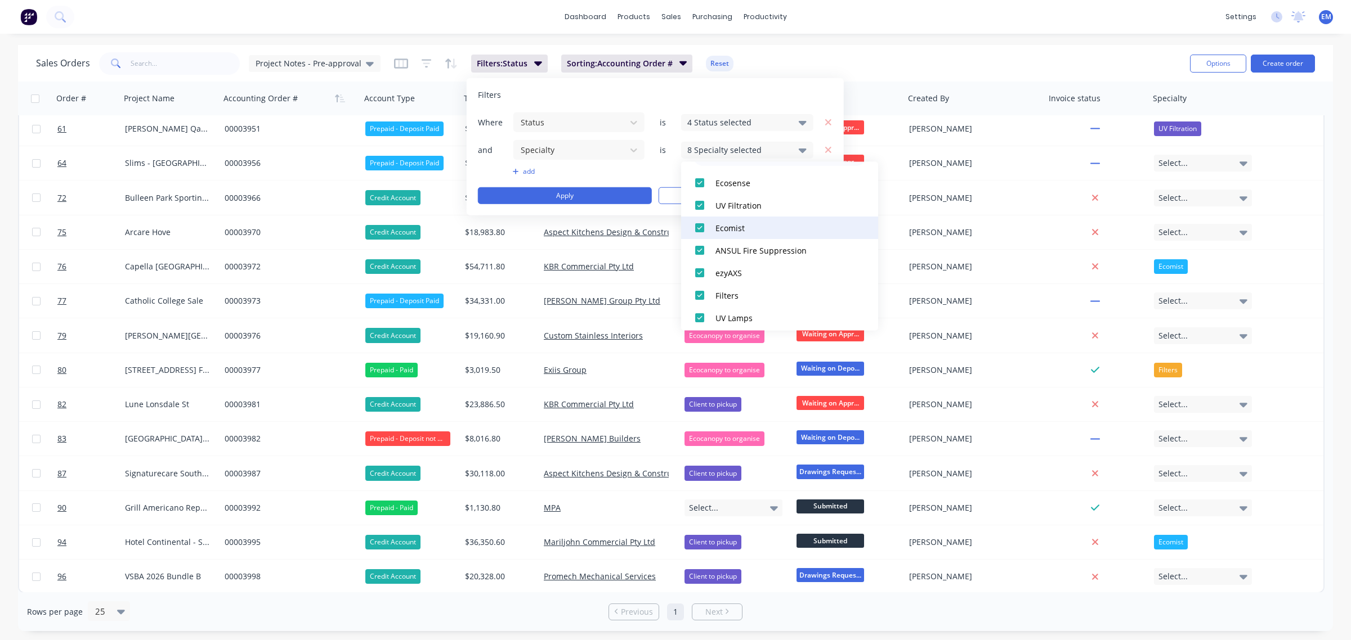
scroll to position [56, 0]
click at [705, 267] on div at bounding box center [699, 269] width 23 height 23
click at [702, 290] on div at bounding box center [699, 291] width 23 height 23
click at [701, 313] on div at bounding box center [699, 314] width 23 height 23
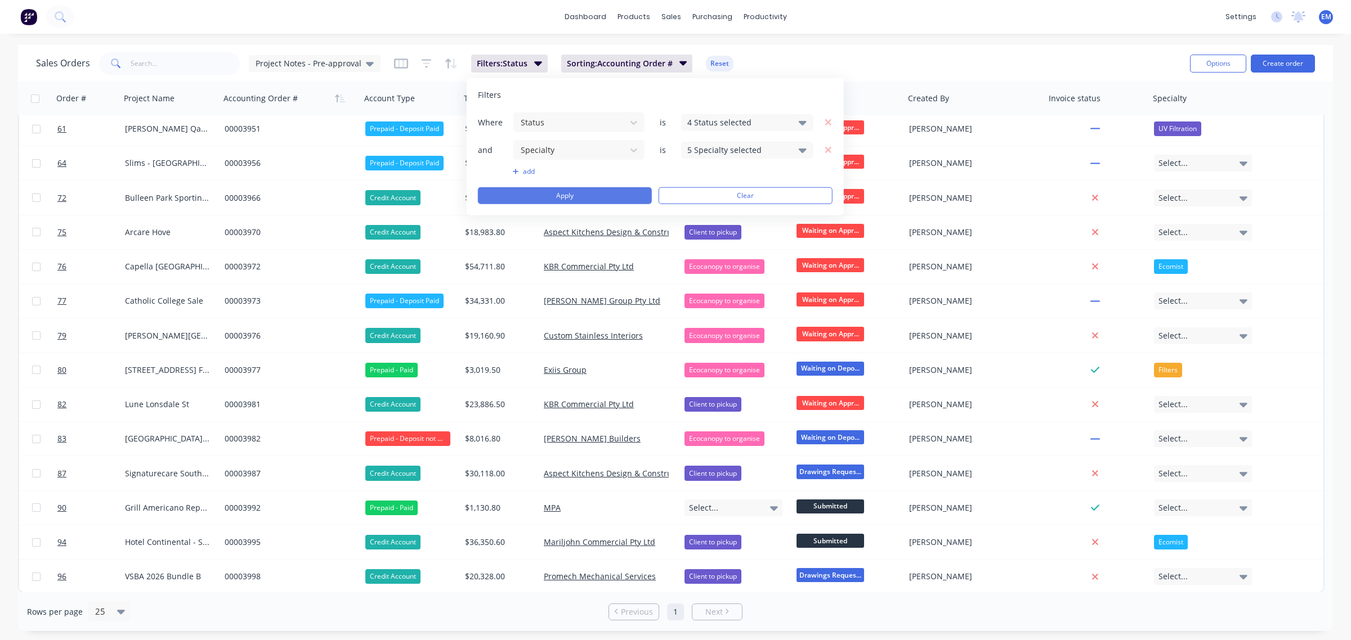
click at [601, 194] on button "Apply" at bounding box center [565, 195] width 174 height 17
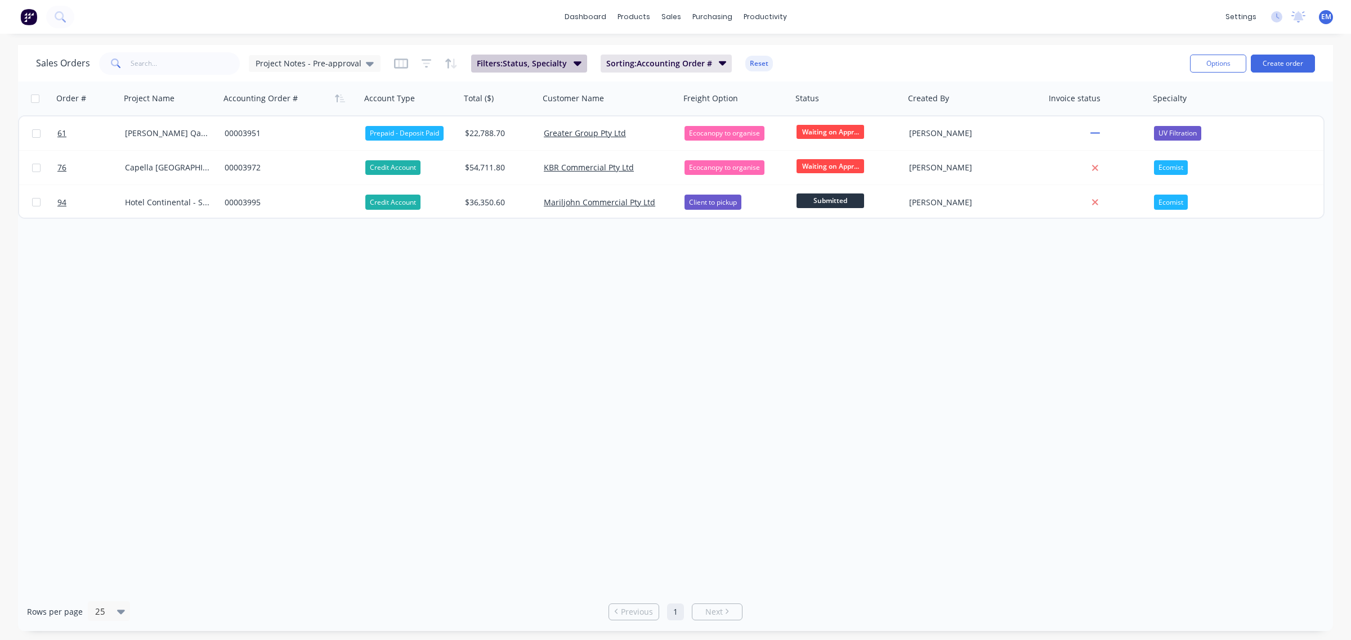
click at [560, 62] on span "Filters: Status, Specialty" at bounding box center [522, 63] width 90 height 11
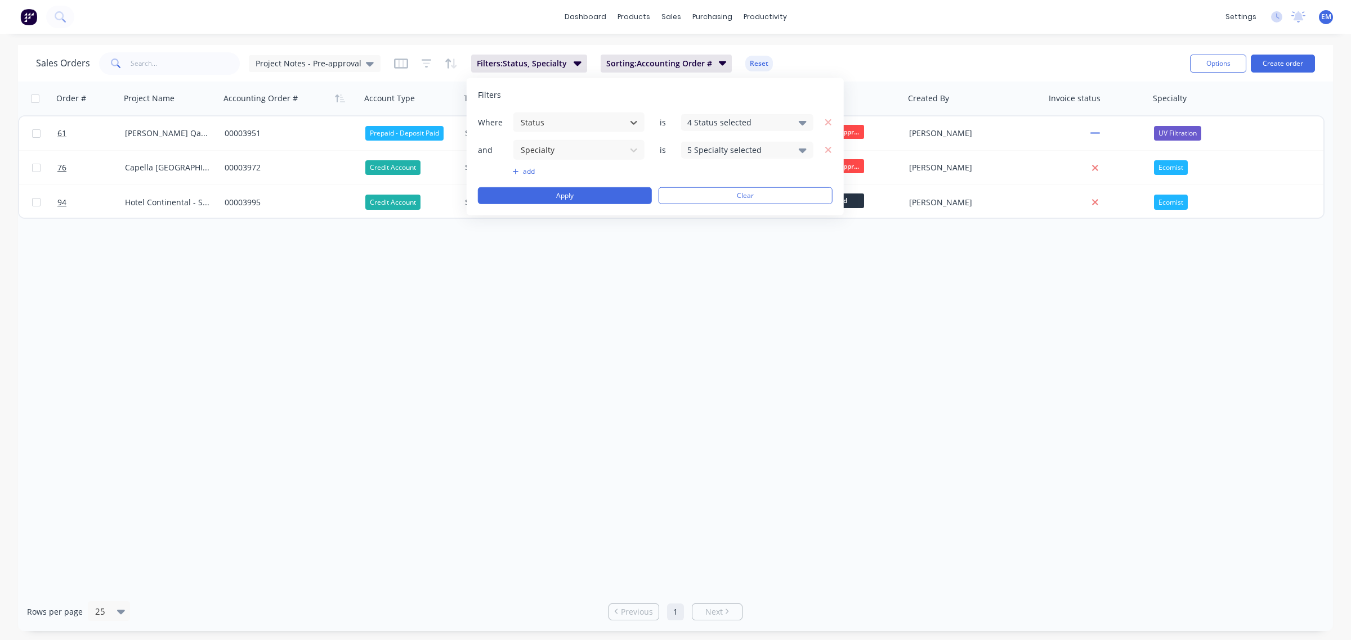
click at [727, 152] on div "5 Specialty selected" at bounding box center [738, 150] width 102 height 12
click at [825, 150] on icon "button" at bounding box center [828, 150] width 8 height 10
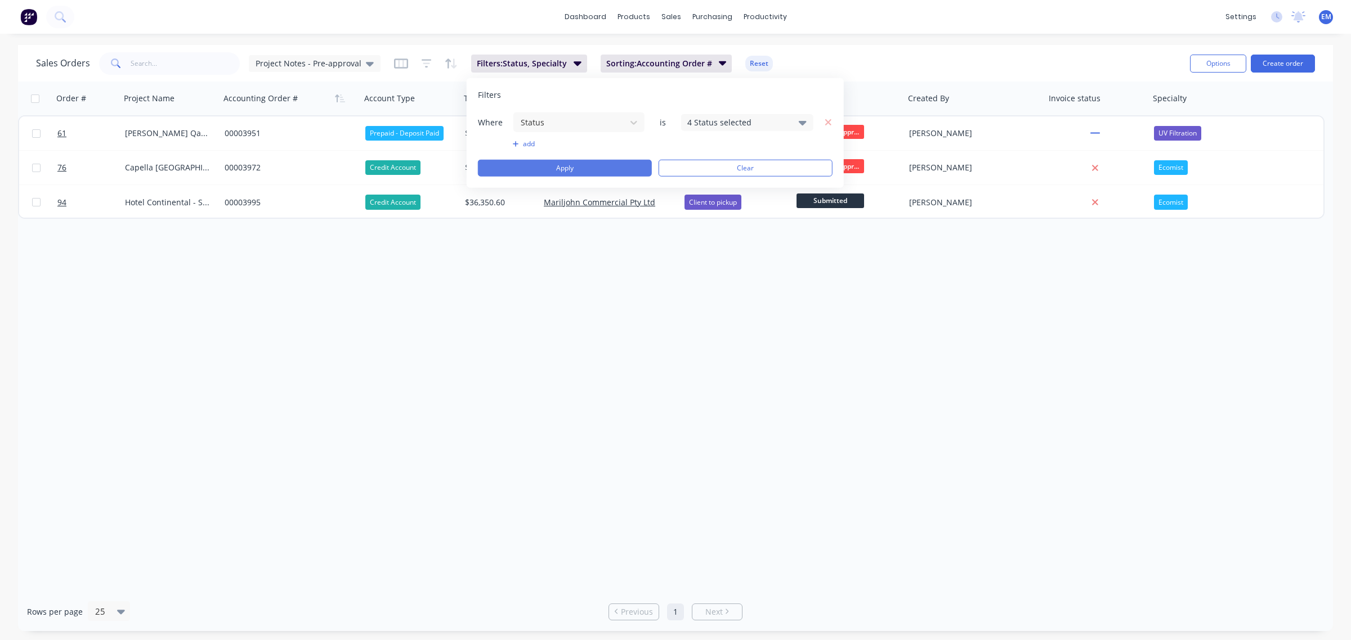
click at [597, 165] on button "Apply" at bounding box center [565, 168] width 174 height 17
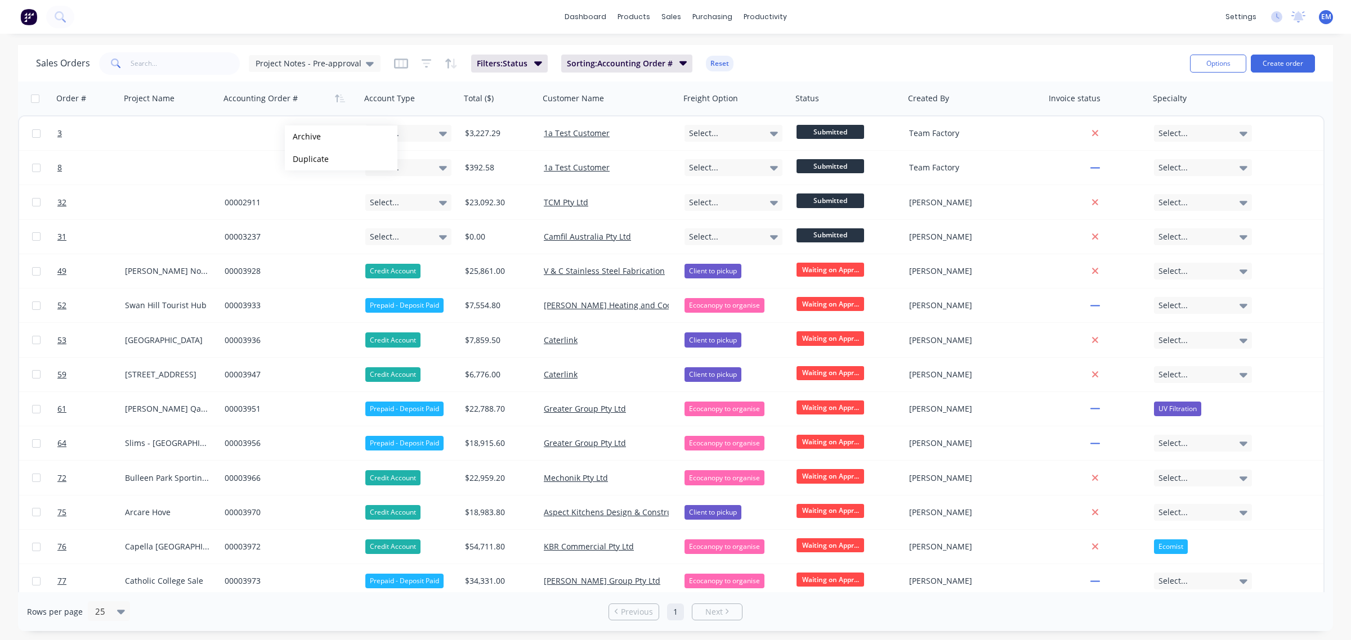
click at [892, 48] on div "Sales Orders Project Notes - Pre-approval Filters: Status Sorting: Accounting O…" at bounding box center [675, 63] width 1315 height 37
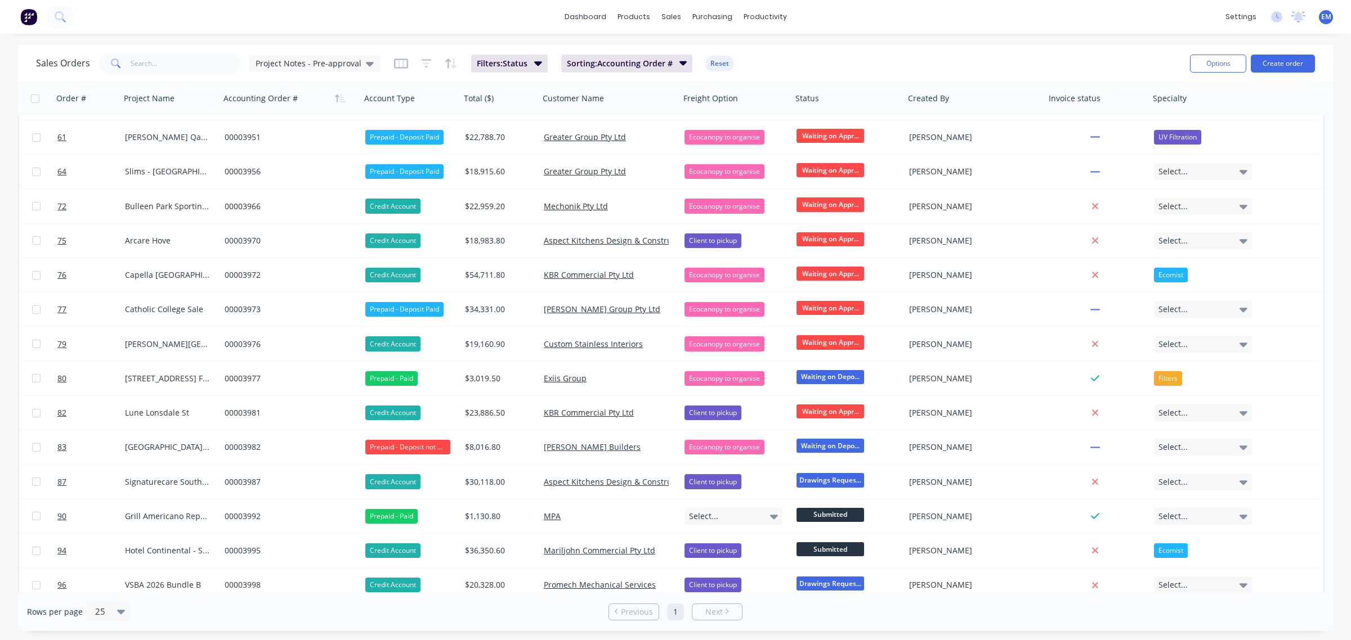
scroll to position [280, 0]
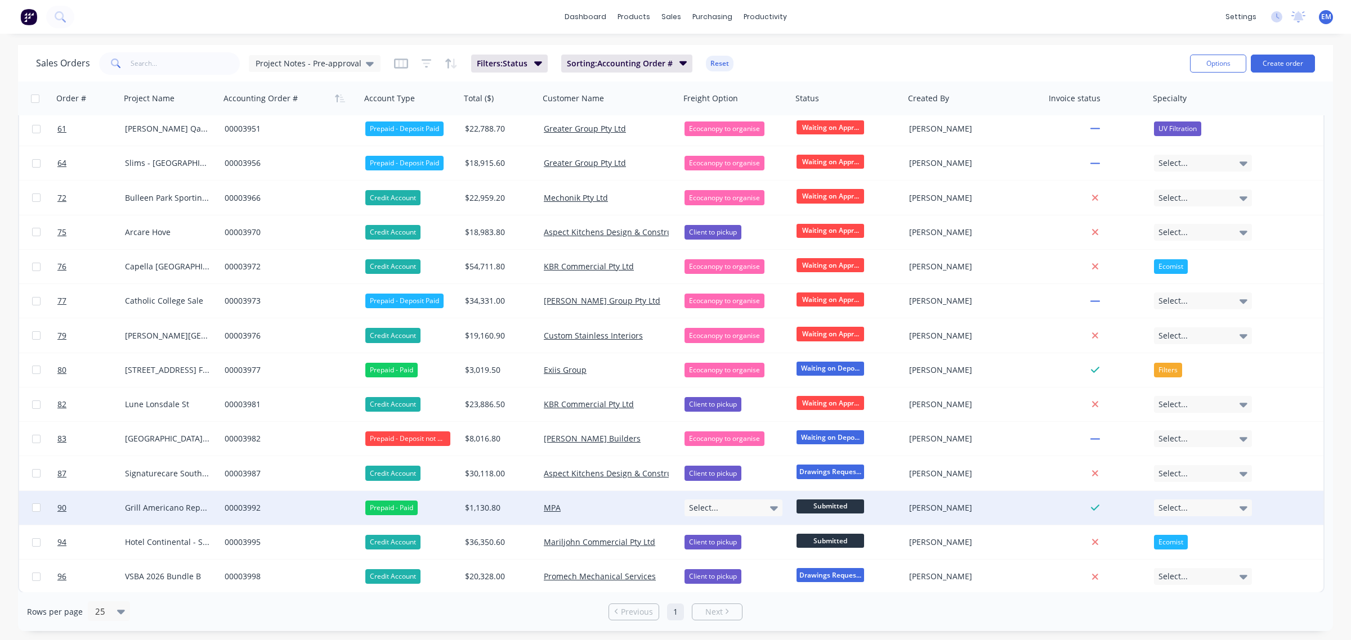
click at [1188, 509] on div "Select..." at bounding box center [1203, 508] width 98 height 17
click at [1182, 122] on button "Edit" at bounding box center [1195, 121] width 84 height 23
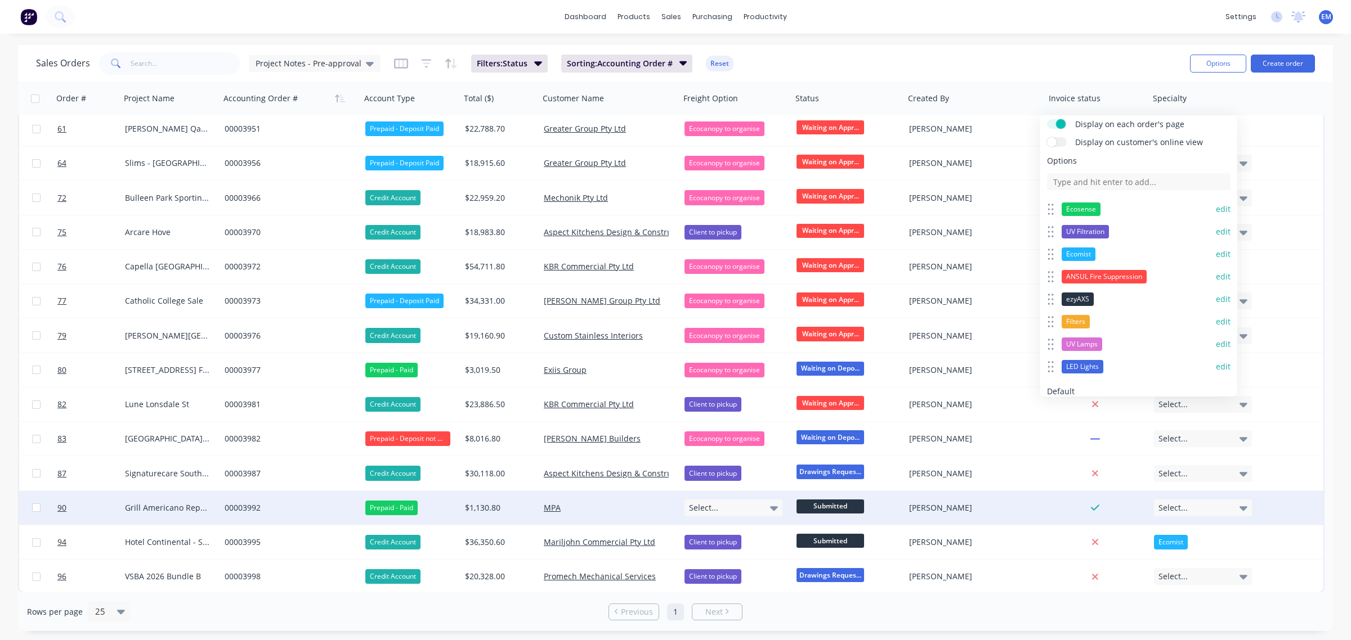
scroll to position [0, 0]
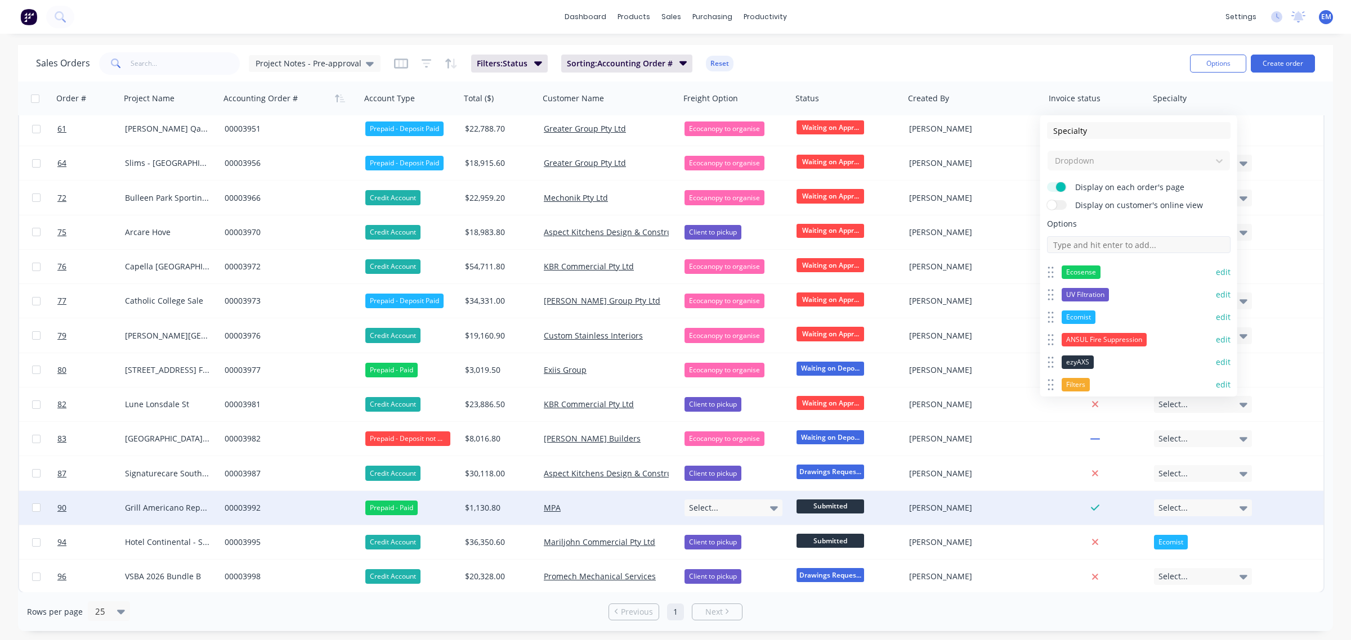
click at [1079, 243] on input at bounding box center [1138, 244] width 183 height 17
type input "Service Work"
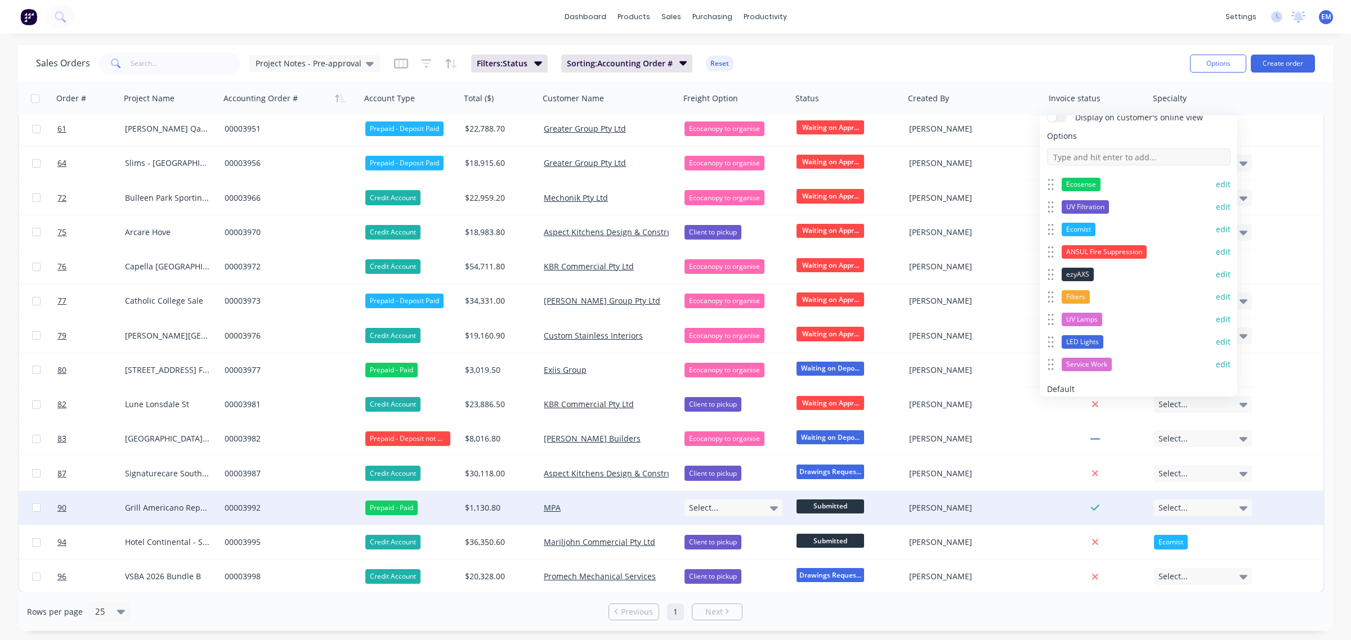
scroll to position [141, 0]
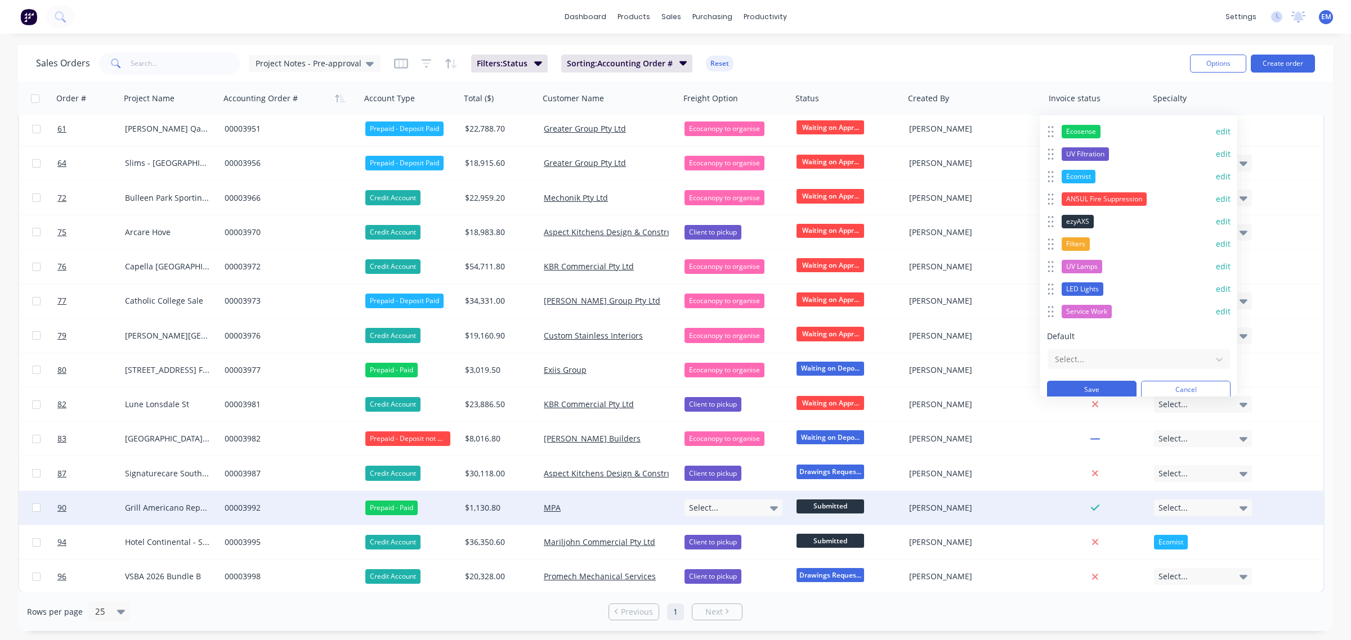
click at [1216, 311] on button "edit" at bounding box center [1223, 311] width 15 height 11
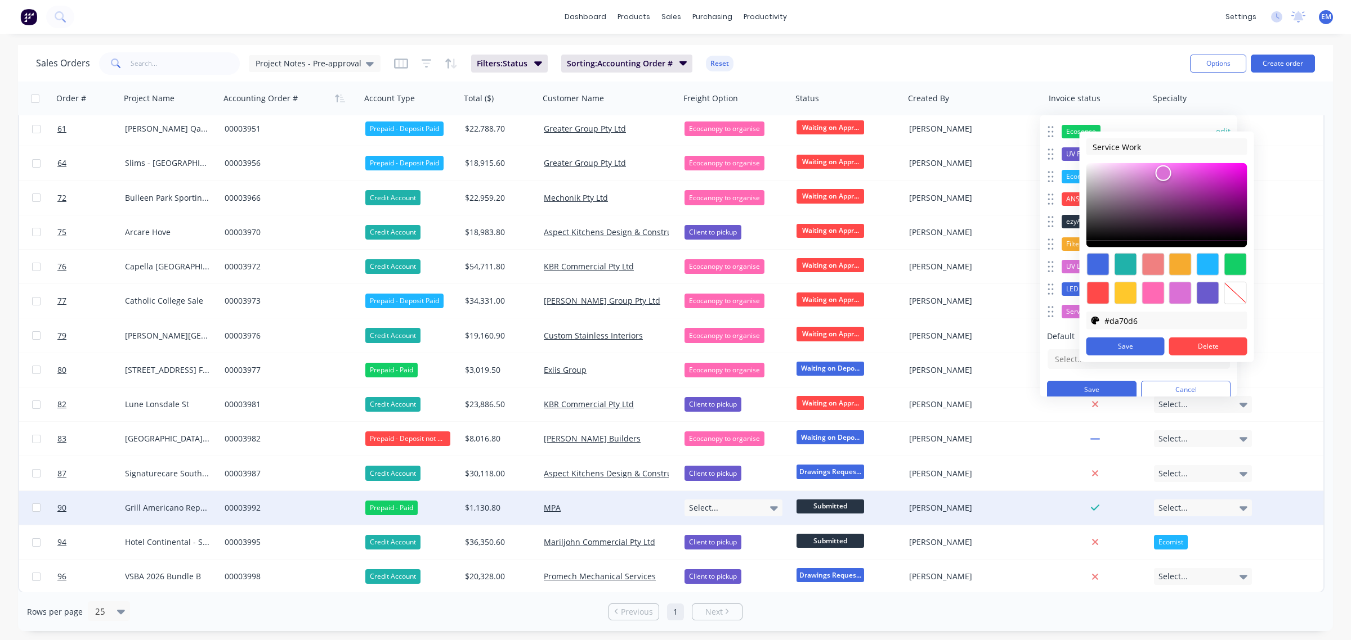
click at [1124, 268] on div at bounding box center [1125, 264] width 23 height 23
type input "#20b2aa"
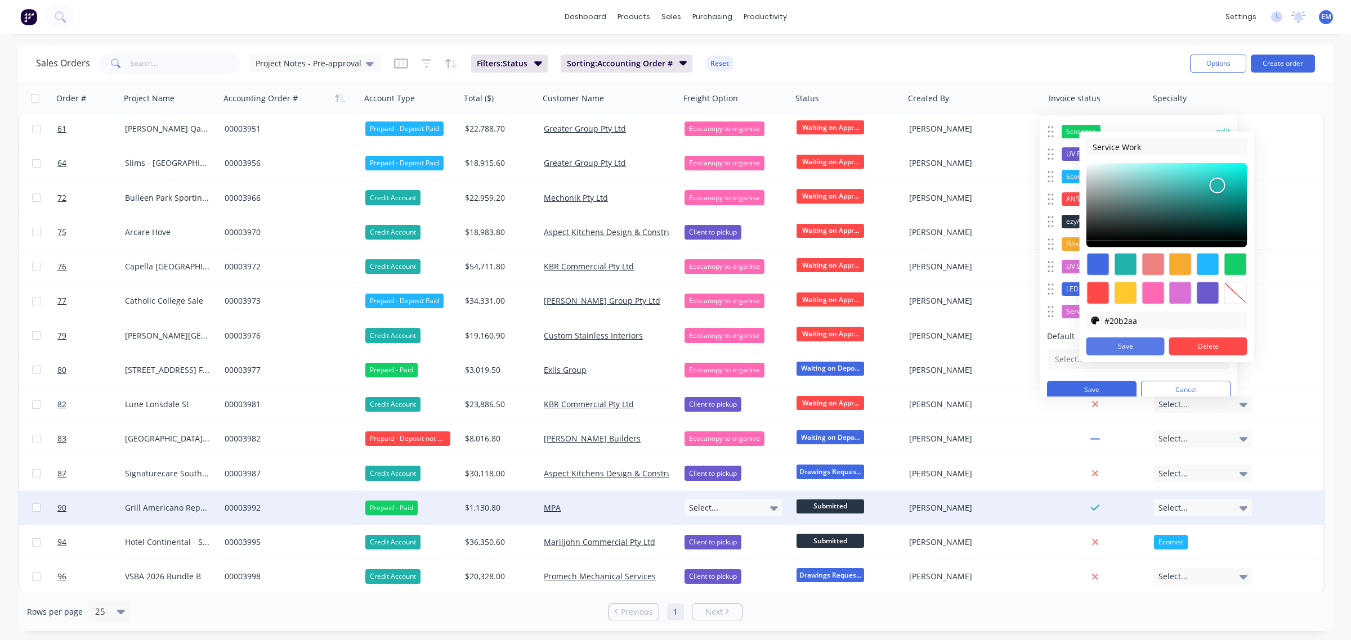
click at [1141, 343] on button "Save" at bounding box center [1125, 347] width 78 height 18
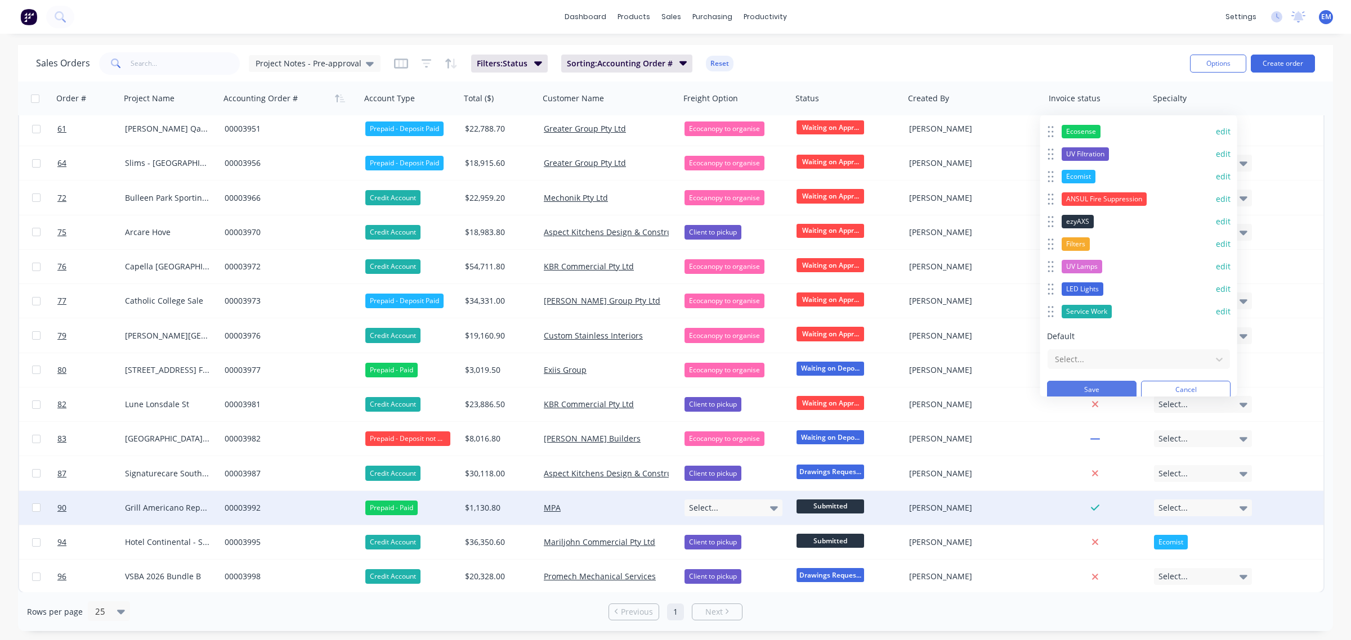
click at [1106, 386] on button "Save" at bounding box center [1091, 390] width 89 height 18
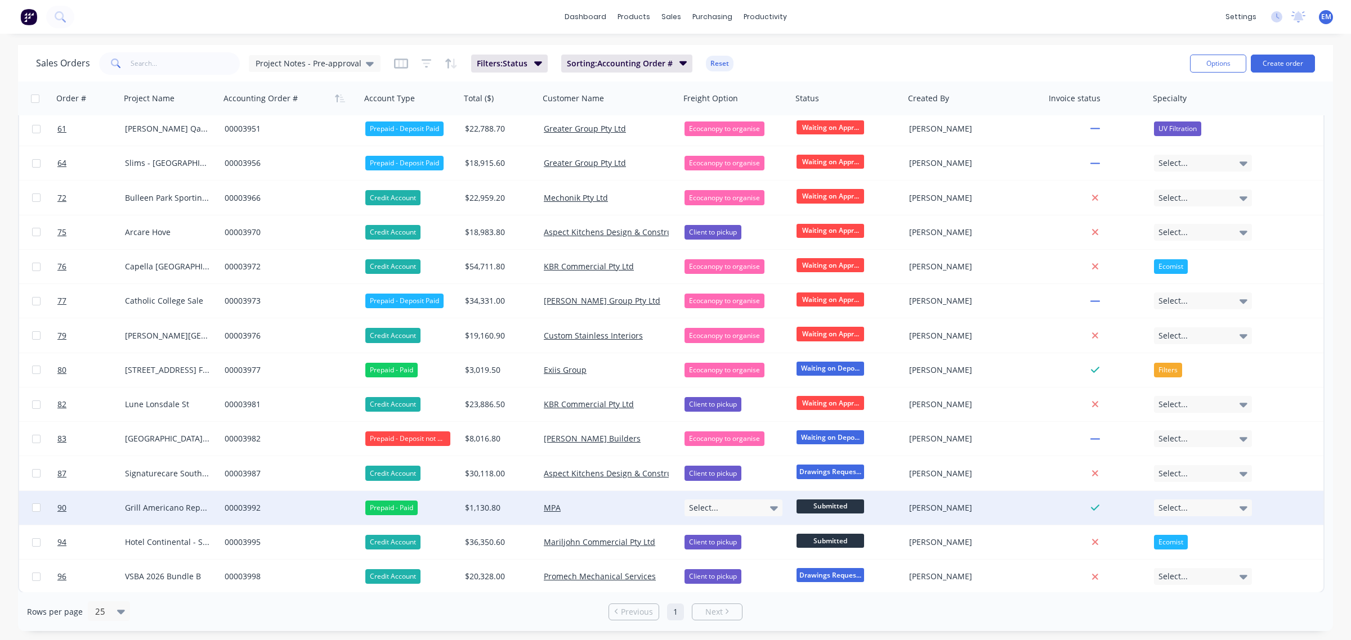
click at [1204, 504] on div "Select..." at bounding box center [1203, 508] width 98 height 17
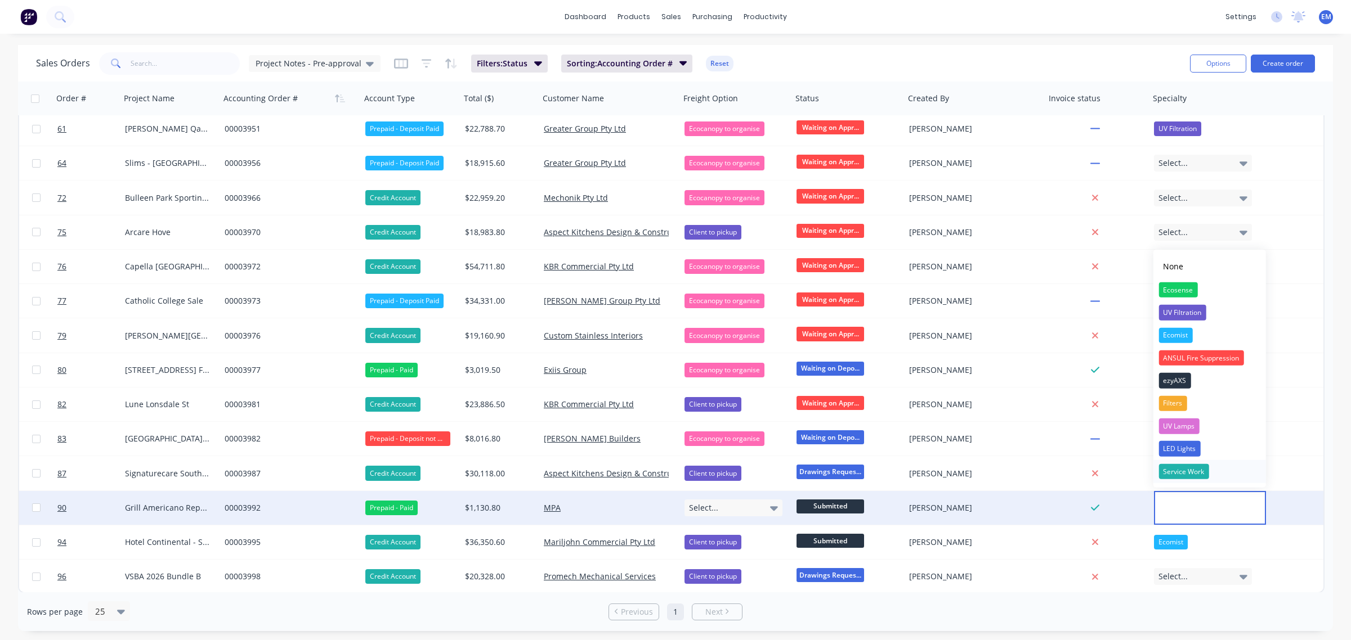
click at [1203, 473] on div "Service Work" at bounding box center [1183, 472] width 50 height 16
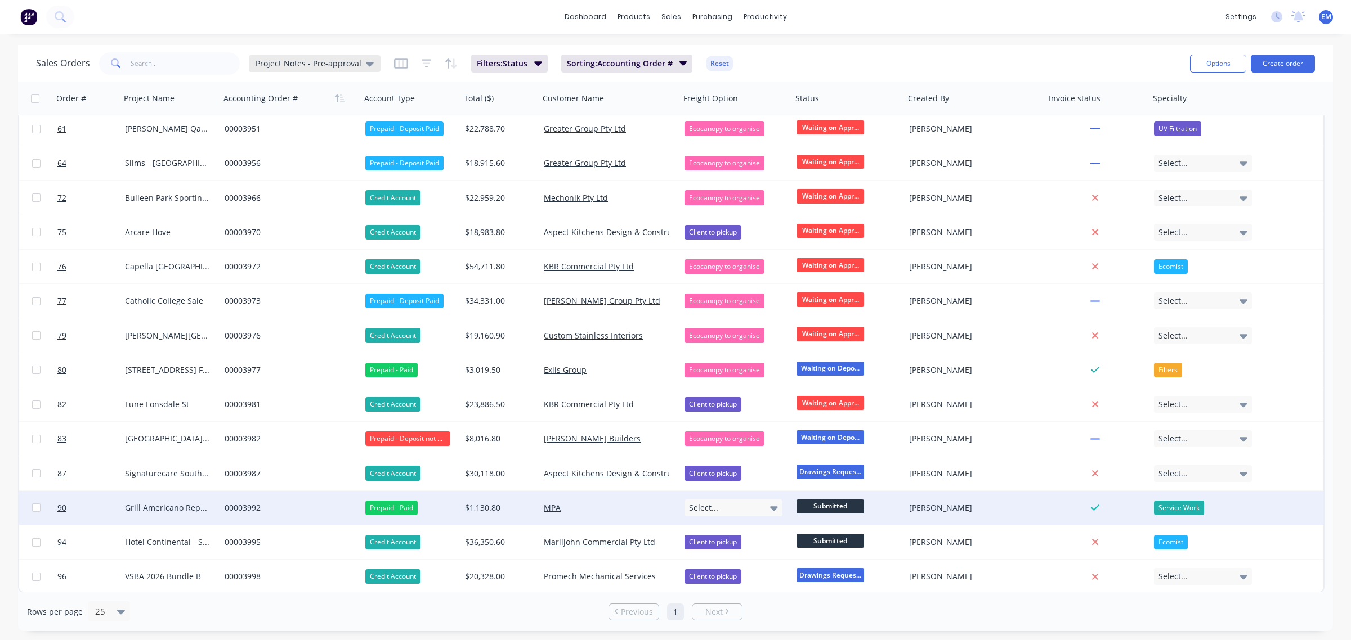
click at [367, 62] on icon at bounding box center [370, 64] width 8 height 5
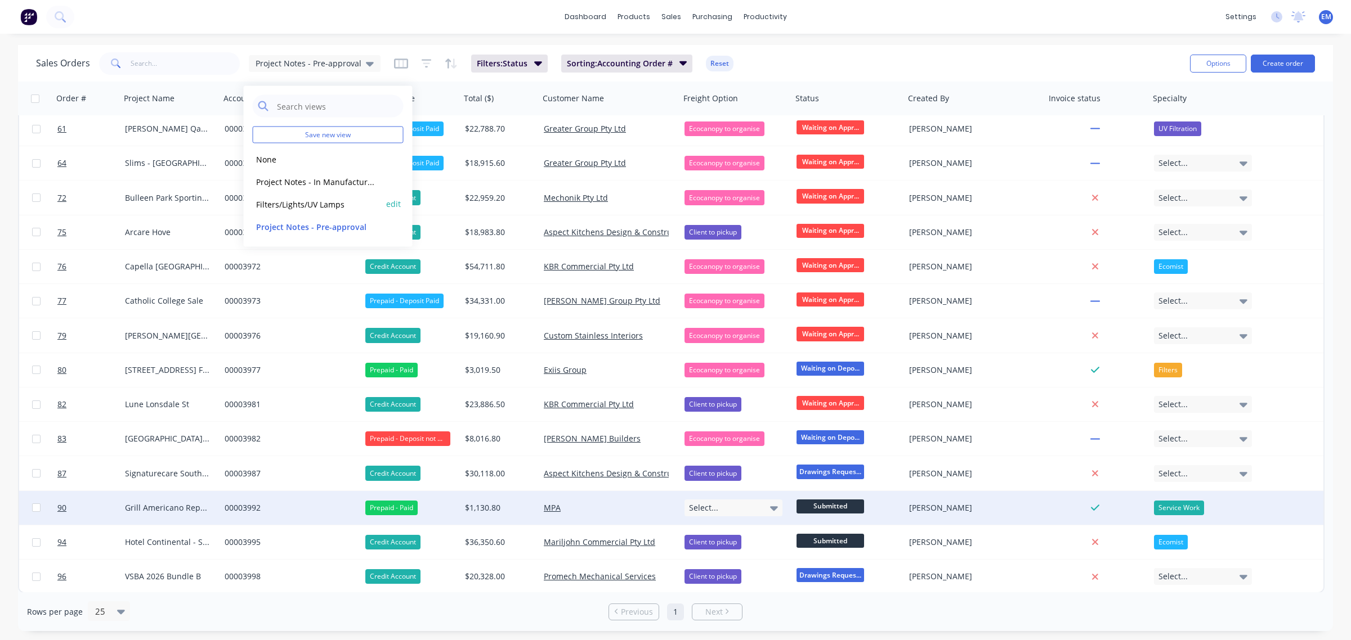
click at [324, 203] on button "Filters/Lights/UV Lamps" at bounding box center [317, 204] width 128 height 13
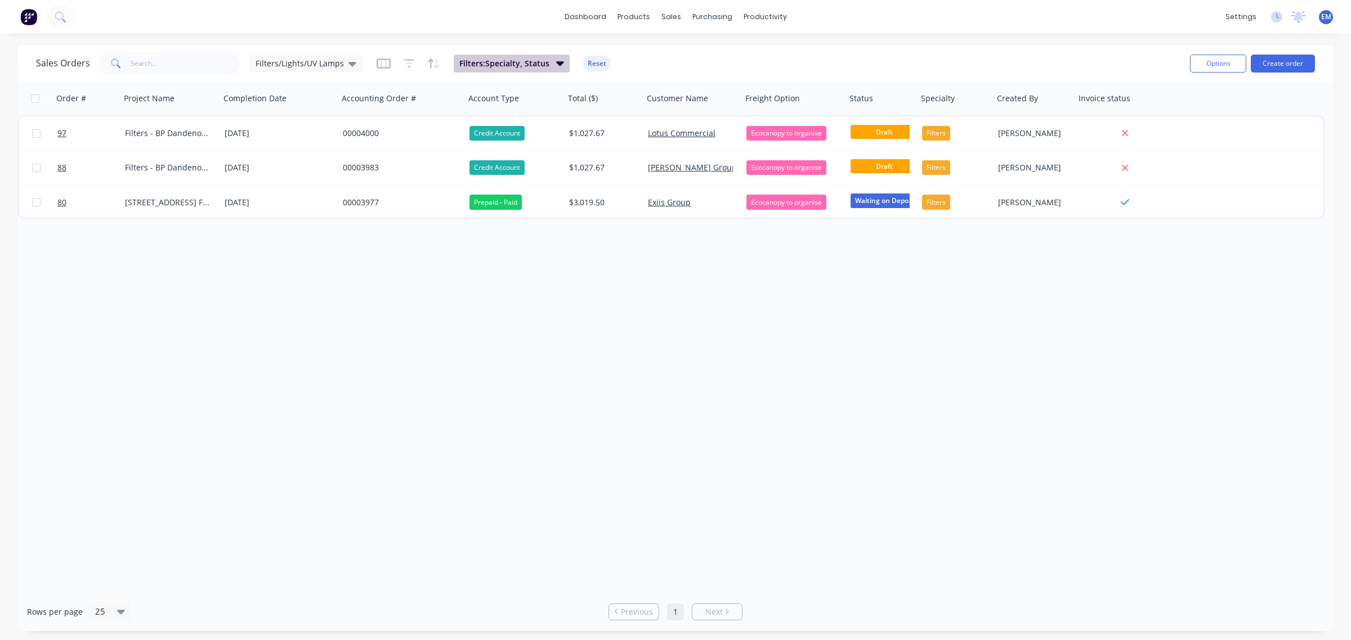
click at [503, 65] on span "Filters: Specialty, Status" at bounding box center [504, 63] width 90 height 11
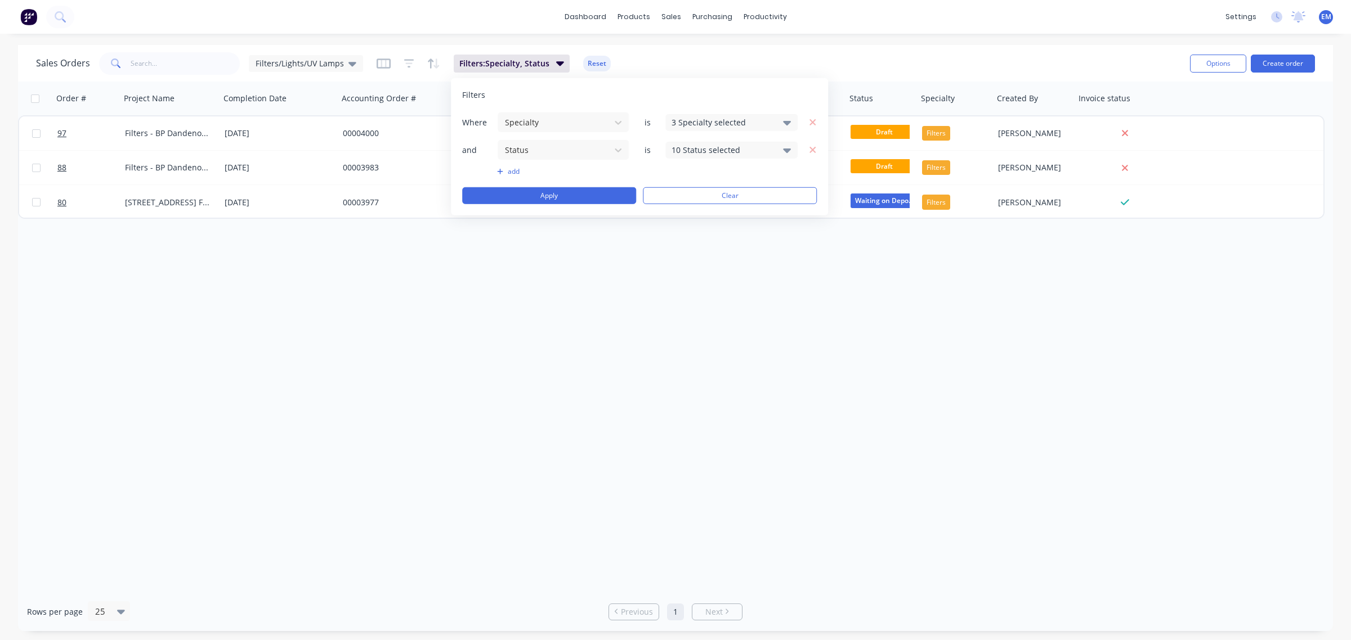
click at [756, 124] on div "3 Specialty selected" at bounding box center [722, 123] width 102 height 12
click at [724, 286] on div "Service Work" at bounding box center [767, 286] width 135 height 12
click at [631, 294] on div "Order # Project Name Completion Date Accounting Order # Account Type Total ($) …" at bounding box center [675, 337] width 1315 height 511
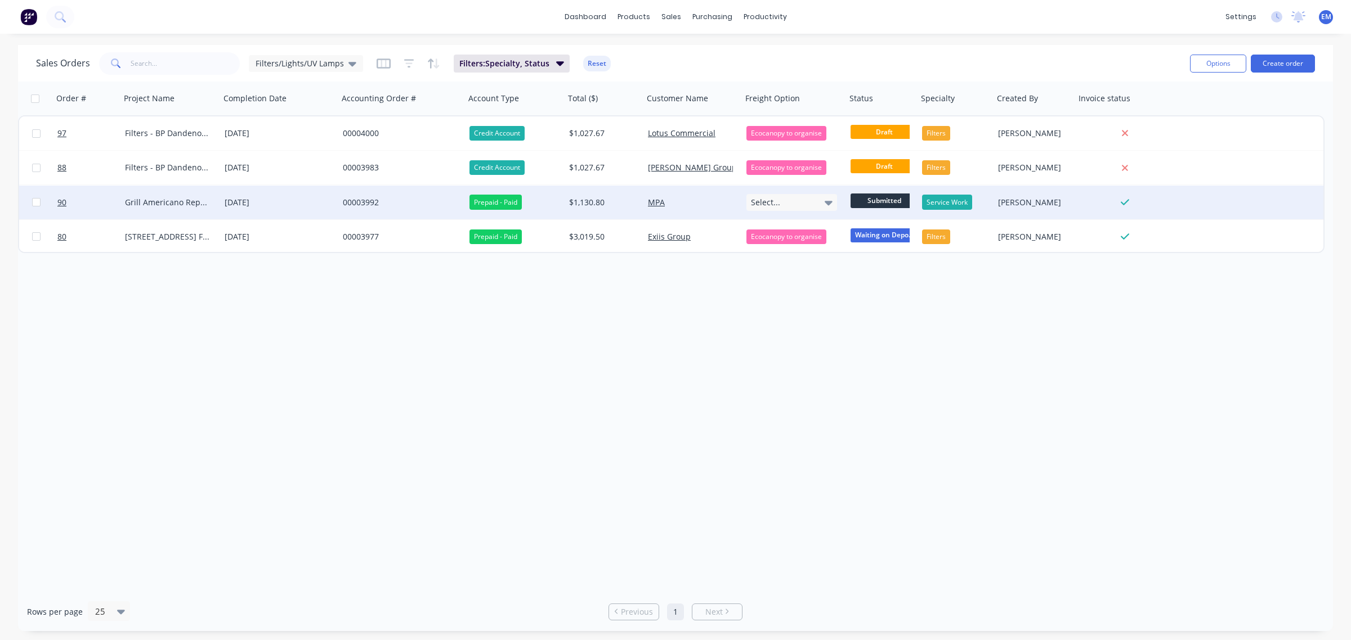
click at [870, 197] on span "Submitted" at bounding box center [884, 201] width 68 height 14
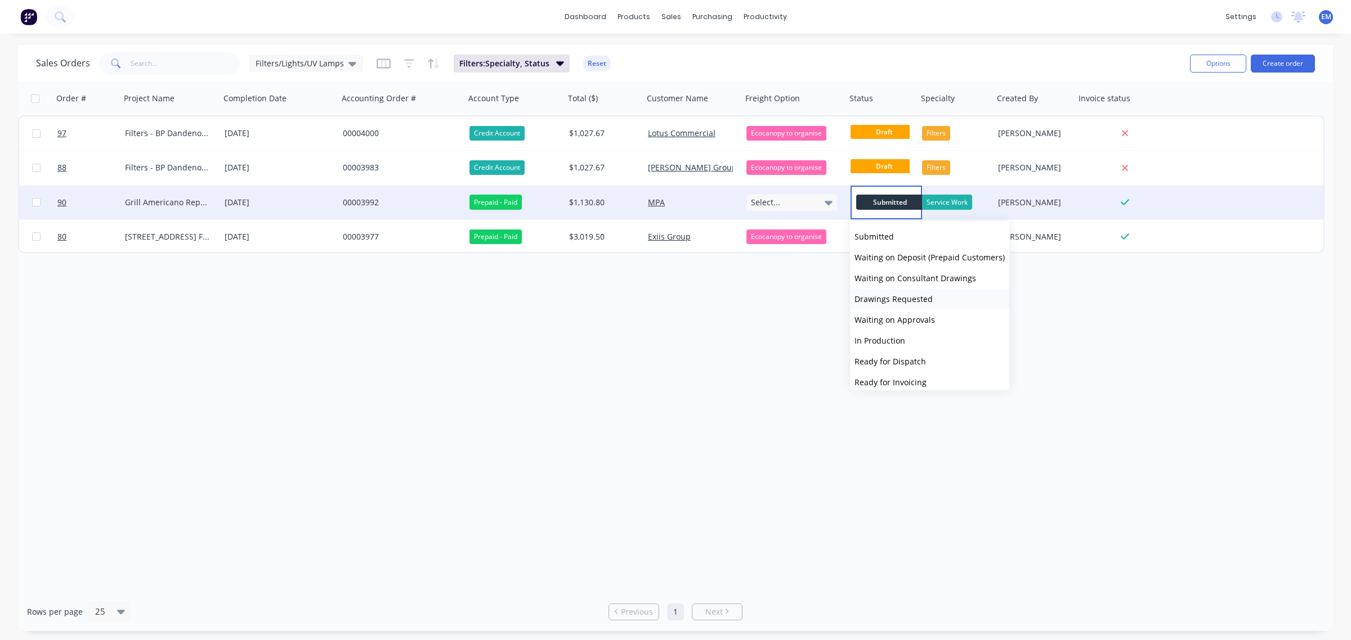
scroll to position [48, 0]
click at [760, 372] on div "Order # Project Name Completion Date Accounting Order # Account Type Total ($) …" at bounding box center [675, 337] width 1315 height 511
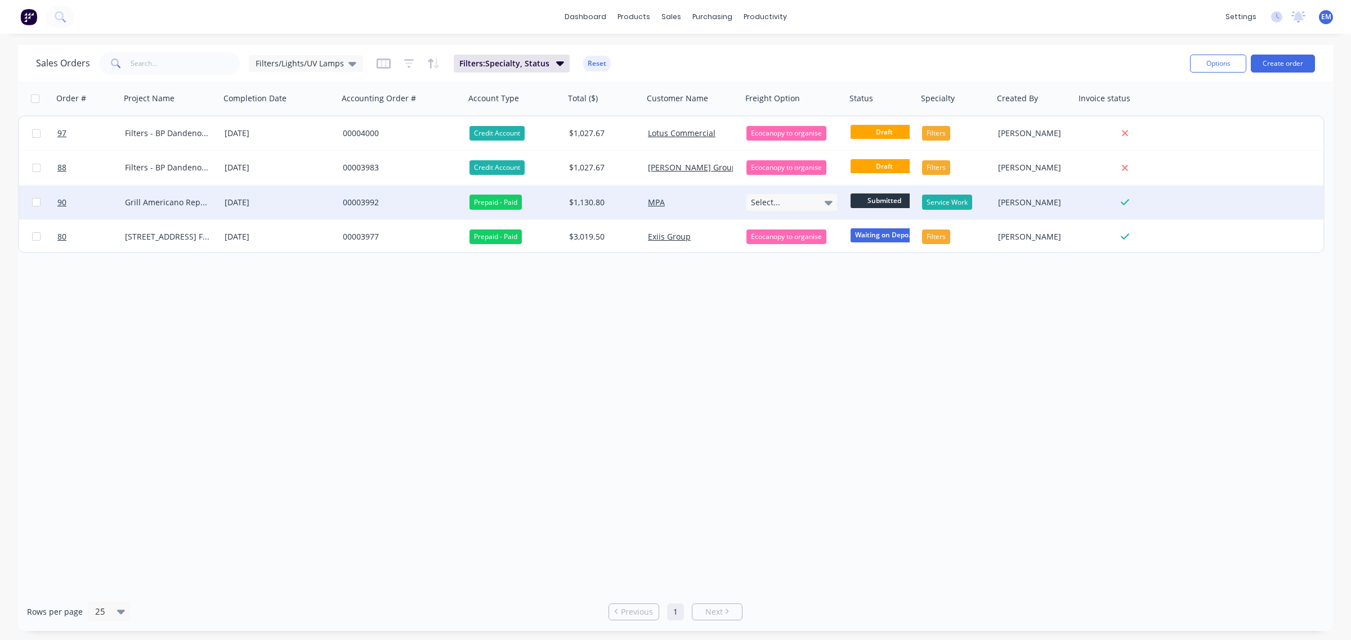
click at [860, 346] on div "Order # Project Name Completion Date Accounting Order # Account Type Total ($) …" at bounding box center [675, 337] width 1315 height 511
click at [885, 365] on div "Order # Project Name Completion Date Accounting Order # Account Type Total ($) …" at bounding box center [675, 337] width 1315 height 511
click at [876, 200] on span "Submitted" at bounding box center [884, 201] width 68 height 14
click at [1095, 336] on div "Order # Project Name Completion Date Accounting Order # Account Type Total ($) …" at bounding box center [675, 337] width 1315 height 511
click at [348, 65] on icon at bounding box center [352, 64] width 8 height 5
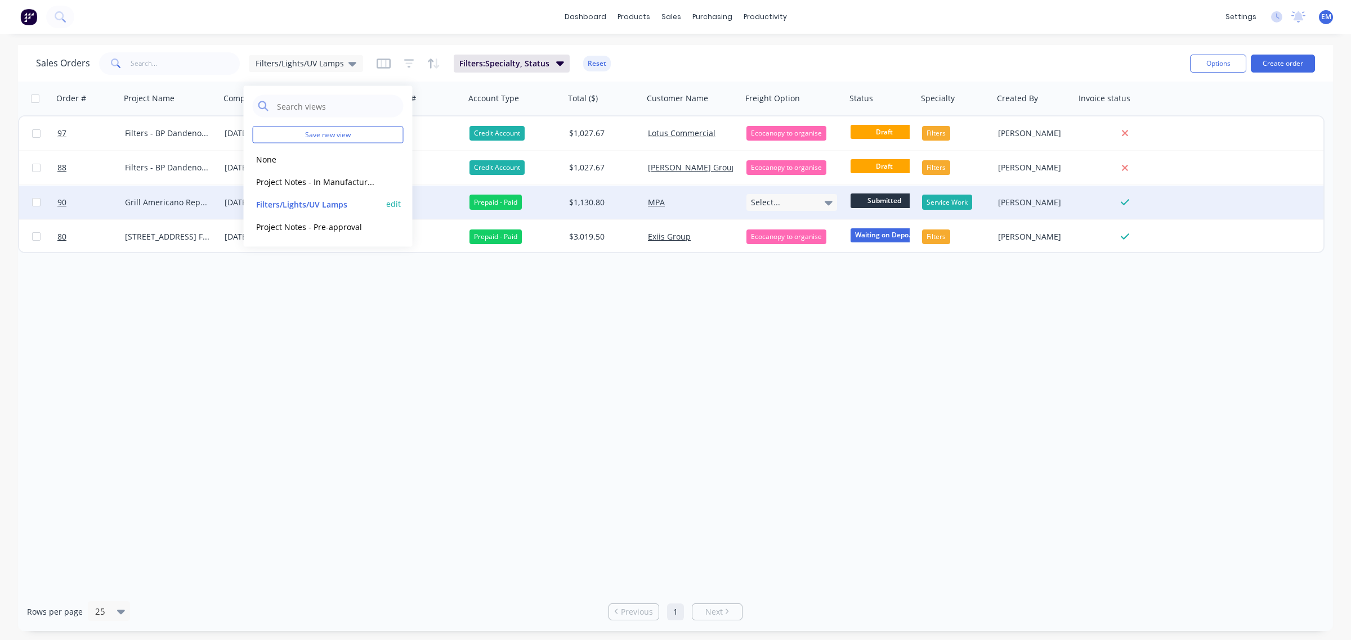
click at [387, 203] on button "edit" at bounding box center [393, 204] width 15 height 12
click at [454, 155] on button "Update" at bounding box center [471, 156] width 75 height 18
click at [568, 341] on div "Order # Project Name Completion Date Accounting Order # Account Type Total ($) …" at bounding box center [675, 337] width 1315 height 511
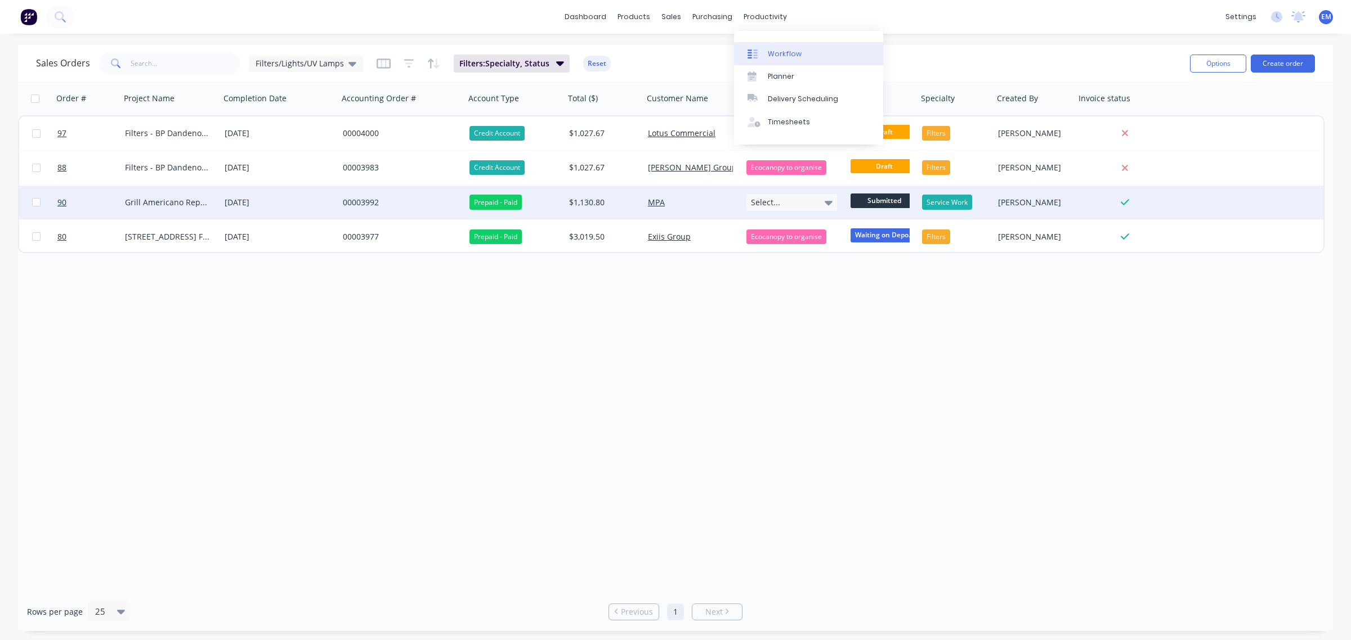
click at [777, 54] on div "Workflow" at bounding box center [785, 54] width 34 height 10
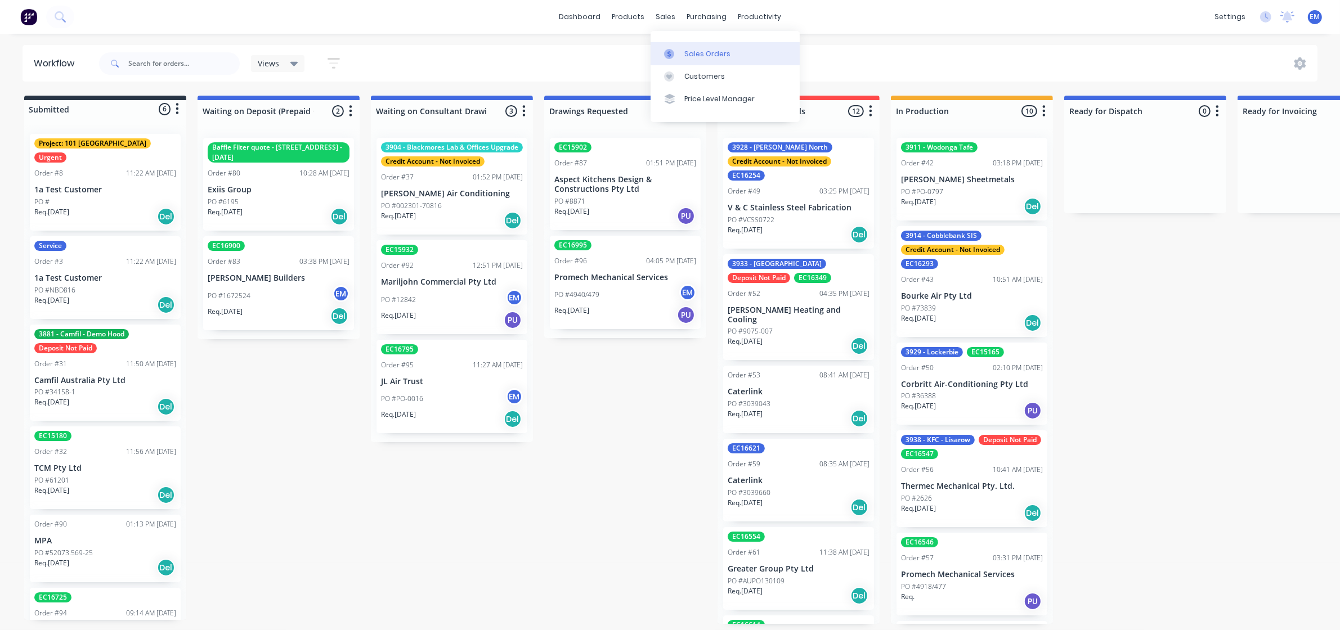
click at [682, 51] on link "Sales Orders" at bounding box center [725, 53] width 149 height 23
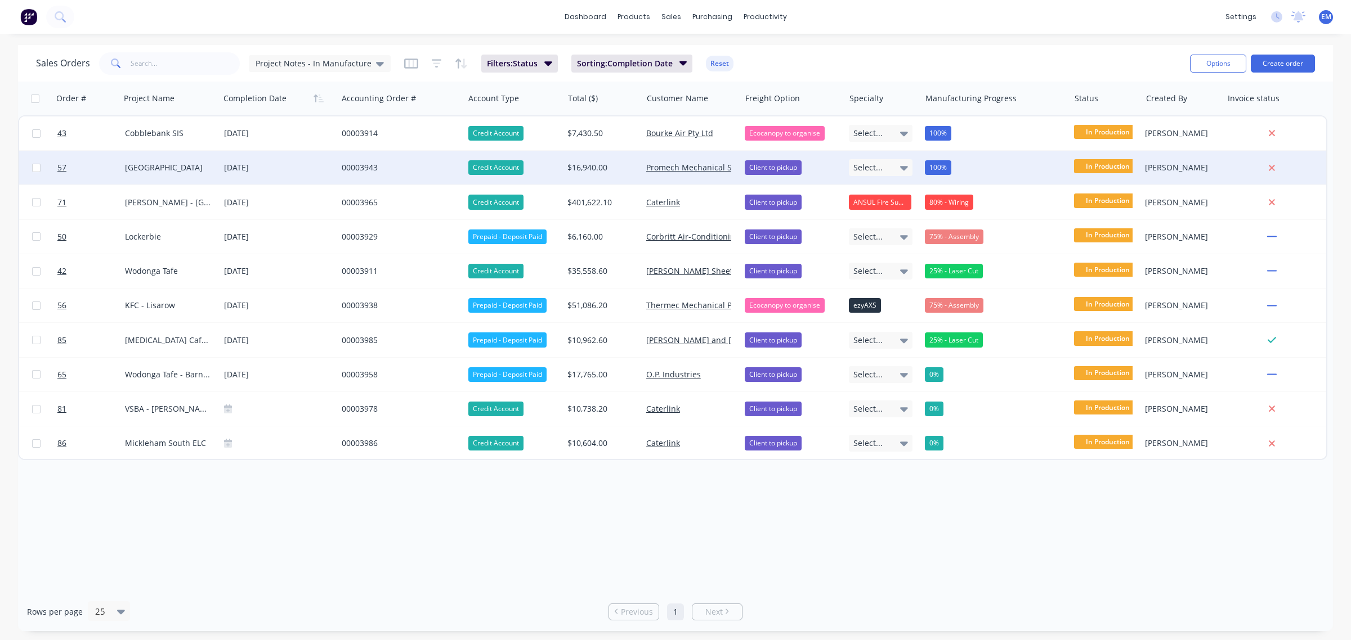
click at [178, 164] on div "[GEOGRAPHIC_DATA]" at bounding box center [168, 167] width 86 height 11
click at [373, 164] on div "00003943" at bounding box center [398, 167] width 112 height 11
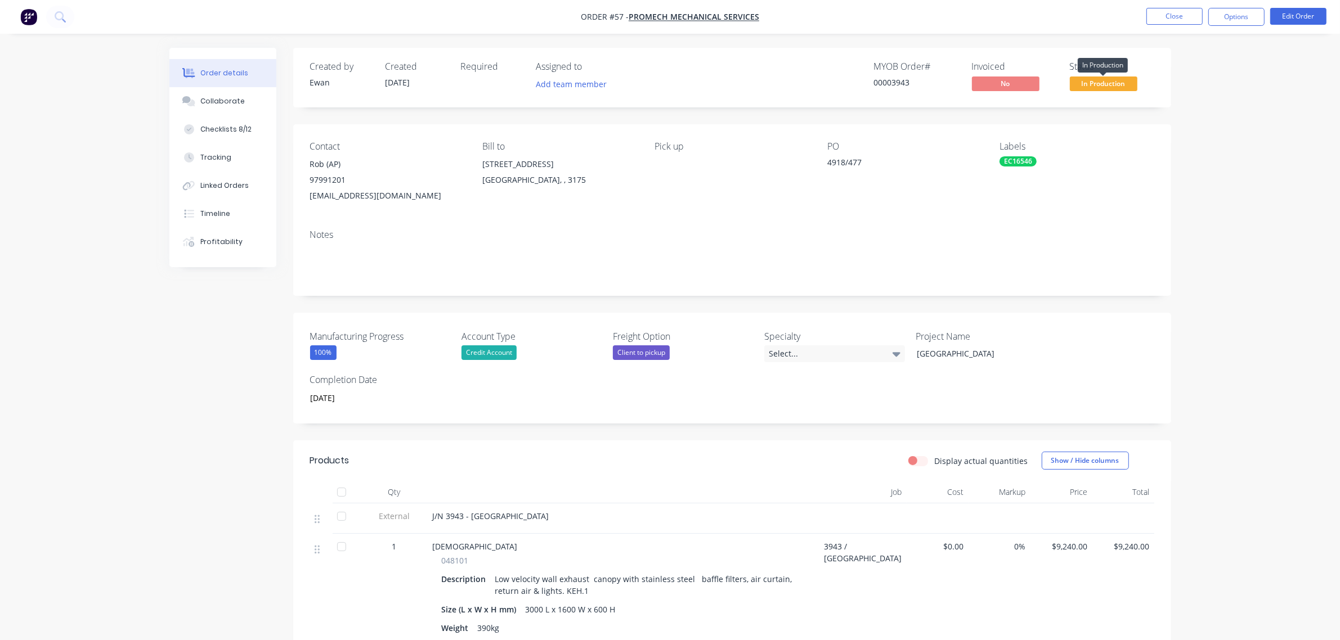
click at [1082, 85] on span "In Production" at bounding box center [1104, 84] width 68 height 14
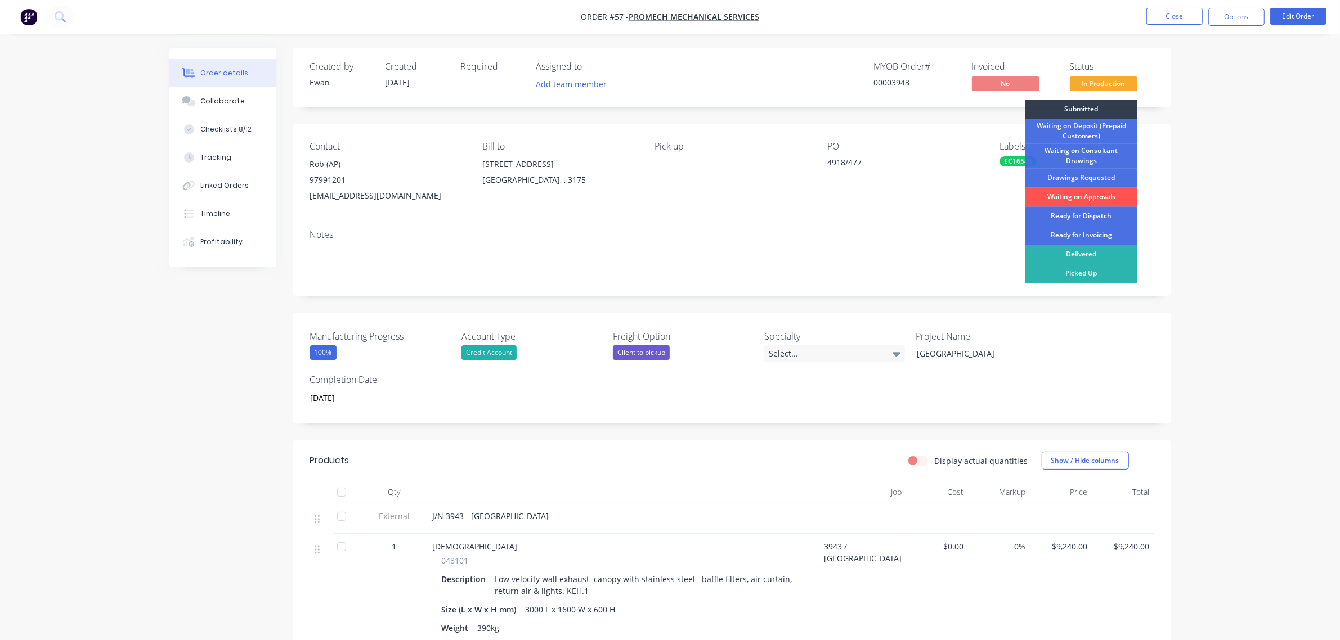
click at [1199, 212] on div "Order details Collaborate Checklists 8/12 Tracking Linked Orders Timeline Profi…" at bounding box center [670, 492] width 1340 height 984
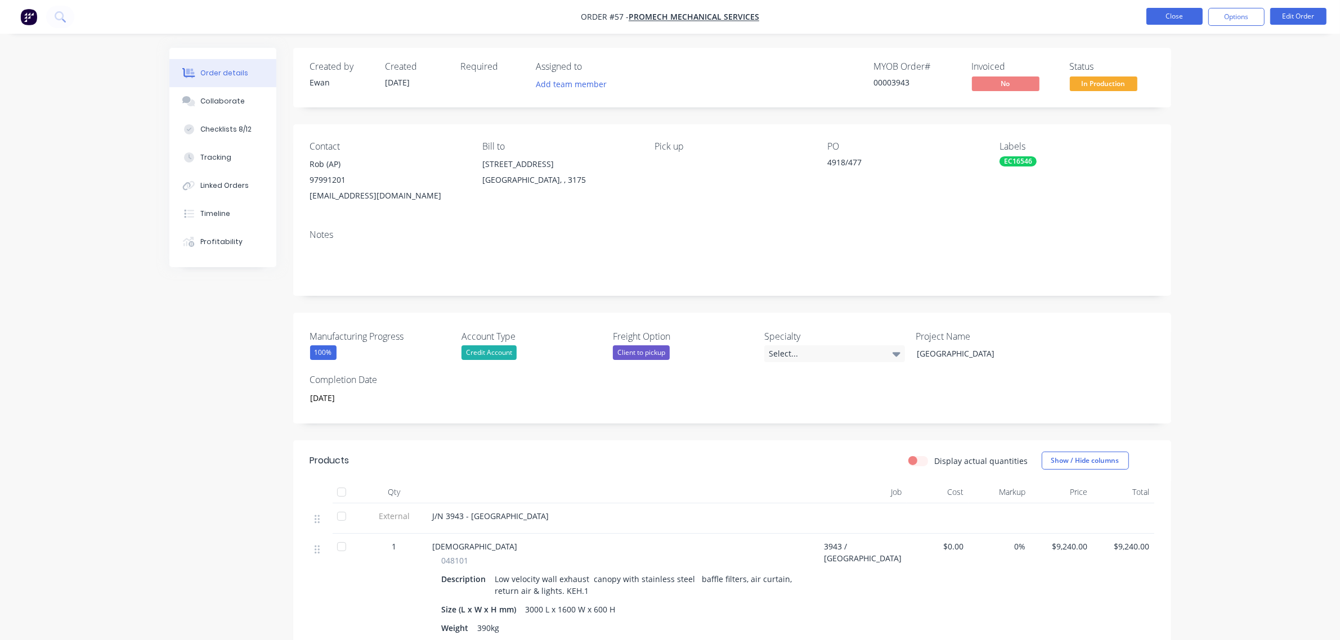
click at [1197, 17] on button "Close" at bounding box center [1174, 16] width 56 height 17
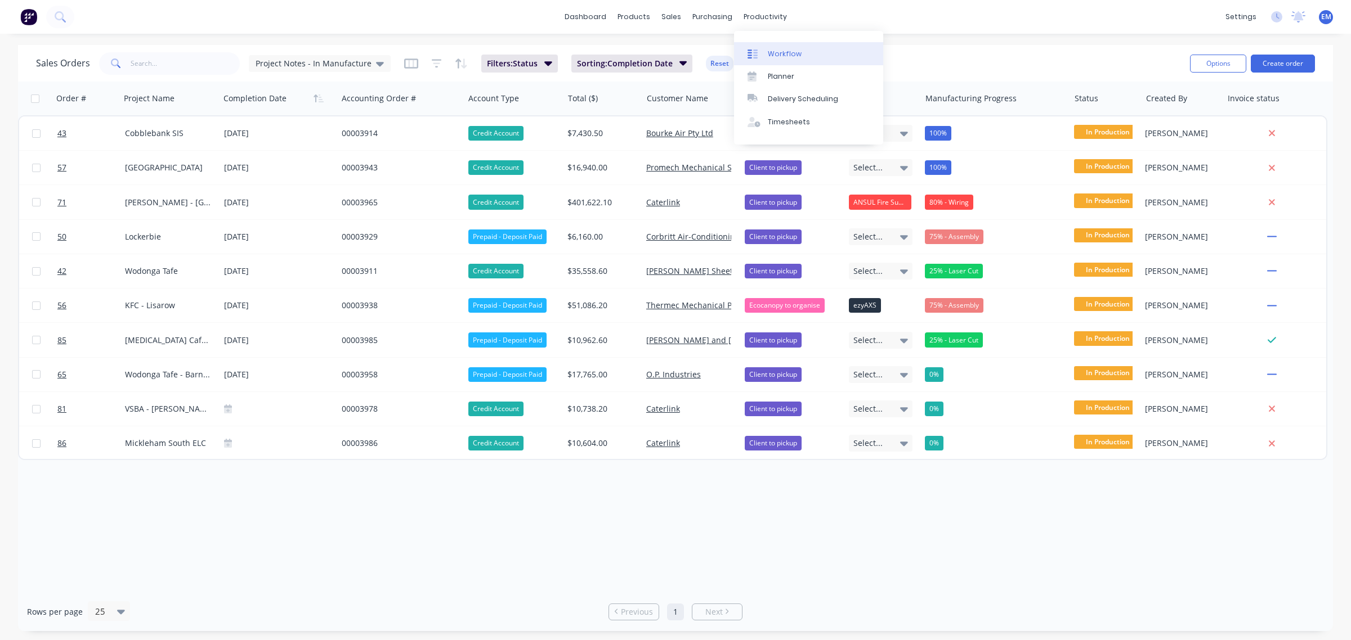
click at [772, 54] on div "Workflow" at bounding box center [785, 54] width 34 height 10
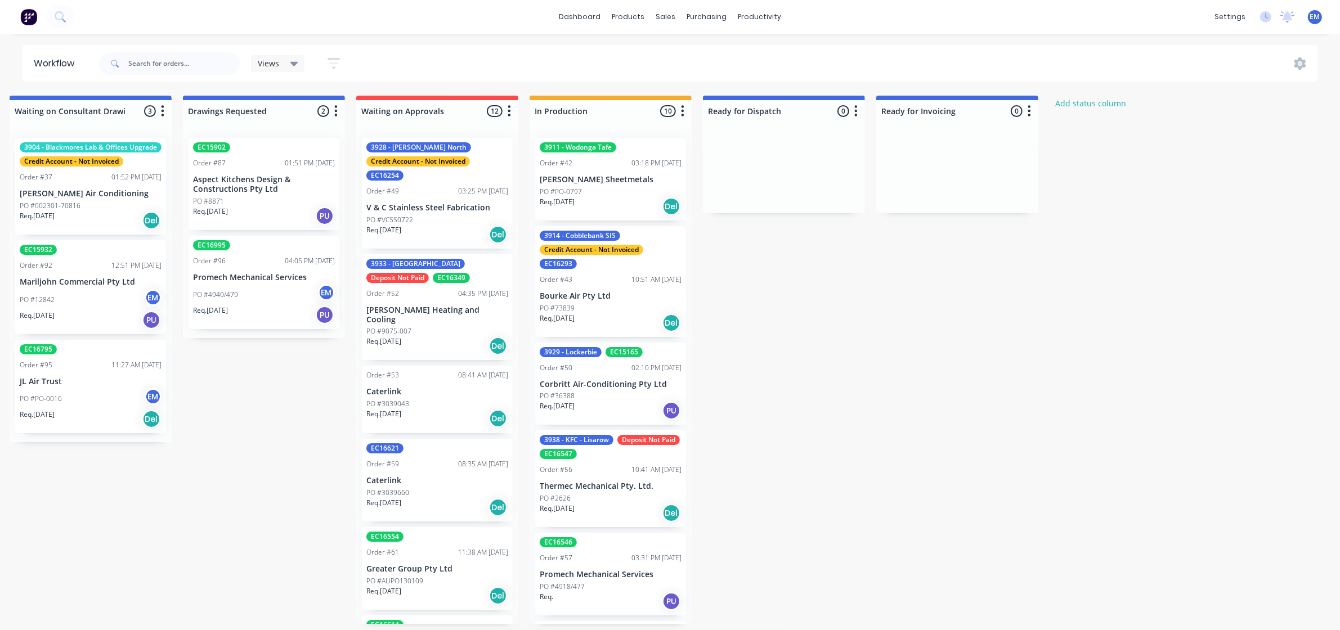
scroll to position [0, 373]
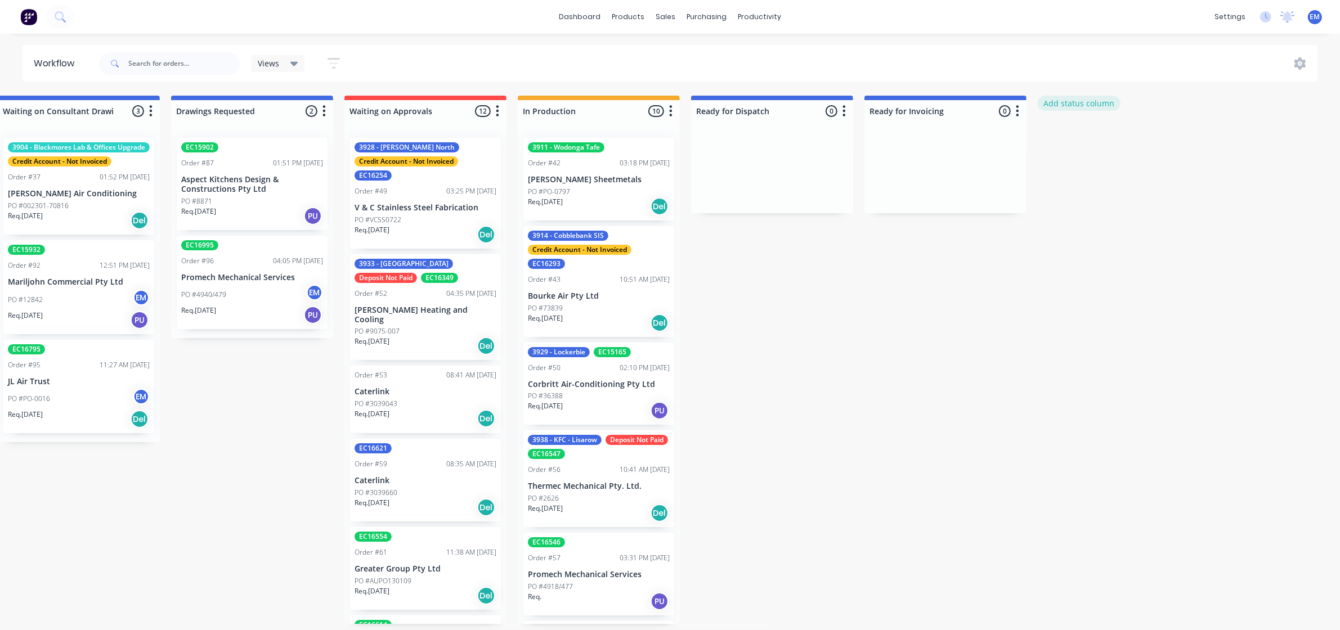
click at [1084, 102] on button "Add status column" at bounding box center [1079, 103] width 83 height 15
type input "Completed"
click at [1089, 137] on button "Add" at bounding box center [1076, 137] width 62 height 18
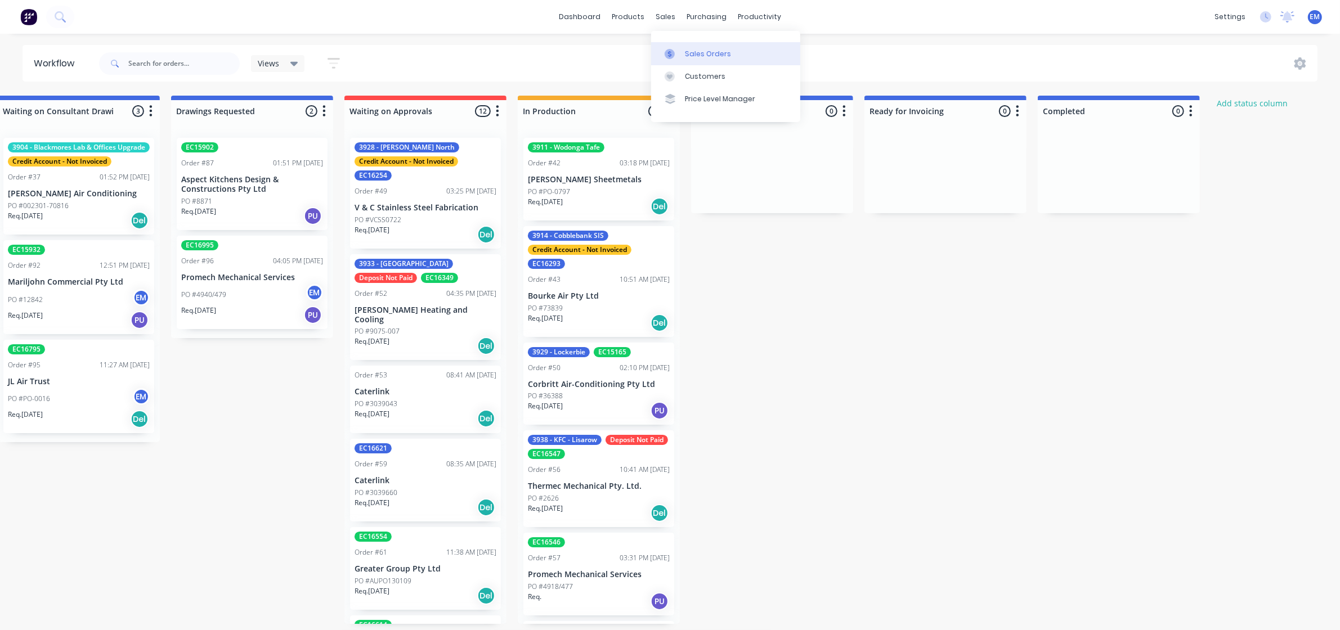
click at [687, 49] on div "Sales Orders" at bounding box center [708, 54] width 46 height 10
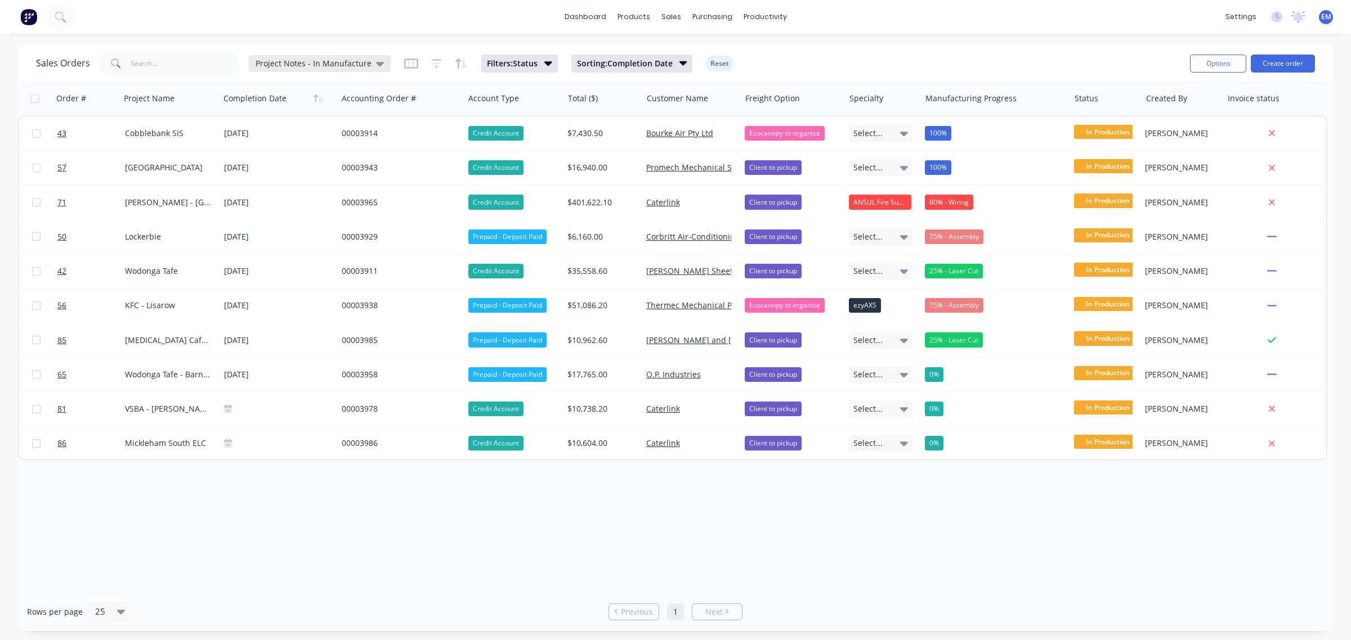
click at [376, 65] on icon at bounding box center [380, 64] width 8 height 5
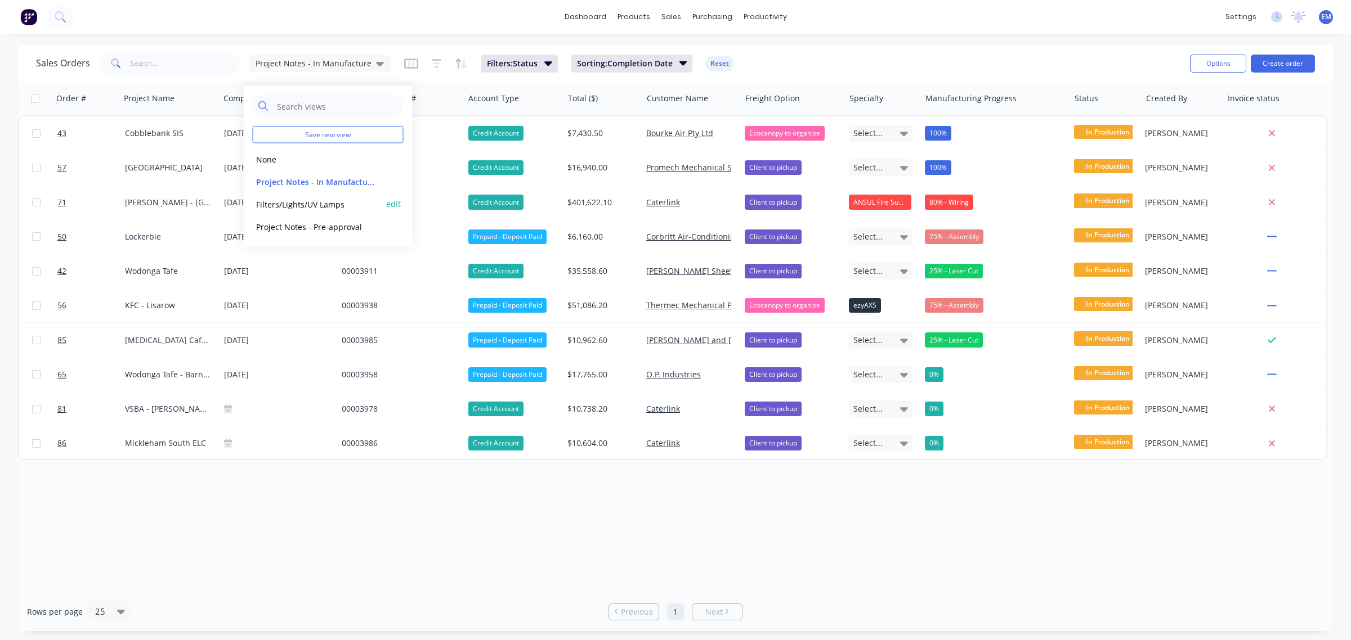
click at [321, 205] on button "Filters/Lights/UV Lamps" at bounding box center [317, 204] width 128 height 13
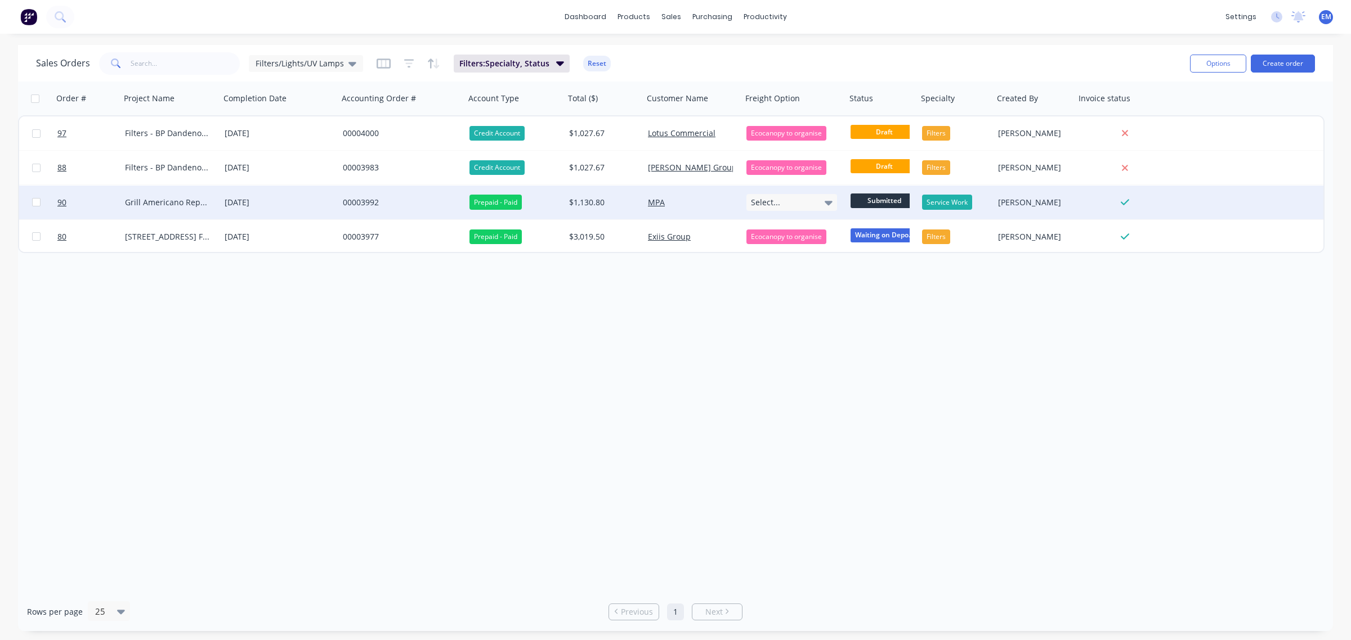
click at [950, 203] on div "Service Work" at bounding box center [947, 202] width 50 height 15
click at [885, 203] on span "Submitted" at bounding box center [884, 201] width 68 height 14
click at [889, 195] on span "Submitted" at bounding box center [884, 201] width 68 height 14
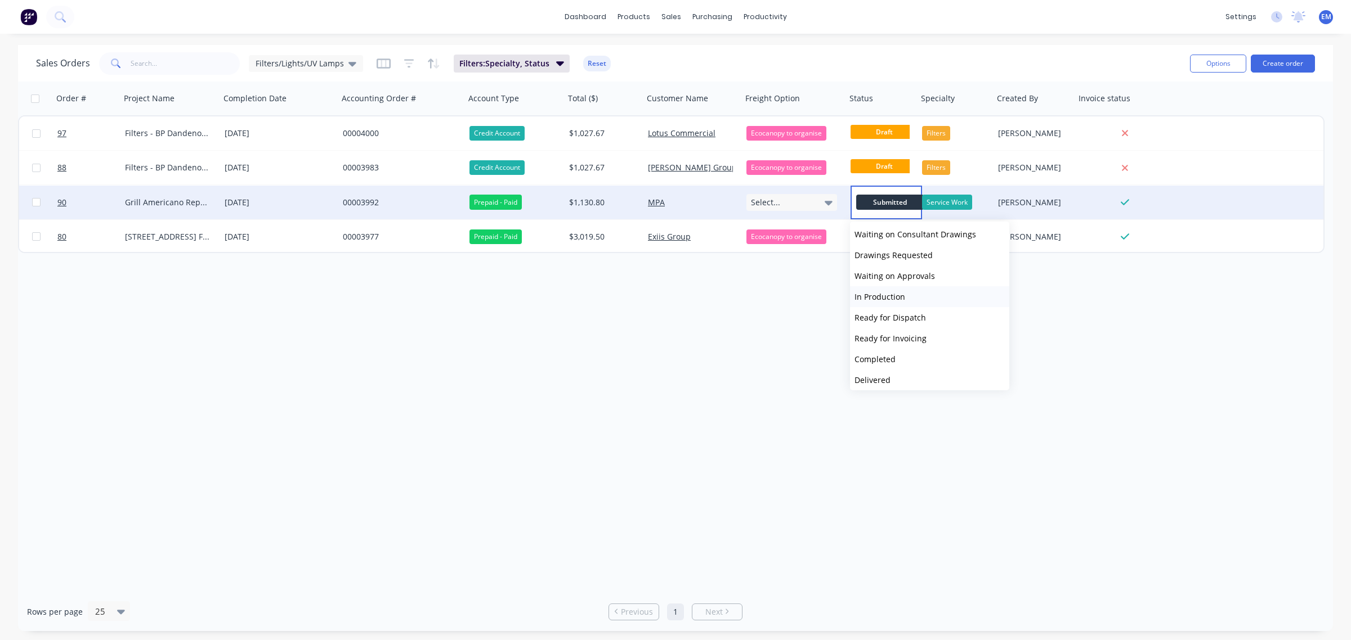
scroll to position [69, 0]
click at [893, 329] on span "Completed" at bounding box center [874, 334] width 41 height 11
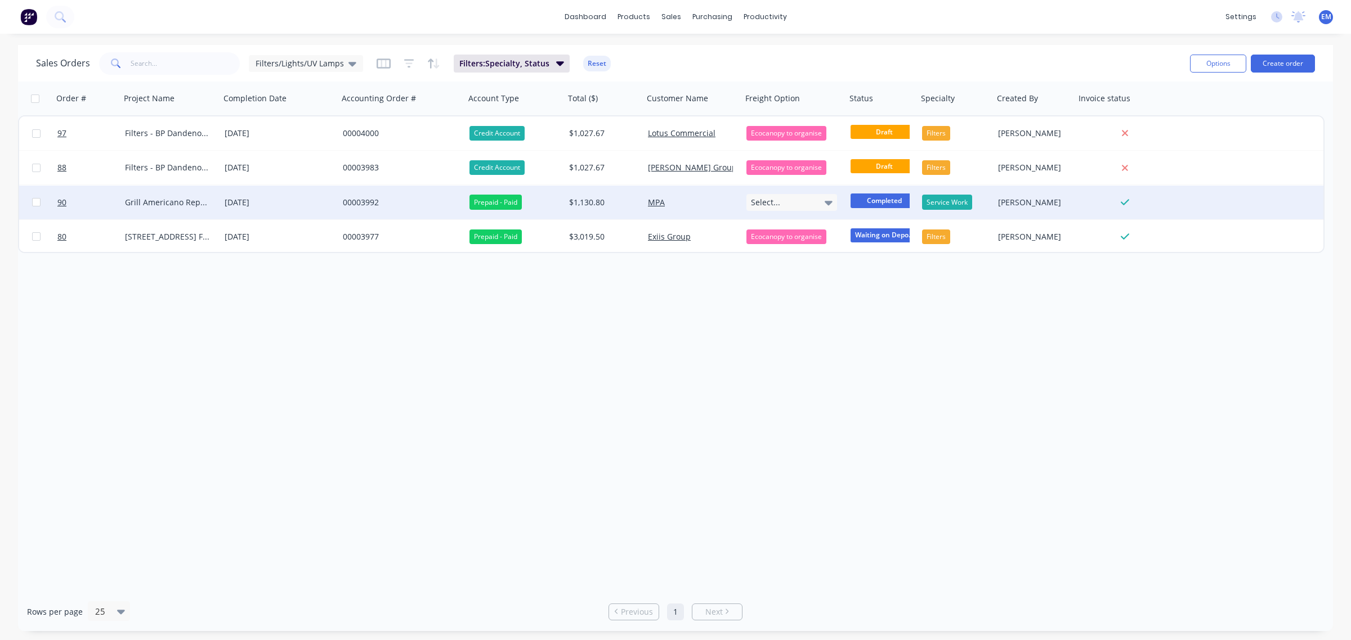
click at [791, 343] on div "Order # Project Name Completion Date Accounting Order # Account Type Total ($) …" at bounding box center [675, 337] width 1315 height 511
click at [543, 65] on span "Filters: Specialty, Status" at bounding box center [504, 63] width 90 height 11
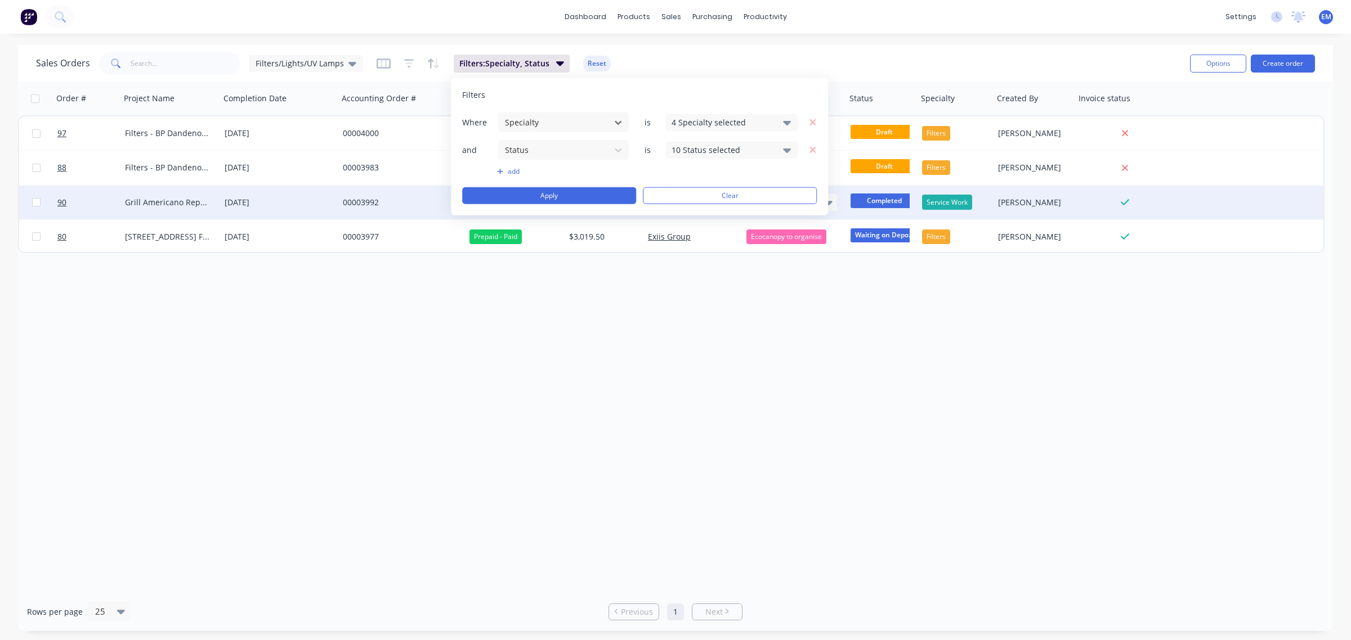
click at [722, 152] on div "10 Status selected" at bounding box center [722, 150] width 102 height 12
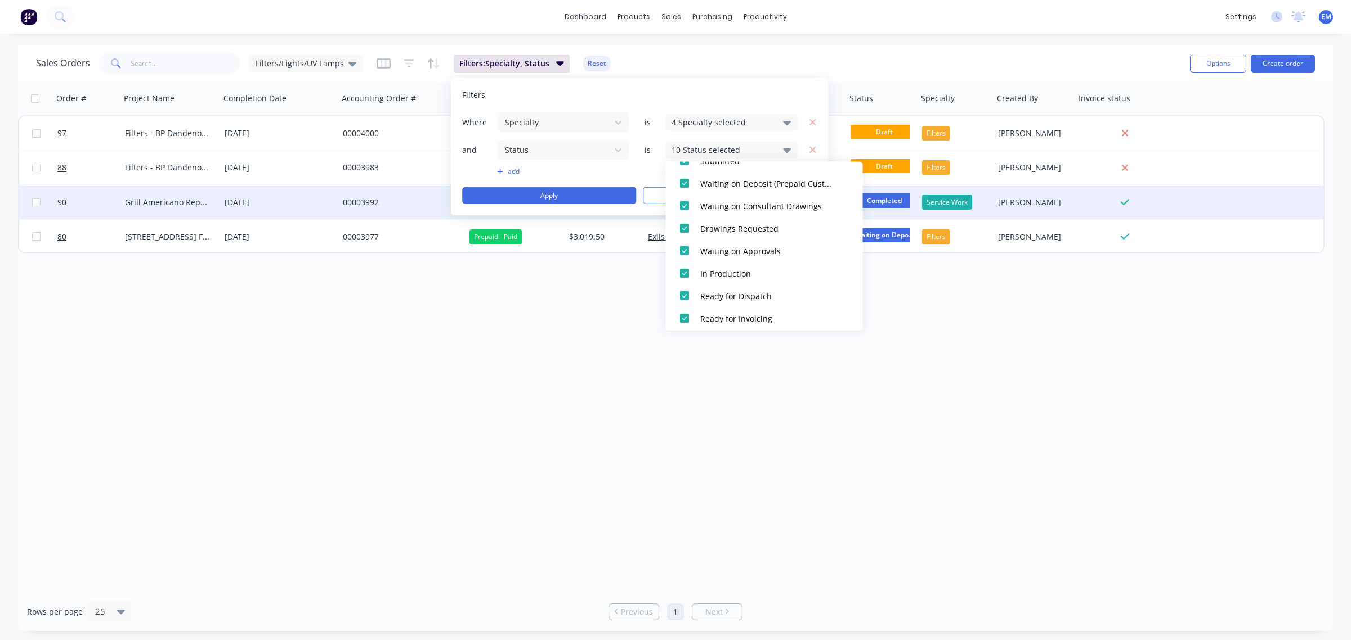
scroll to position [214, 0]
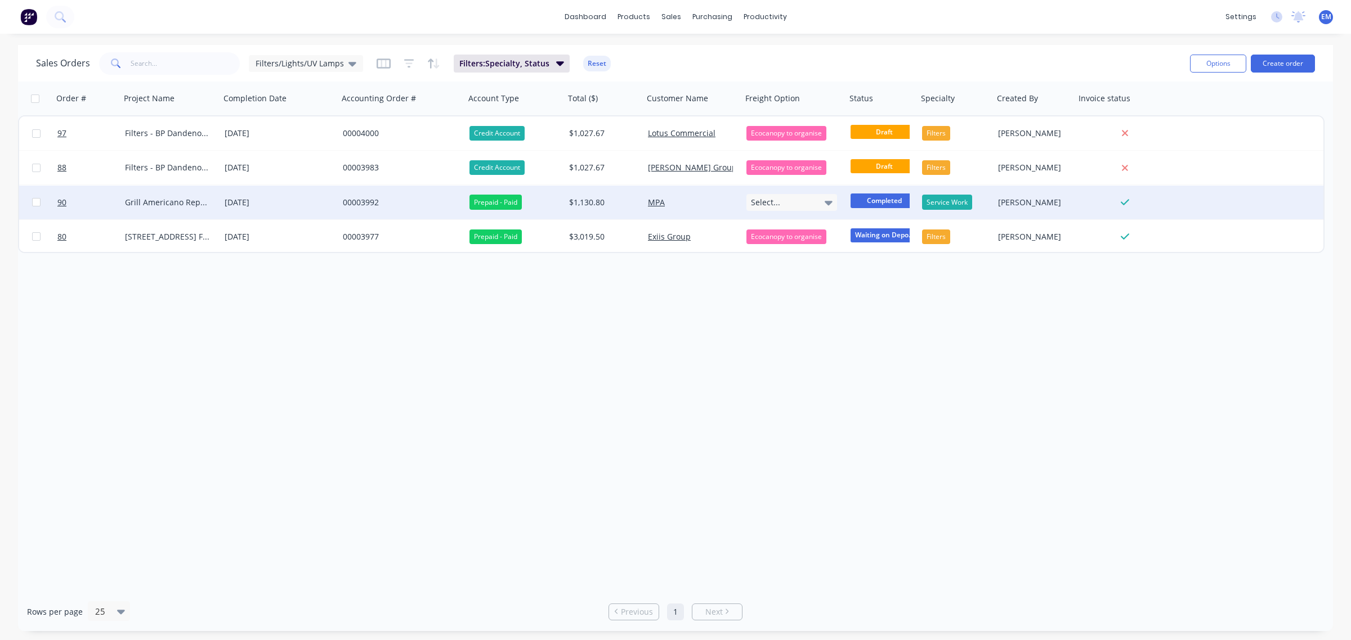
click at [943, 313] on div "Order # Project Name Completion Date Accounting Order # Account Type Total ($) …" at bounding box center [675, 337] width 1315 height 511
click at [271, 62] on span "Filters/Lights/UV Lamps" at bounding box center [300, 63] width 88 height 12
click at [297, 177] on button "Project Notes - In Manufacture (Default)" at bounding box center [317, 181] width 128 height 13
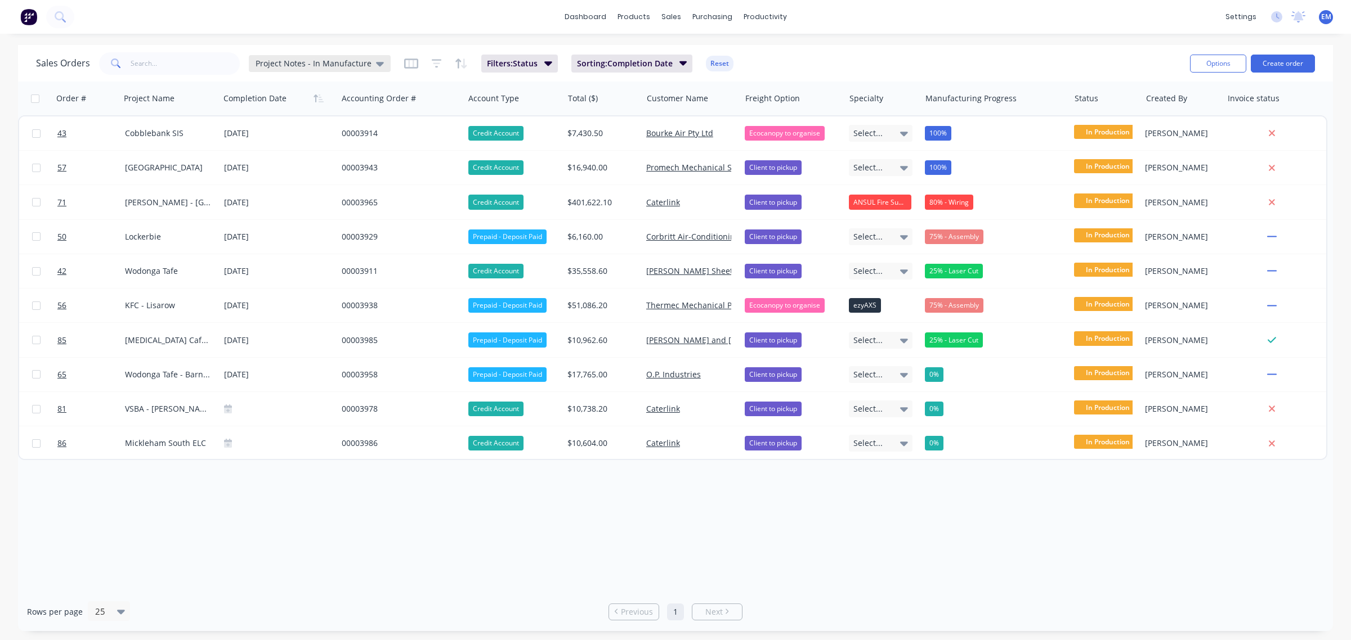
click at [353, 58] on span "Project Notes - In Manufacture" at bounding box center [314, 63] width 116 height 12
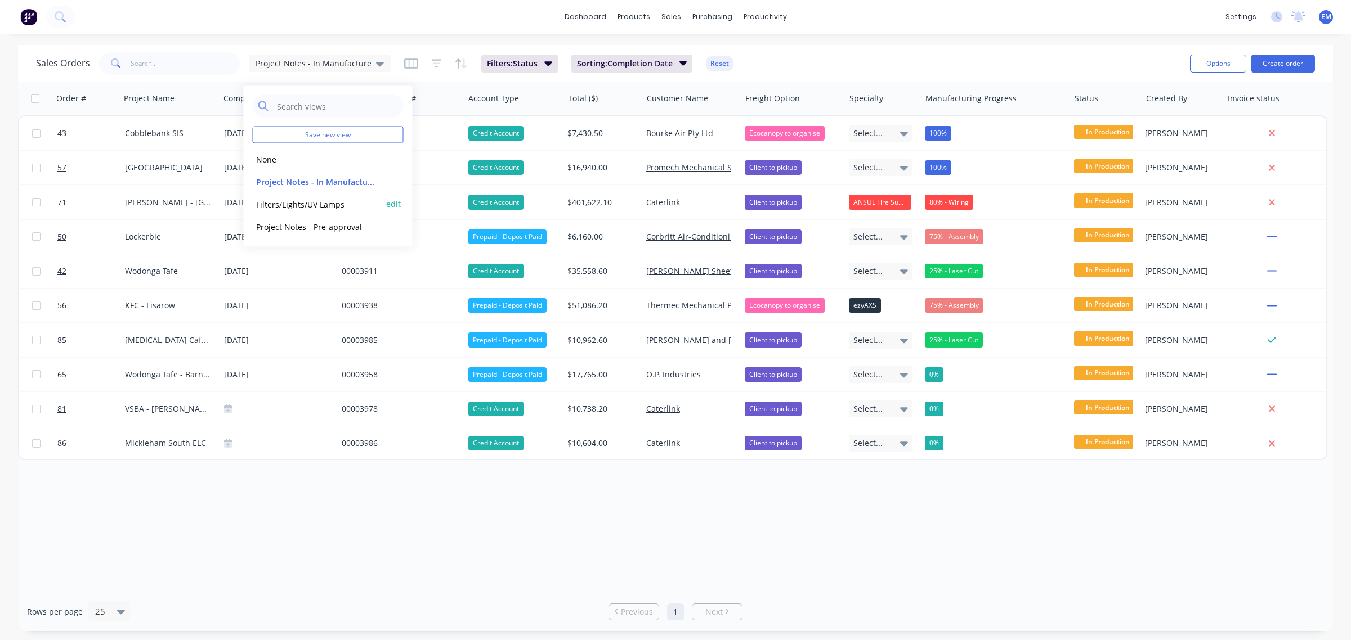
click at [328, 200] on button "Filters/Lights/UV Lamps" at bounding box center [317, 204] width 128 height 13
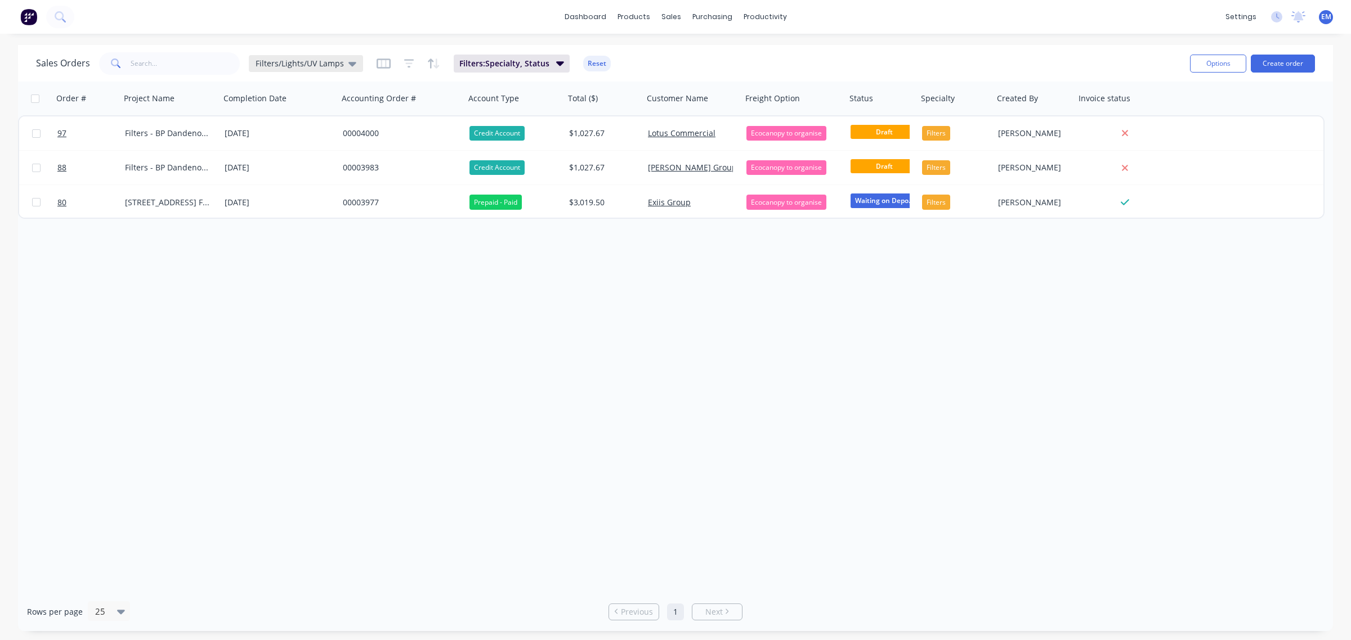
click at [339, 62] on span "Filters/Lights/UV Lamps" at bounding box center [300, 63] width 88 height 12
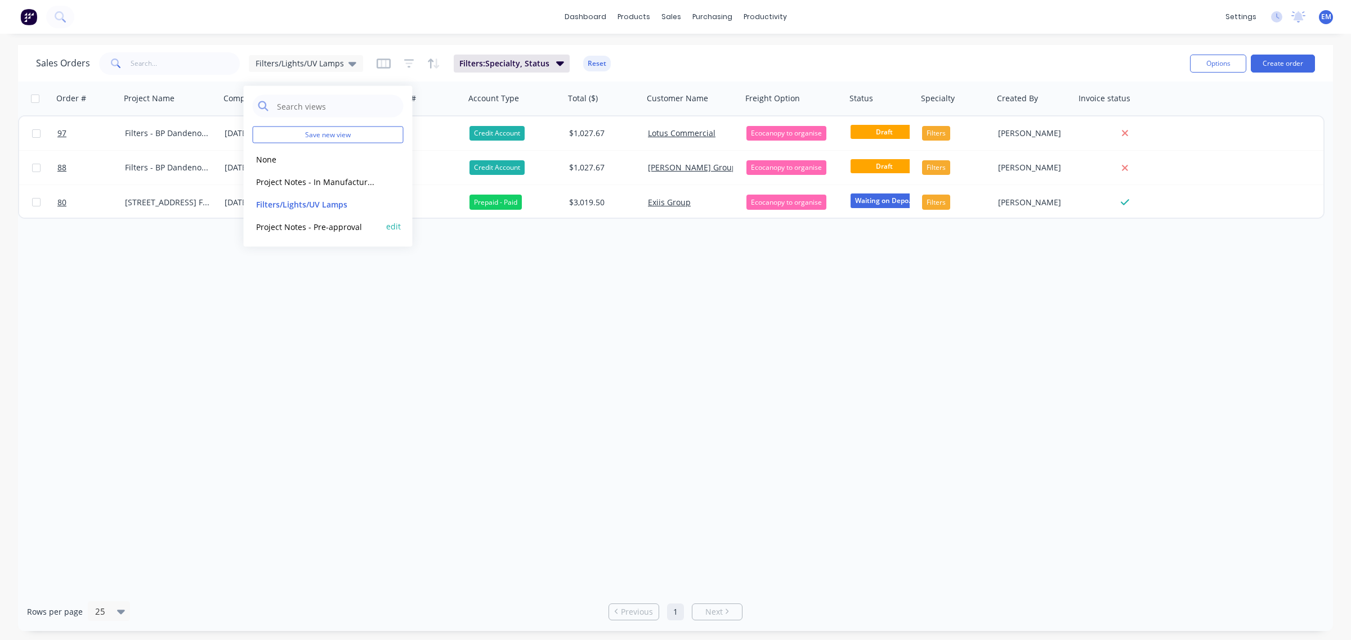
click at [335, 223] on button "Project Notes - Pre-approval" at bounding box center [317, 226] width 128 height 13
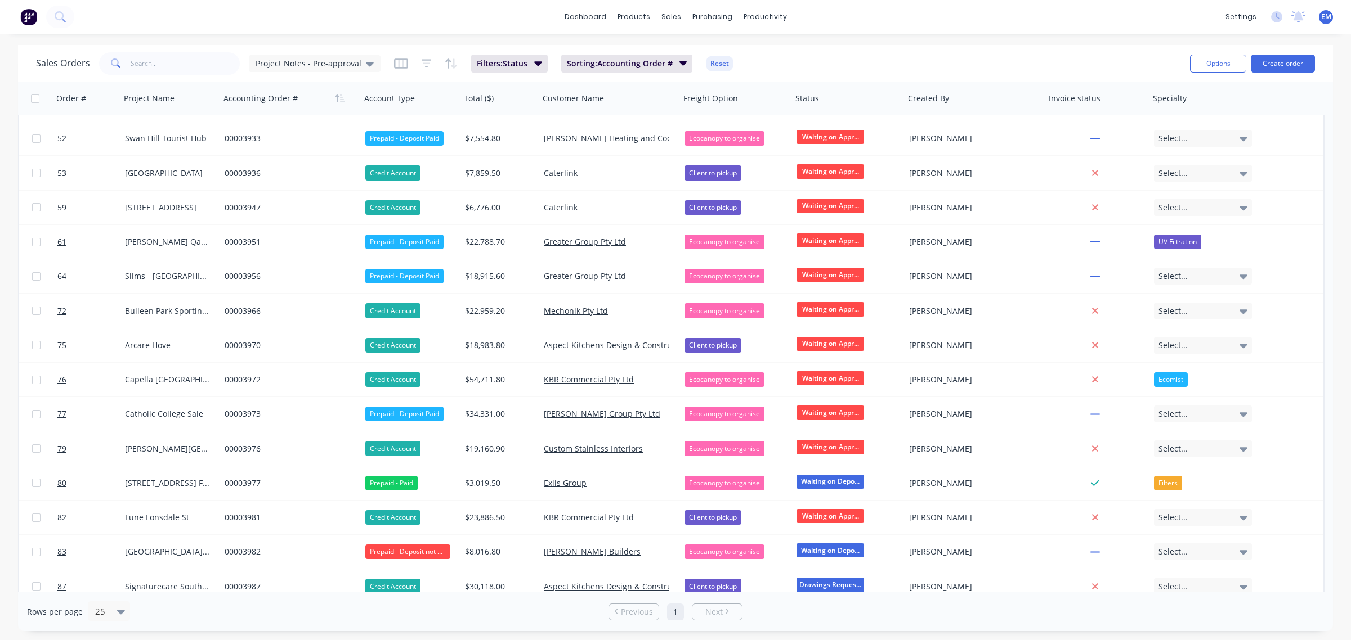
scroll to position [246, 0]
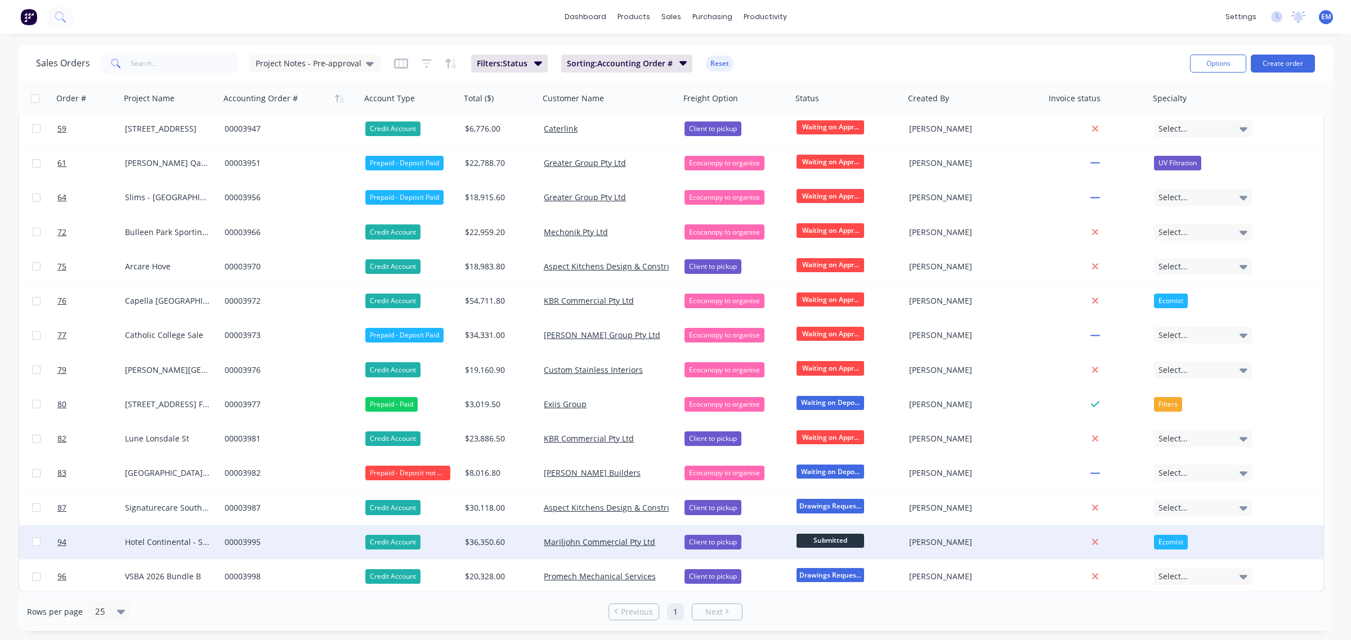
click at [812, 540] on span "Submitted" at bounding box center [830, 541] width 68 height 14
click at [850, 65] on div "Sales Orders Project Notes - Pre-approval Filters: Status Sorting: Accounting O…" at bounding box center [608, 64] width 1145 height 28
click at [688, 53] on link "Sales Orders" at bounding box center [730, 53] width 149 height 23
click at [588, 17] on link "dashboard" at bounding box center [585, 16] width 53 height 17
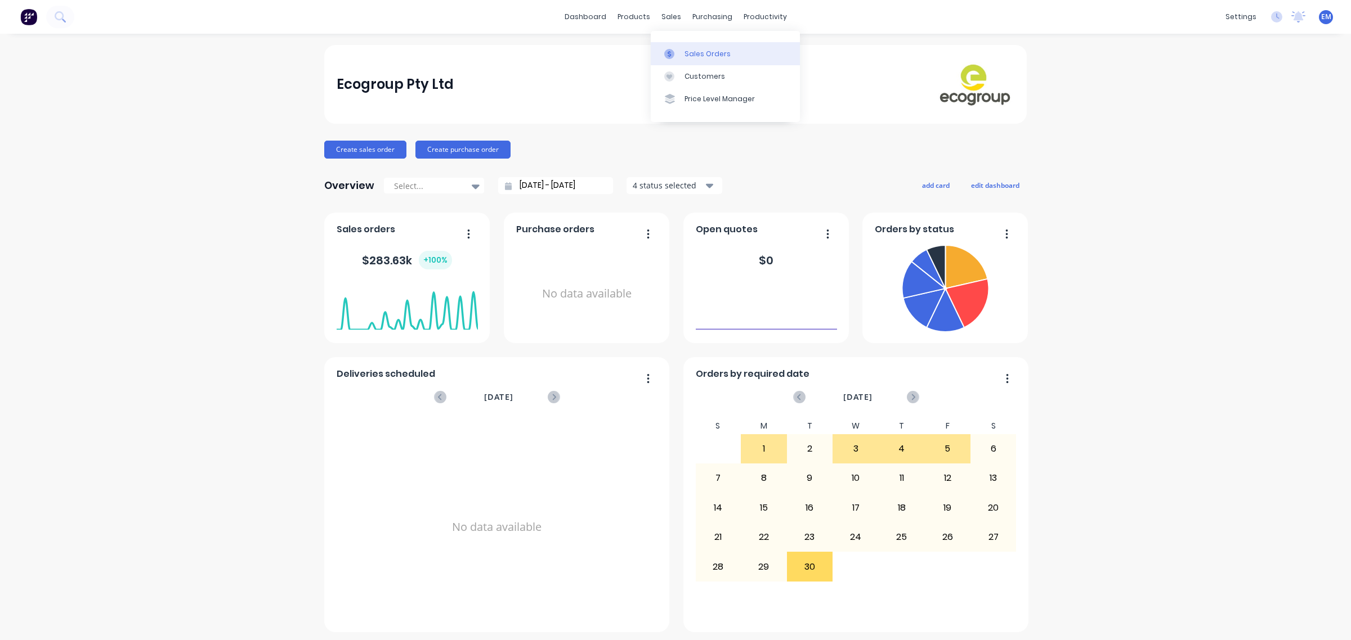
click at [685, 52] on div "Sales Orders" at bounding box center [707, 54] width 46 height 10
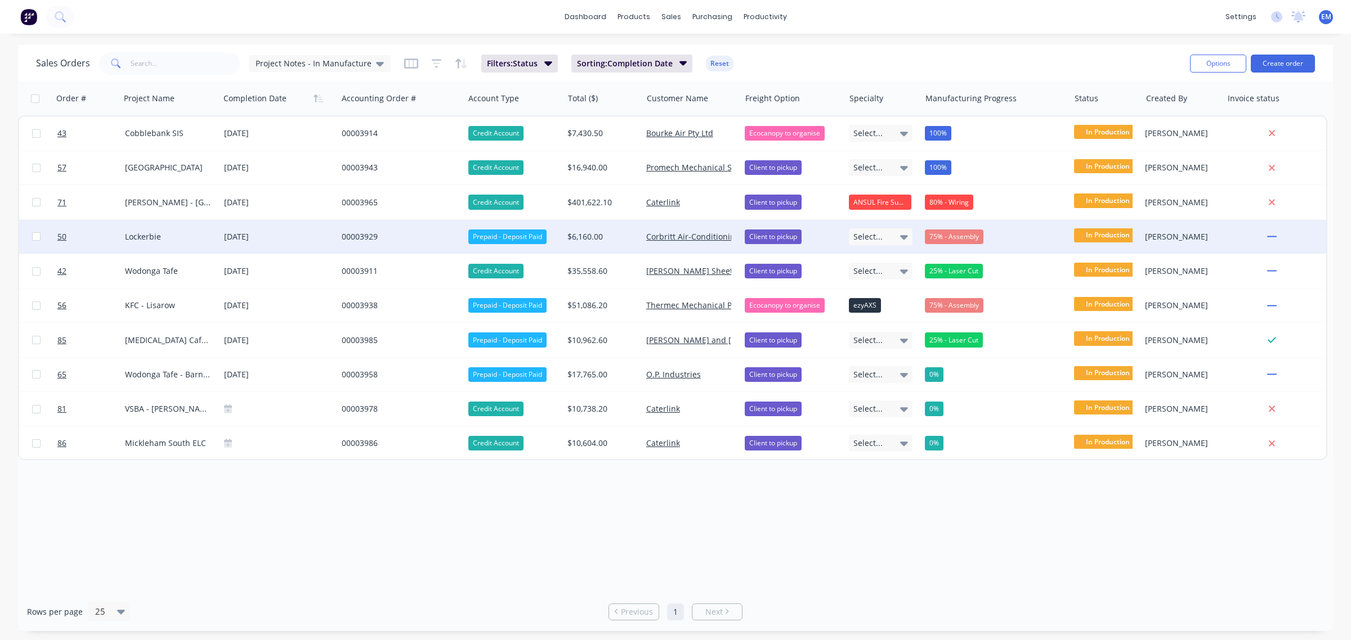
click at [946, 234] on div "75% - Assembly" at bounding box center [954, 237] width 59 height 15
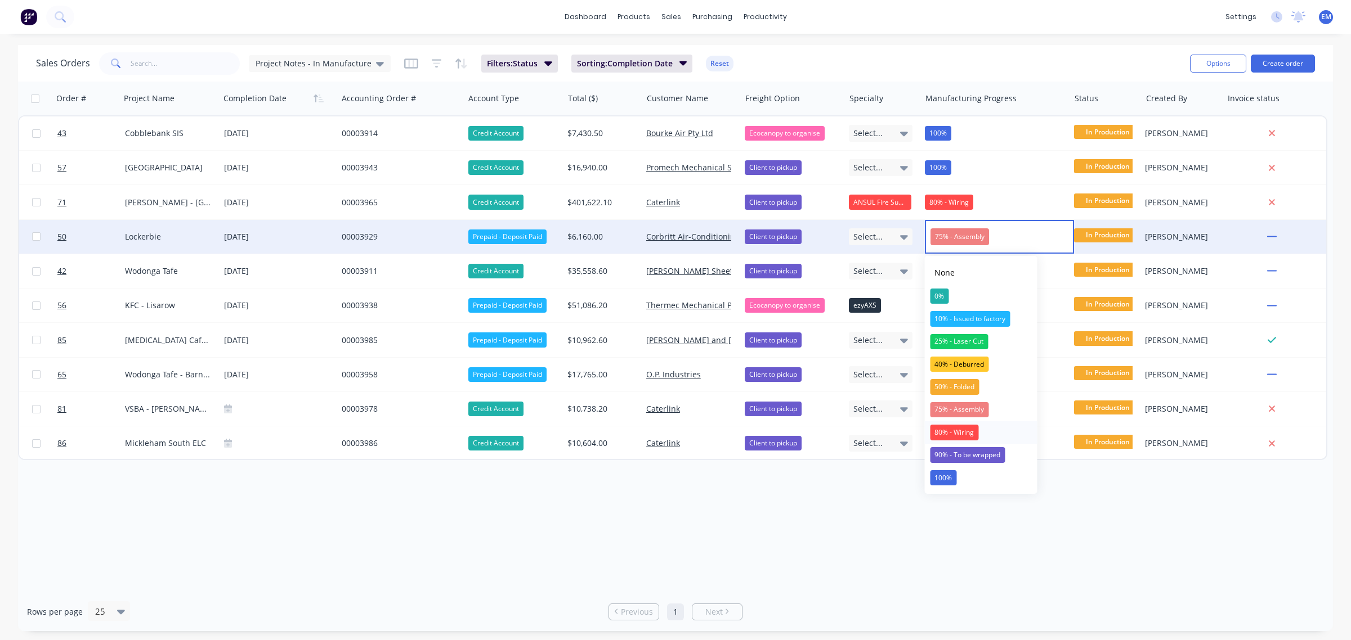
click at [974, 427] on div "80% - Wiring" at bounding box center [954, 433] width 48 height 16
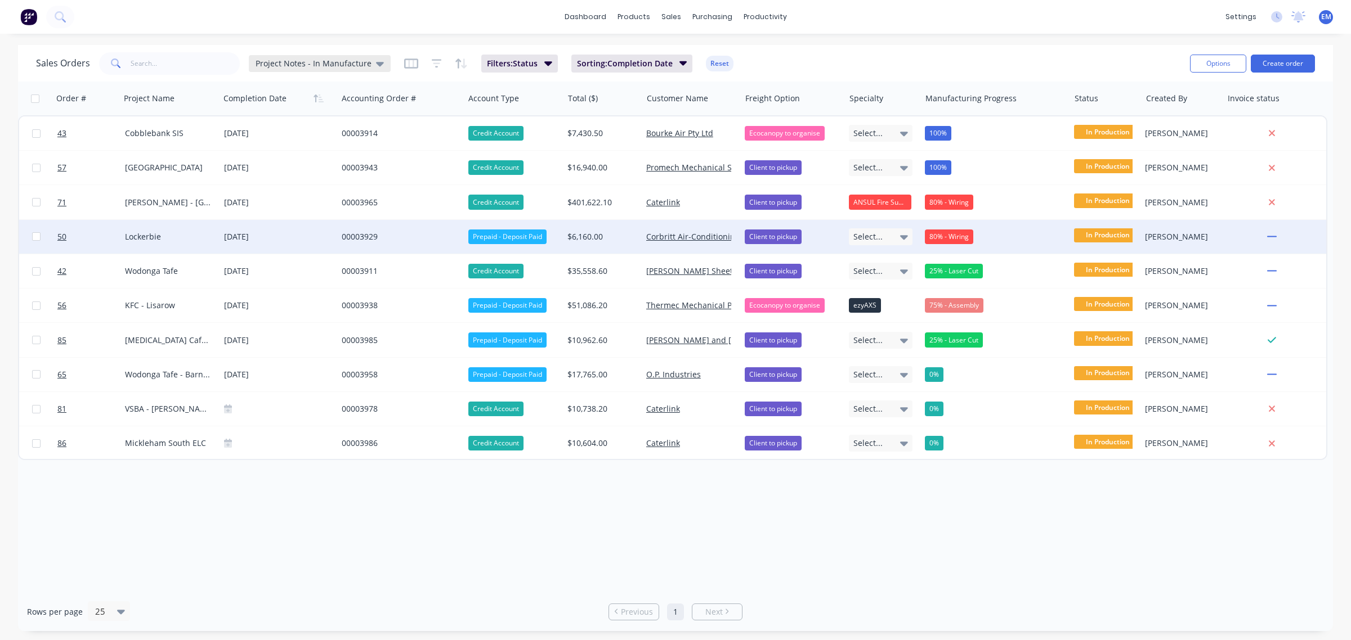
click at [364, 58] on span "Project Notes - In Manufacture" at bounding box center [314, 63] width 116 height 12
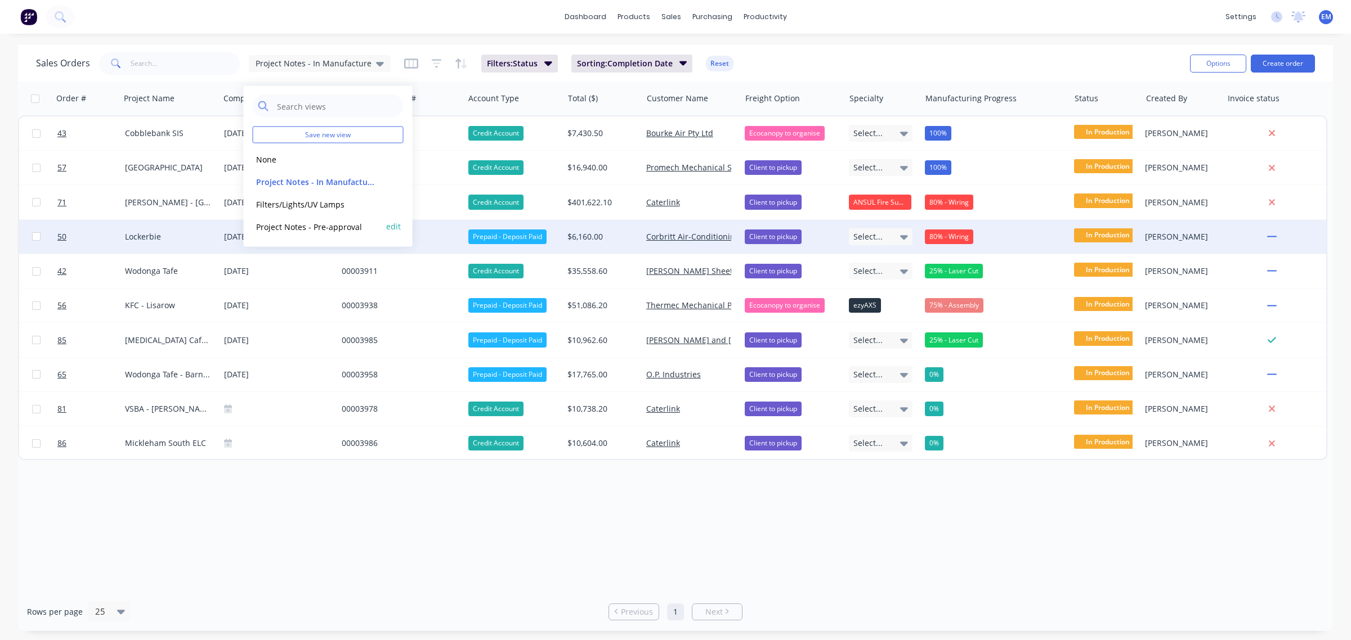
click at [341, 221] on button "Project Notes - Pre-approval" at bounding box center [317, 226] width 128 height 13
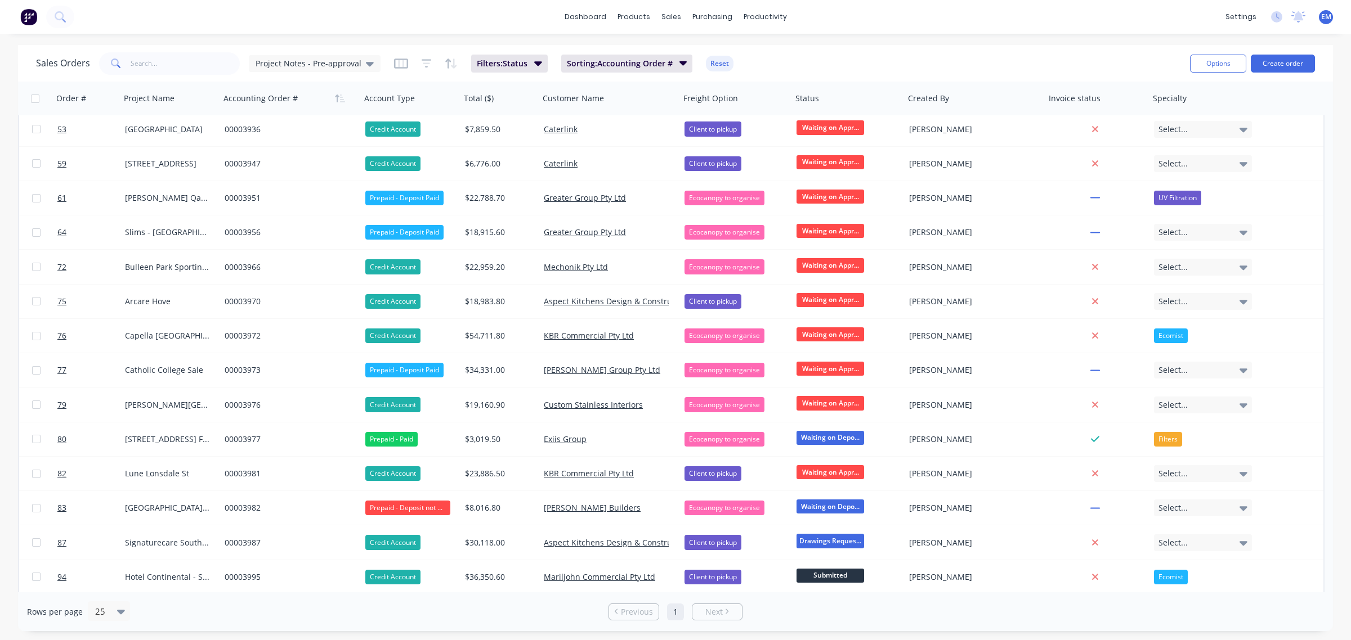
scroll to position [246, 0]
